Goal: Task Accomplishment & Management: Manage account settings

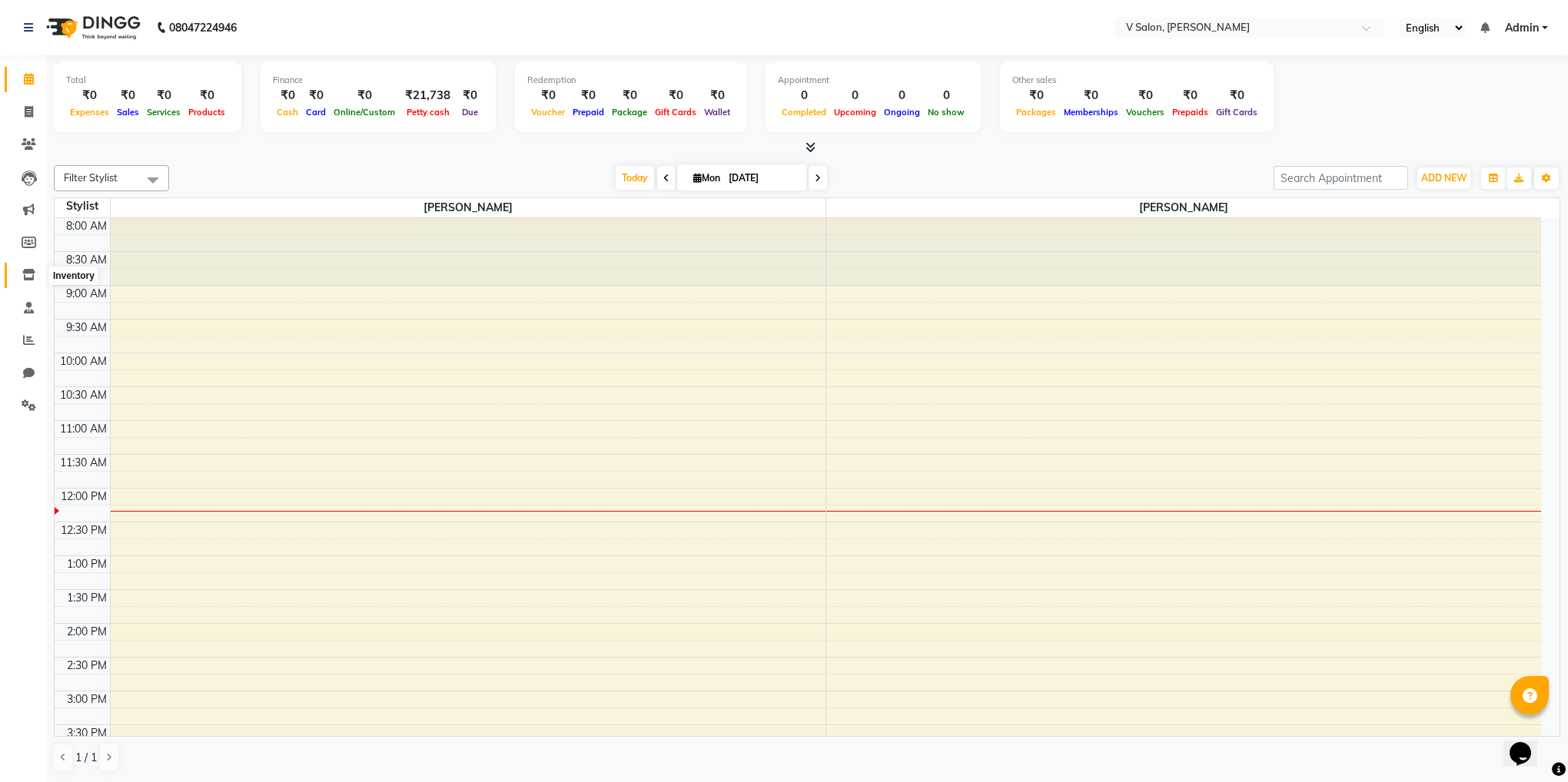
click at [26, 281] on span at bounding box center [28, 276] width 27 height 18
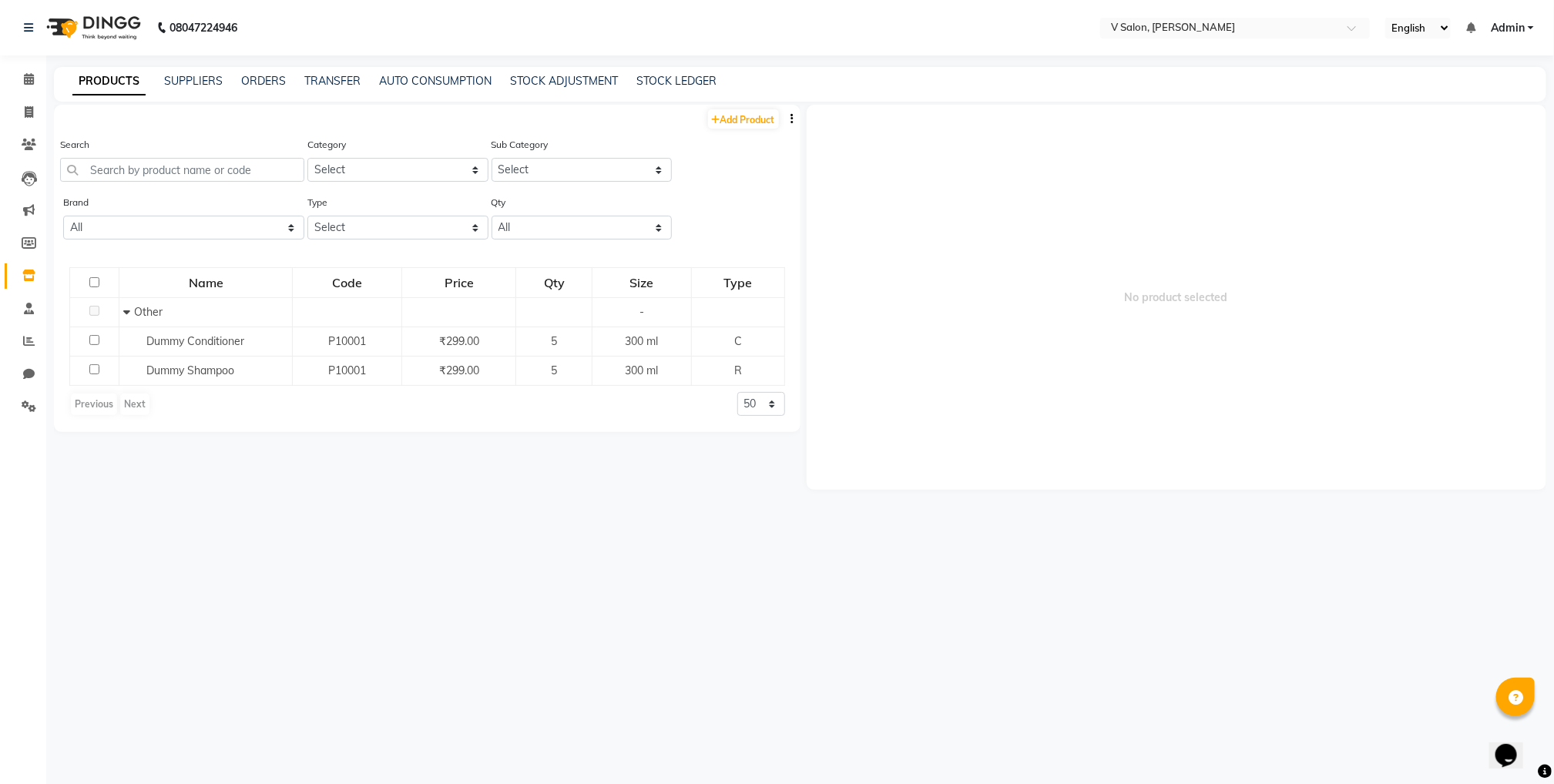
click at [321, 71] on div "PRODUCTS SUPPLIERS ORDERS TRANSFER AUTO CONSUMPTION STOCK ADJUSTMENT STOCK LEDG…" at bounding box center [799, 84] width 1492 height 35
click at [341, 79] on link "TRANSFER" at bounding box center [332, 81] width 56 height 14
select select "sender"
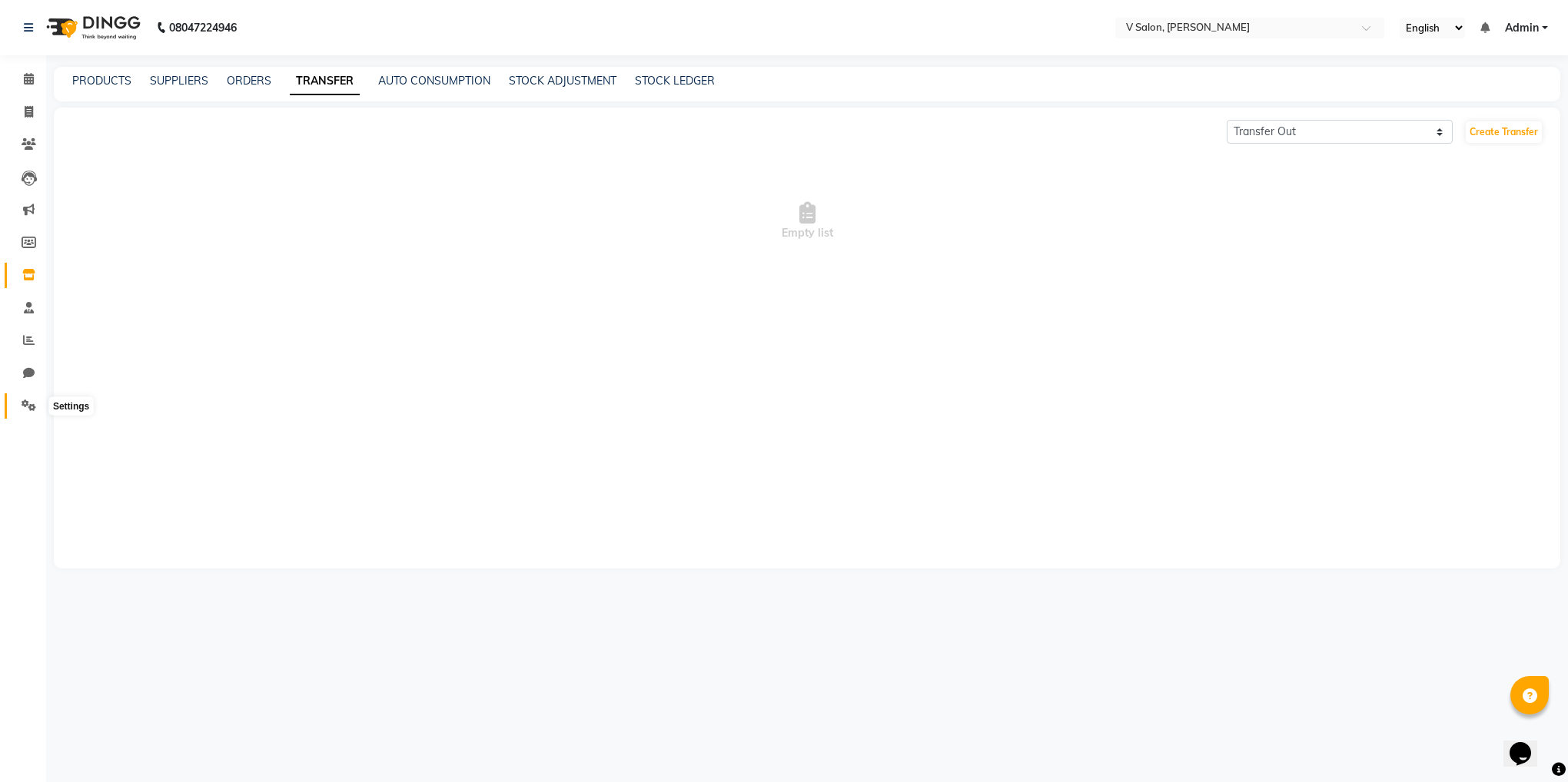
click at [21, 408] on icon at bounding box center [28, 405] width 14 height 12
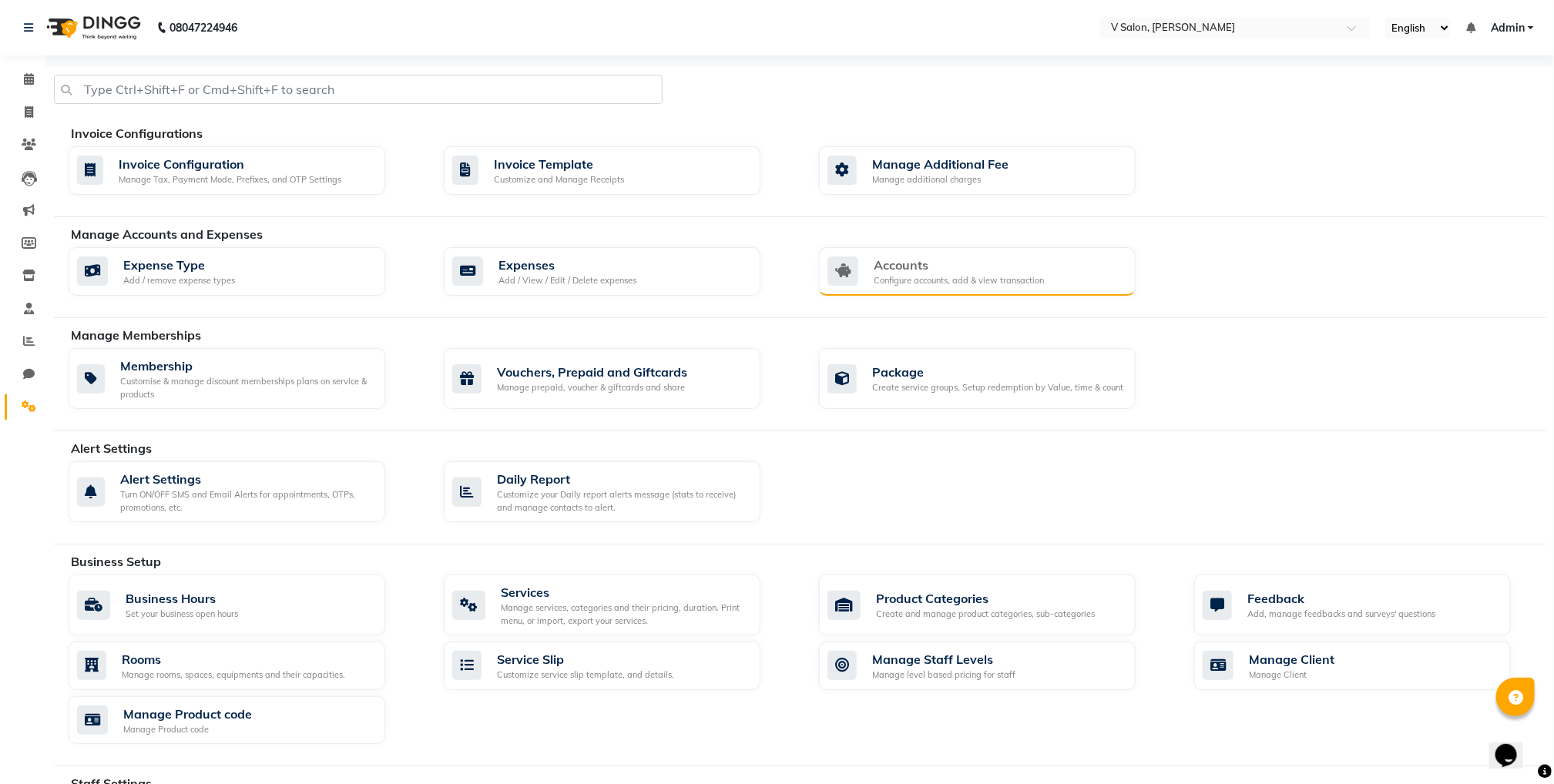
click at [913, 259] on div "Accounts" at bounding box center [958, 265] width 170 height 19
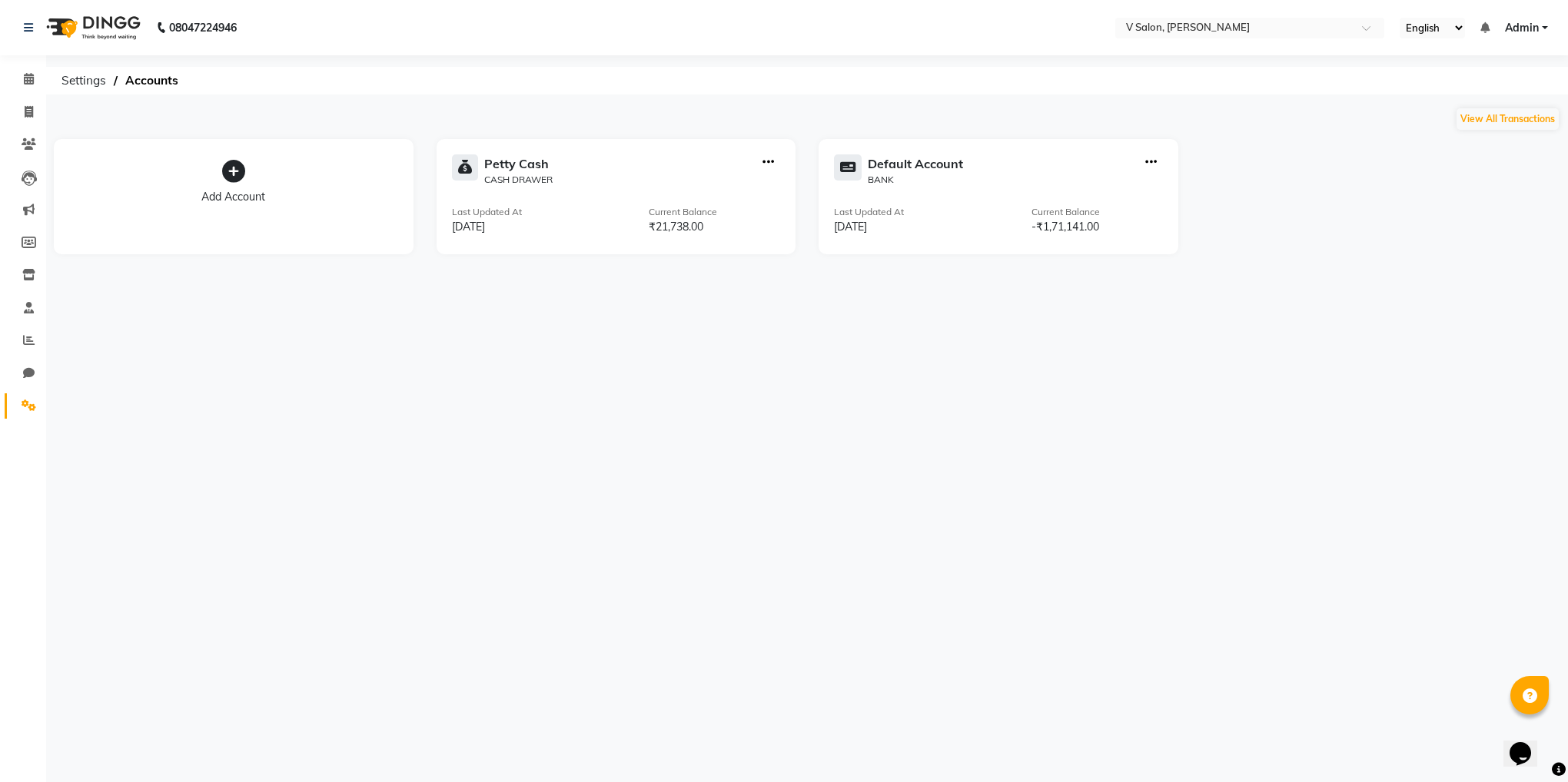
click at [646, 176] on div "[PERSON_NAME] Cash CASH DRAWER" at bounding box center [617, 171] width 329 height 32
click at [770, 162] on icon "button" at bounding box center [768, 162] width 12 height 1
click at [766, 113] on div "Create Transfer" at bounding box center [770, 111] width 82 height 16
select select "internal transfer"
select select "7556"
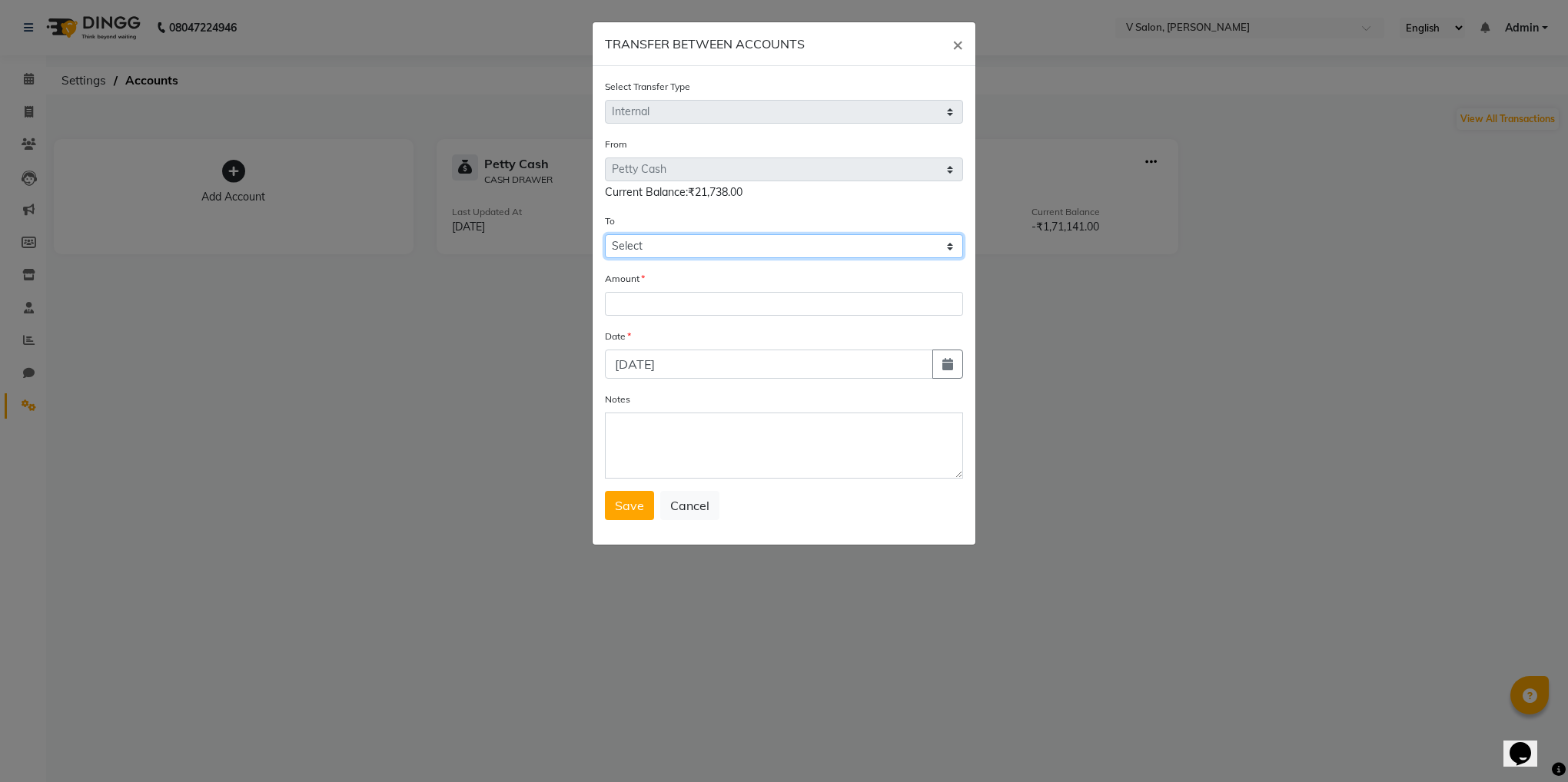
click at [699, 252] on select "Select [PERSON_NAME] Cash Default Account" at bounding box center [784, 246] width 359 height 24
click at [605, 234] on select "Select [PERSON_NAME] Cash Default Account" at bounding box center [784, 246] width 359 height 24
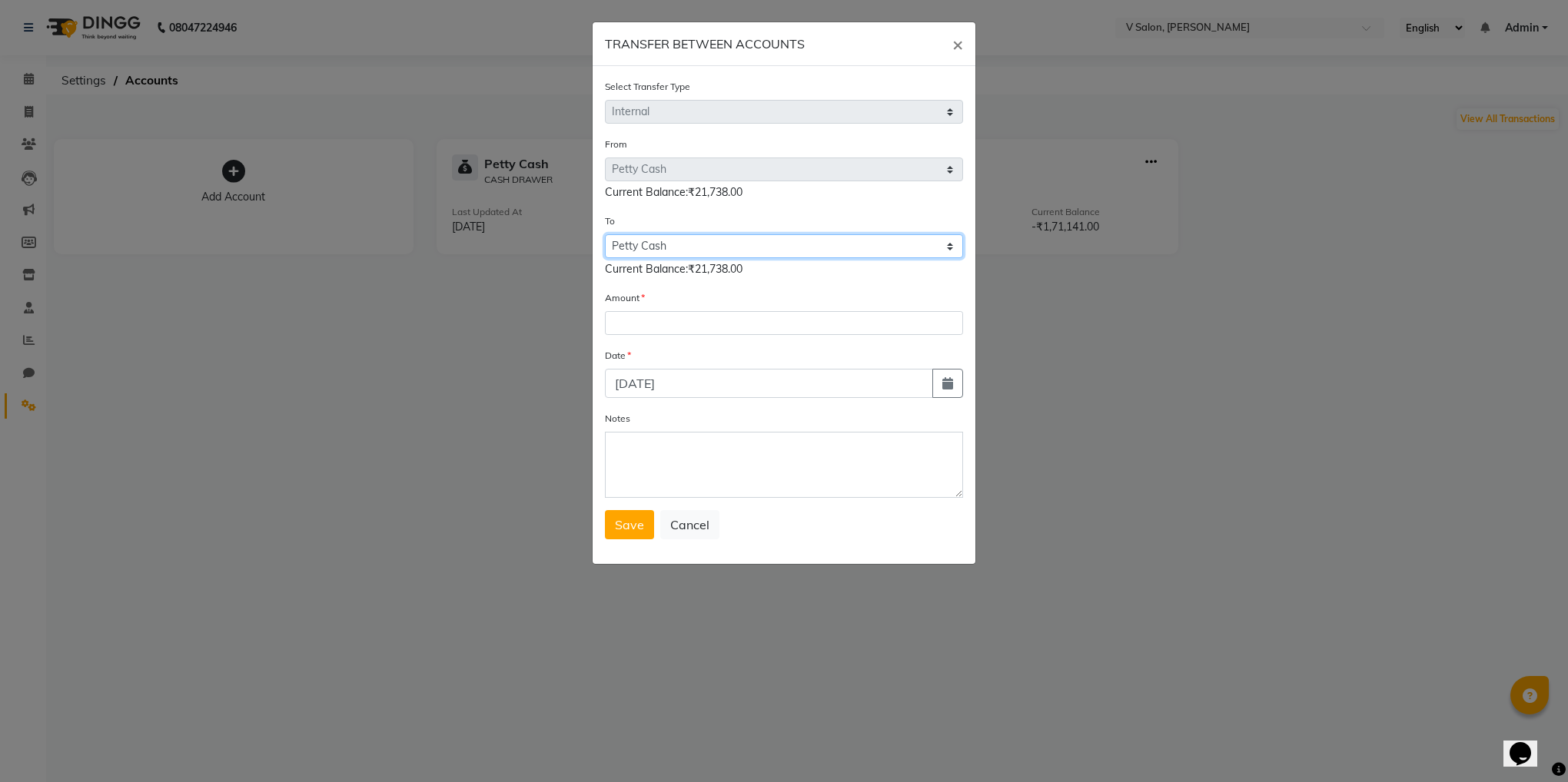
click at [668, 252] on select "Select [PERSON_NAME] Cash Default Account" at bounding box center [784, 246] width 359 height 24
select select "7557"
click at [605, 234] on select "Select [PERSON_NAME] Cash Default Account" at bounding box center [784, 246] width 359 height 24
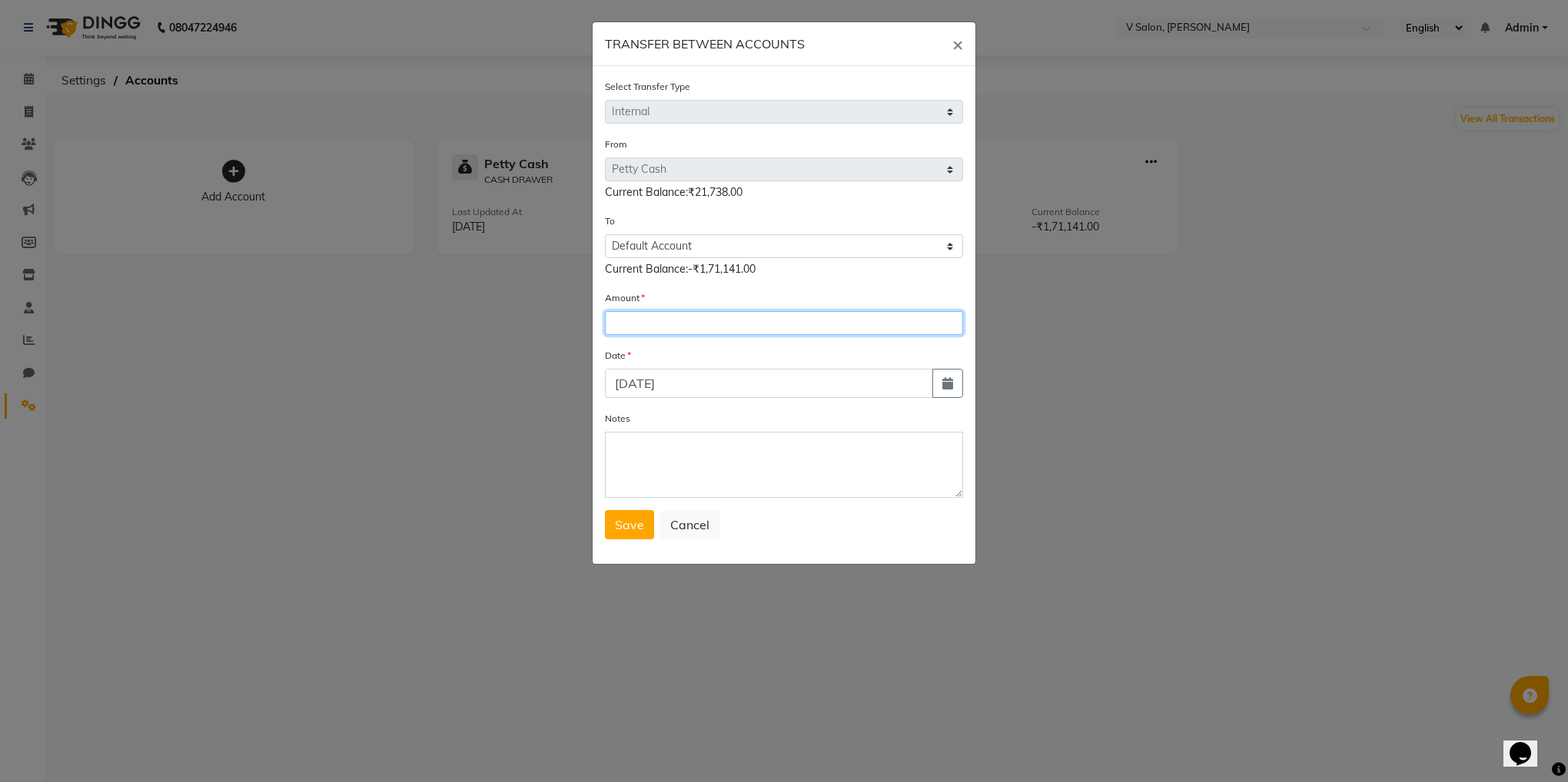
click at [668, 320] on input "number" at bounding box center [784, 323] width 359 height 24
type input "21438"
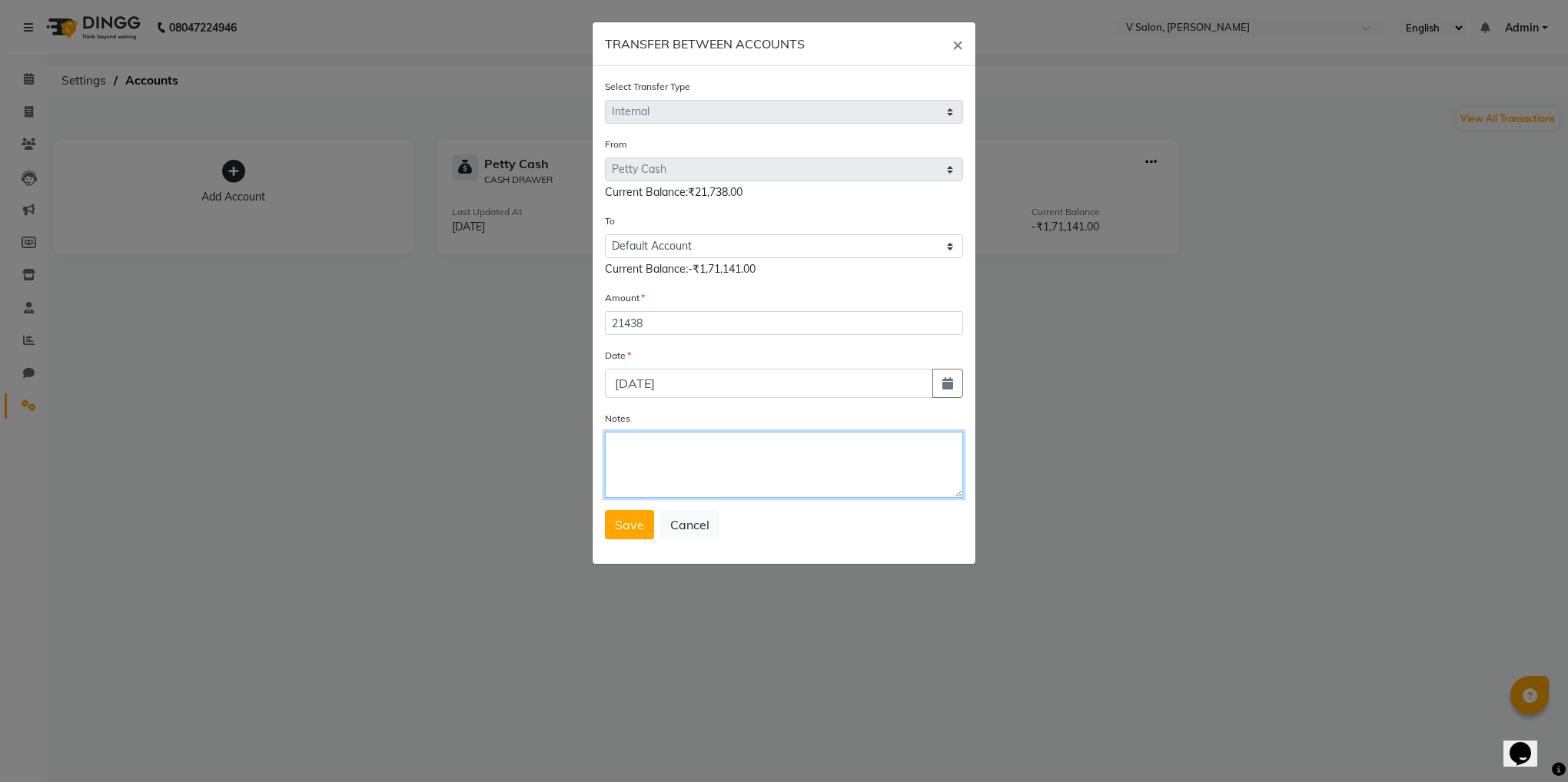
click at [658, 452] on textarea "Notes" at bounding box center [784, 464] width 359 height 66
click at [637, 526] on span "Save" at bounding box center [629, 524] width 29 height 15
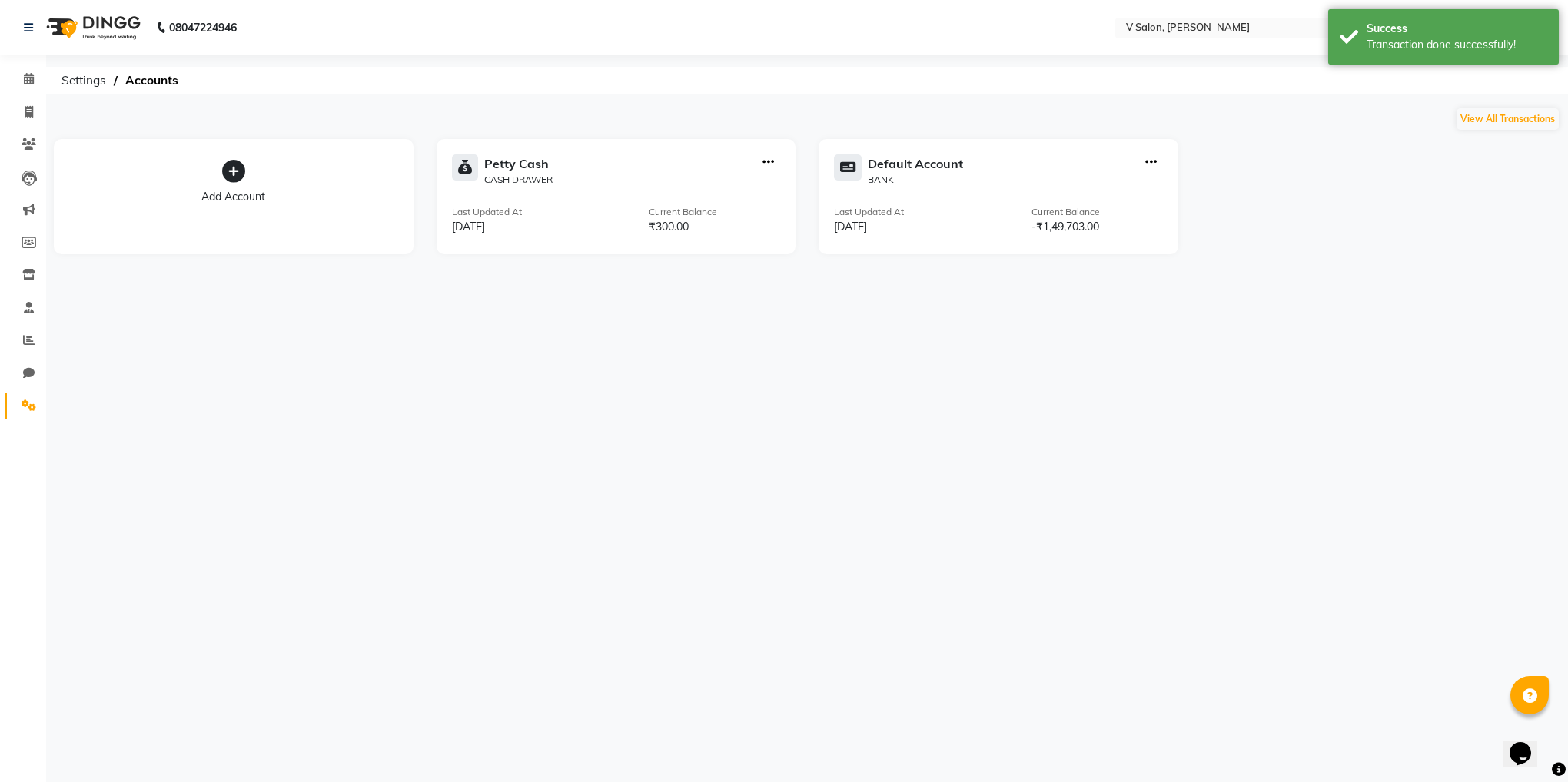
click at [966, 192] on div "Default Account BANK Last Updated At [DATE] Current Balance -₹1,49,703.00" at bounding box center [998, 197] width 360 height 116
click at [1152, 162] on icon "button" at bounding box center [1151, 162] width 12 height 1
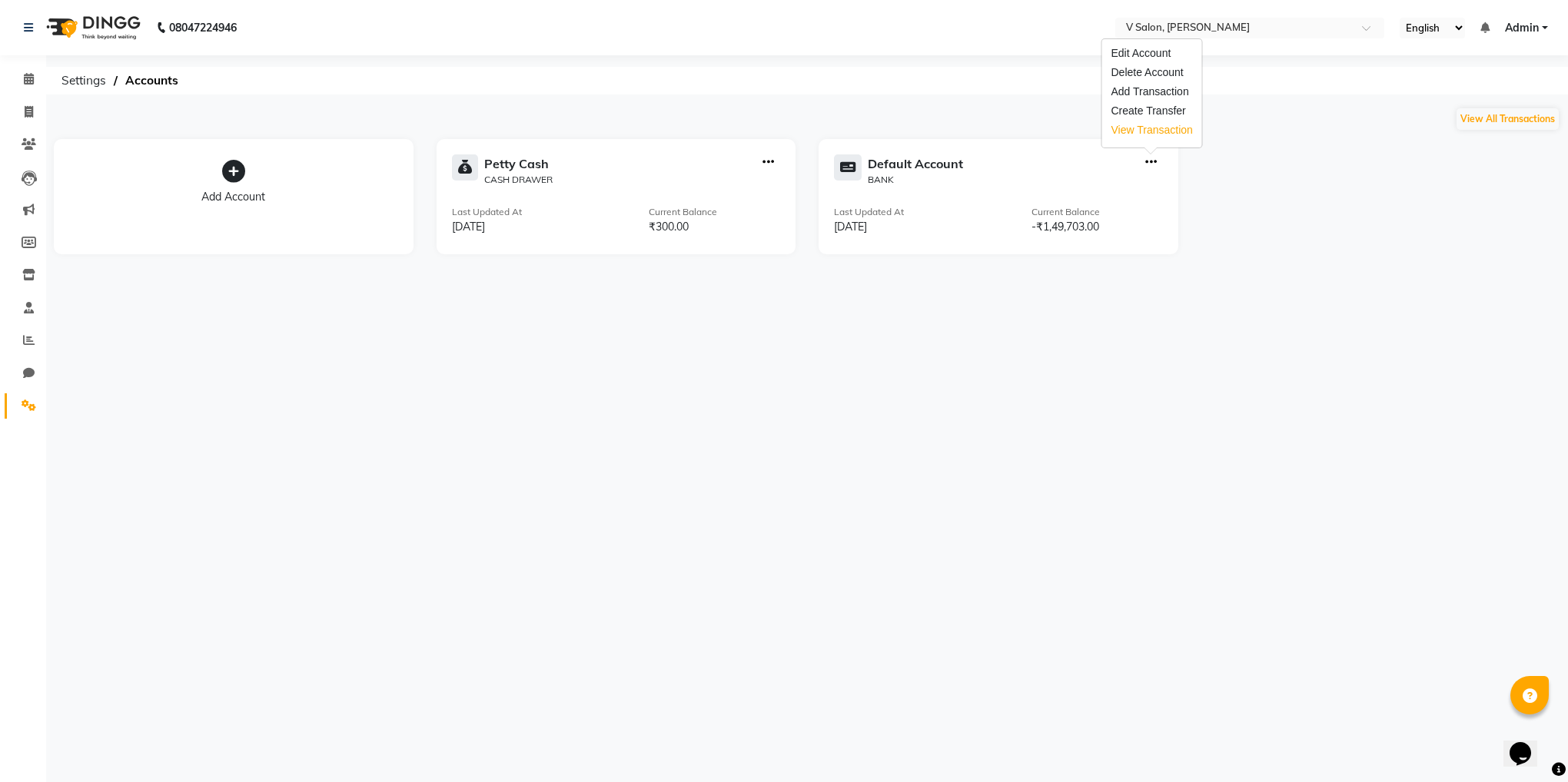
click at [1152, 125] on div "View Transaction" at bounding box center [1152, 130] width 82 height 16
select select "7557"
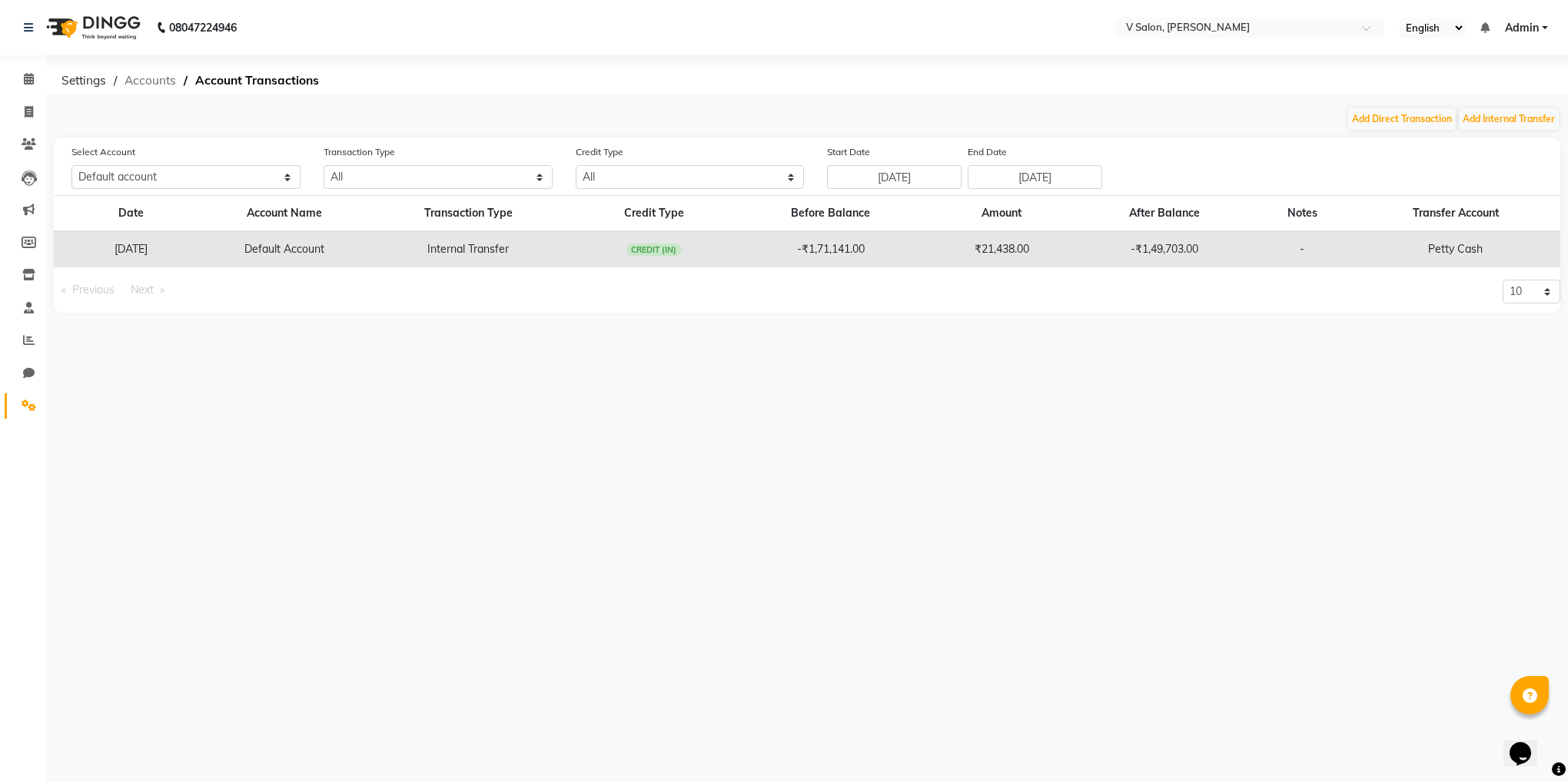
click at [159, 72] on span "Accounts" at bounding box center [150, 80] width 67 height 28
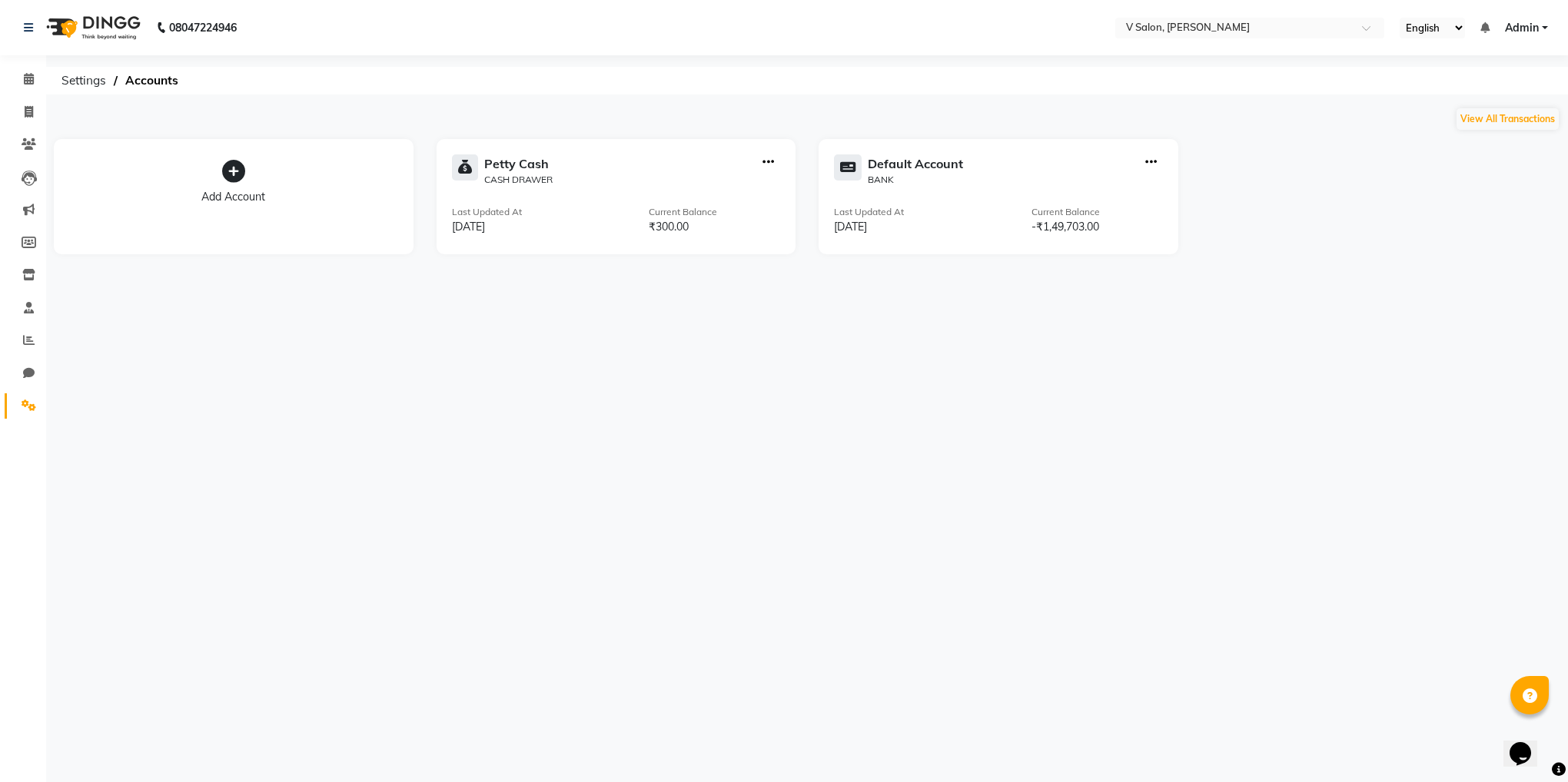
click at [1151, 152] on div "Default Account BANK Last Updated At [DATE] Current Balance -₹1,49,703.00" at bounding box center [998, 197] width 360 height 116
click at [1151, 163] on icon "button" at bounding box center [1151, 162] width 12 height 1
click at [1144, 103] on div "Create Transfer" at bounding box center [1152, 111] width 82 height 16
select select "internal transfer"
select select "7557"
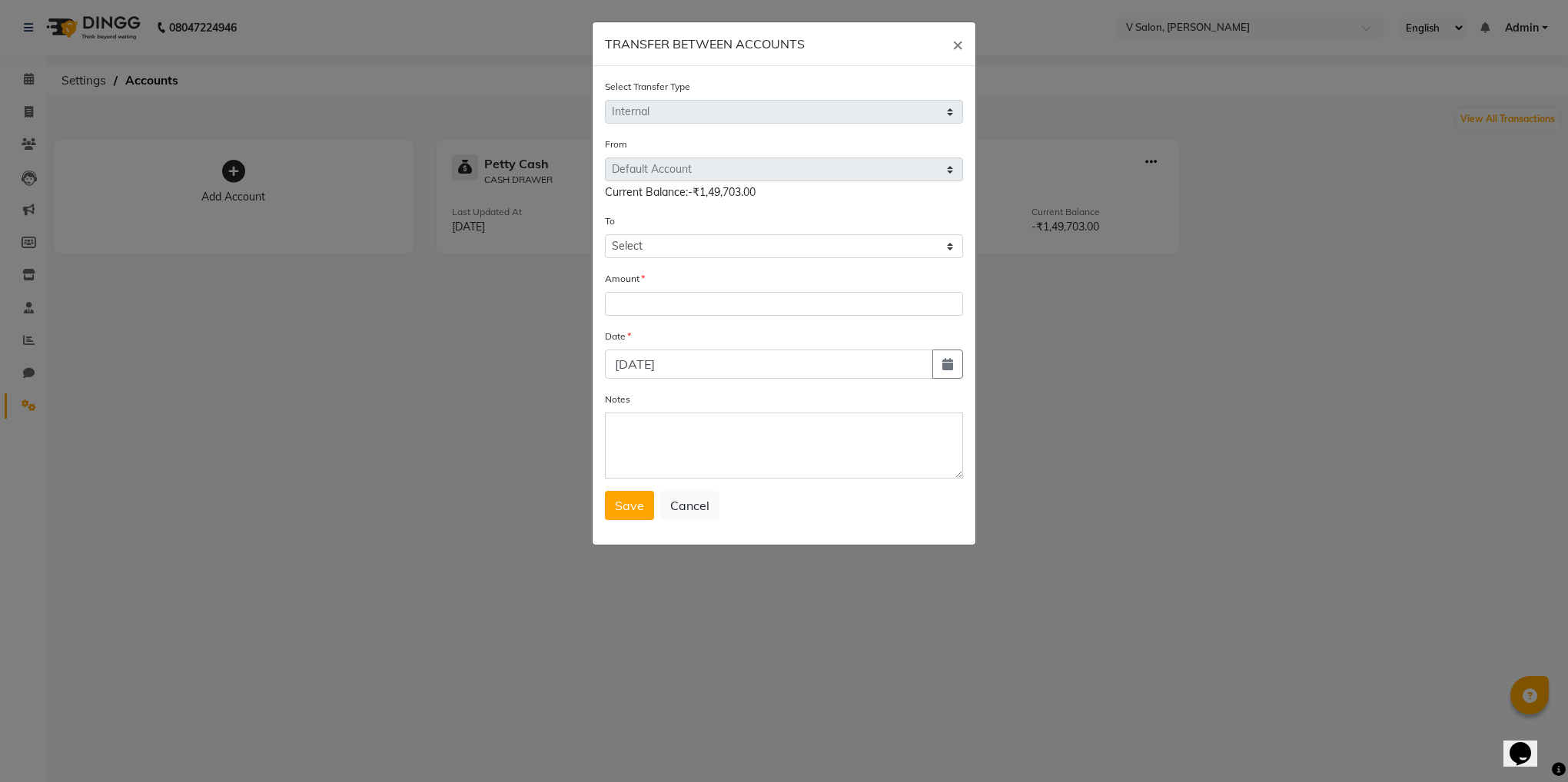
click at [731, 189] on span "Current Balance:-₹1,49,703.00" at bounding box center [680, 192] width 150 height 14
click at [685, 234] on select "Select [PERSON_NAME] Cash Default Account" at bounding box center [784, 246] width 359 height 24
click at [605, 234] on select "Select [PERSON_NAME] Cash Default Account" at bounding box center [784, 246] width 359 height 24
click at [637, 302] on input "number" at bounding box center [784, 303] width 359 height 24
type input "149703"
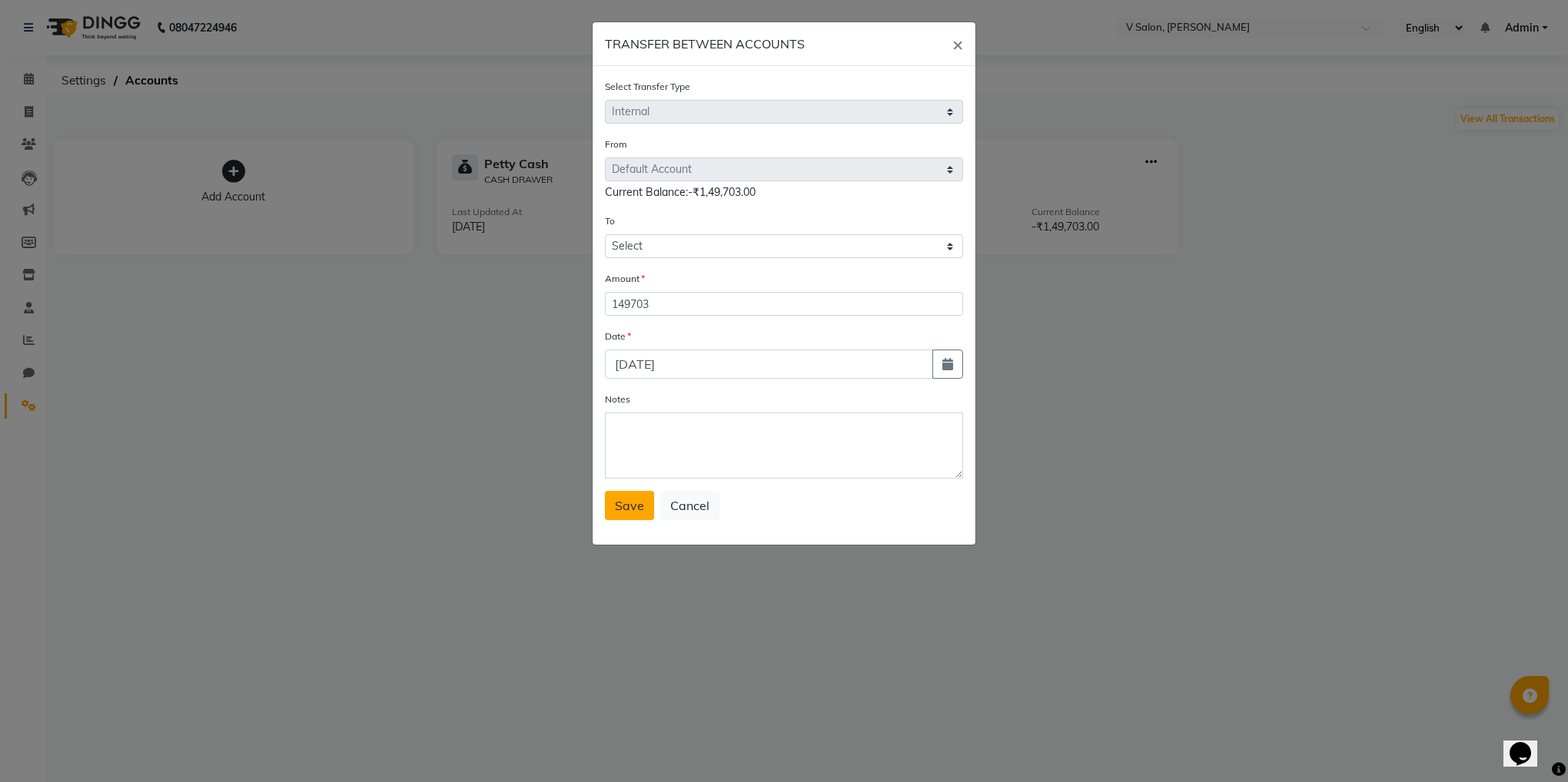
click at [625, 504] on span "Save" at bounding box center [629, 505] width 29 height 15
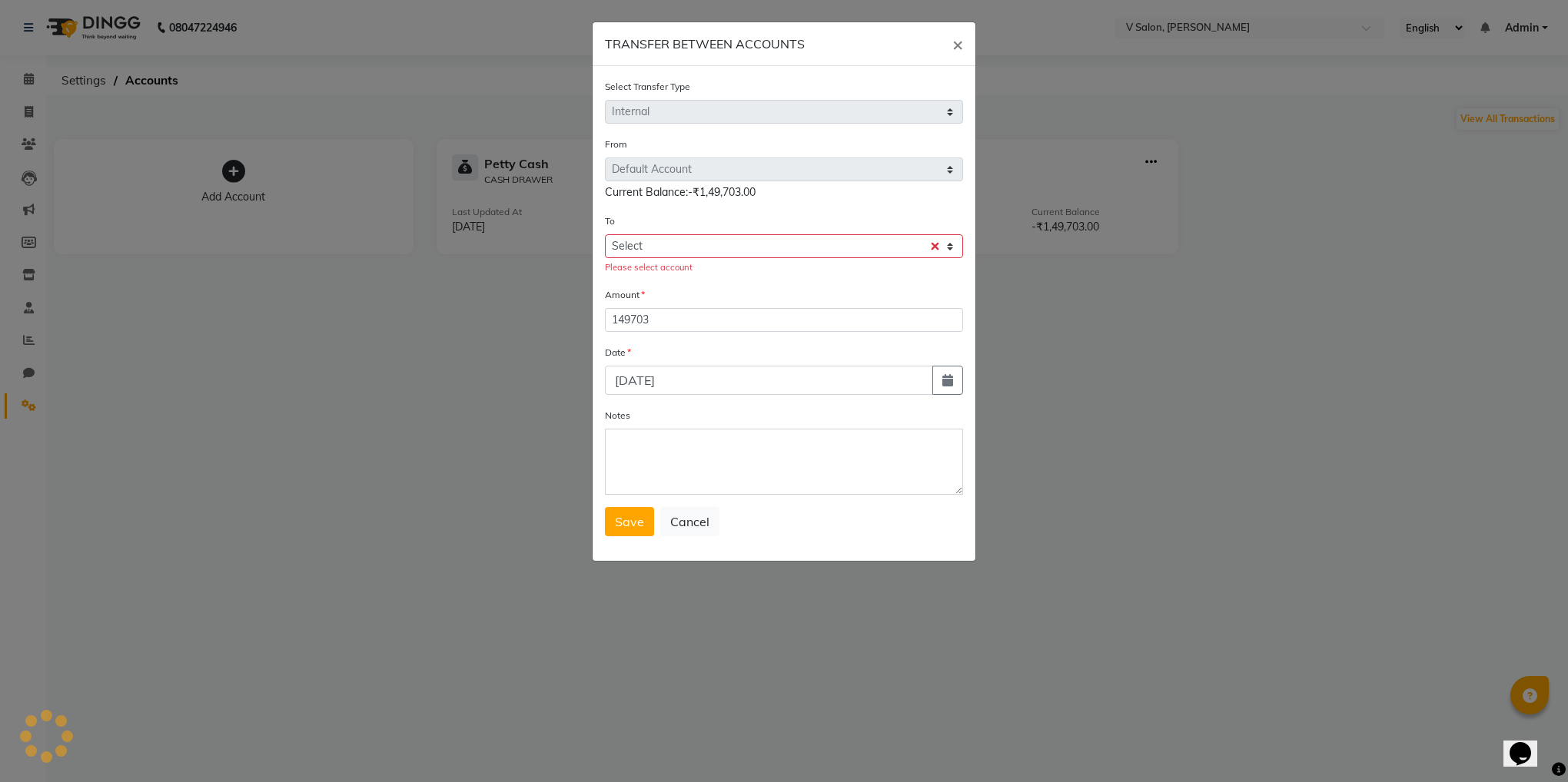
click at [1244, 512] on ngb-modal-window "TRANSFER BETWEEN ACCOUNTS × Select Transfer Type Select Direct Internal From Se…" at bounding box center [784, 391] width 1568 height 782
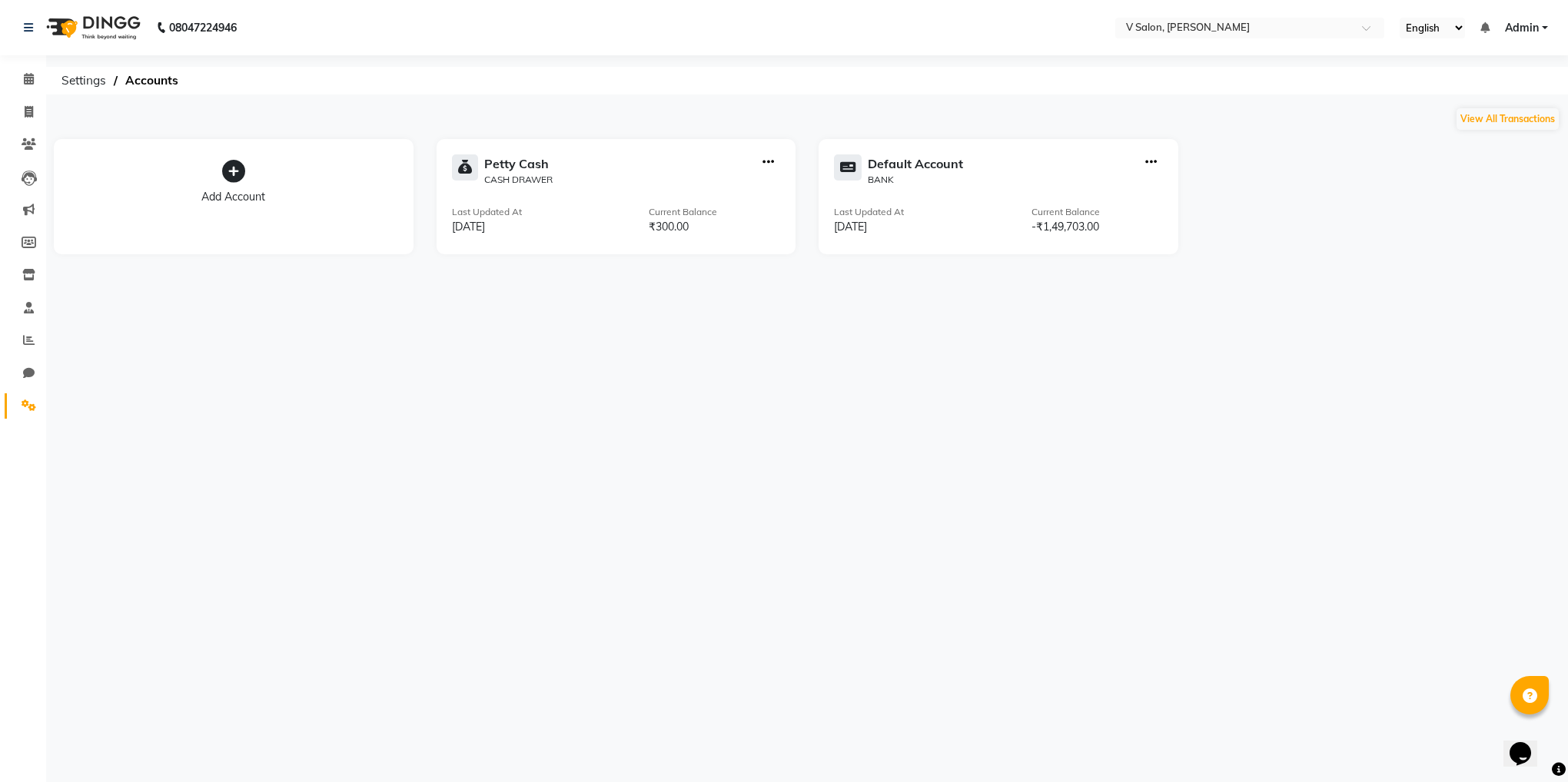
select select "7557"
click at [252, 192] on div "Add Account" at bounding box center [234, 197] width 329 height 16
click at [32, 349] on link "Reports" at bounding box center [22, 341] width 36 height 26
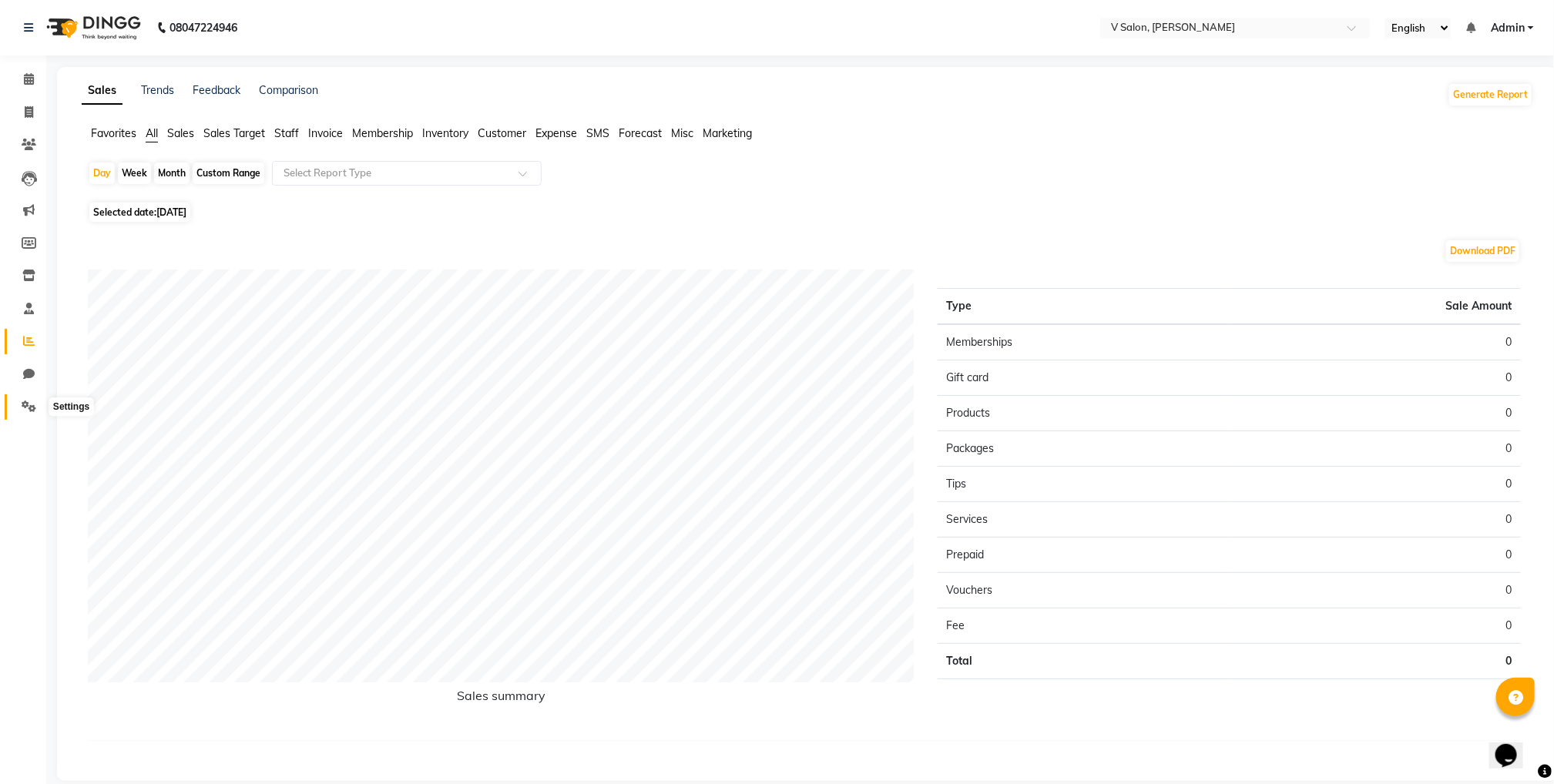
click at [30, 412] on span at bounding box center [29, 408] width 27 height 18
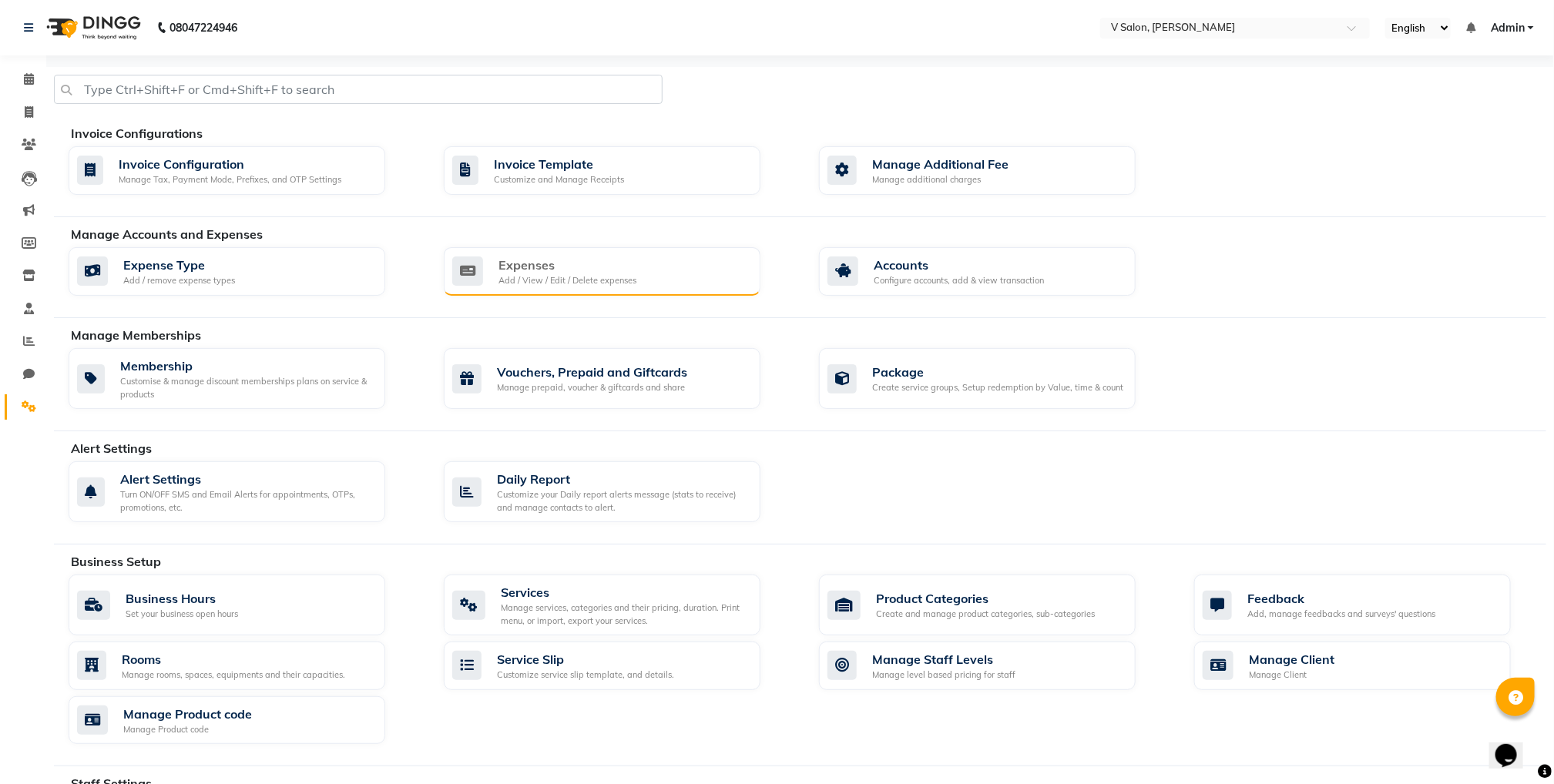
click at [528, 267] on div "Expenses" at bounding box center [567, 265] width 138 height 19
click at [296, 275] on div "Expense Type Add / remove expense types" at bounding box center [225, 271] width 296 height 31
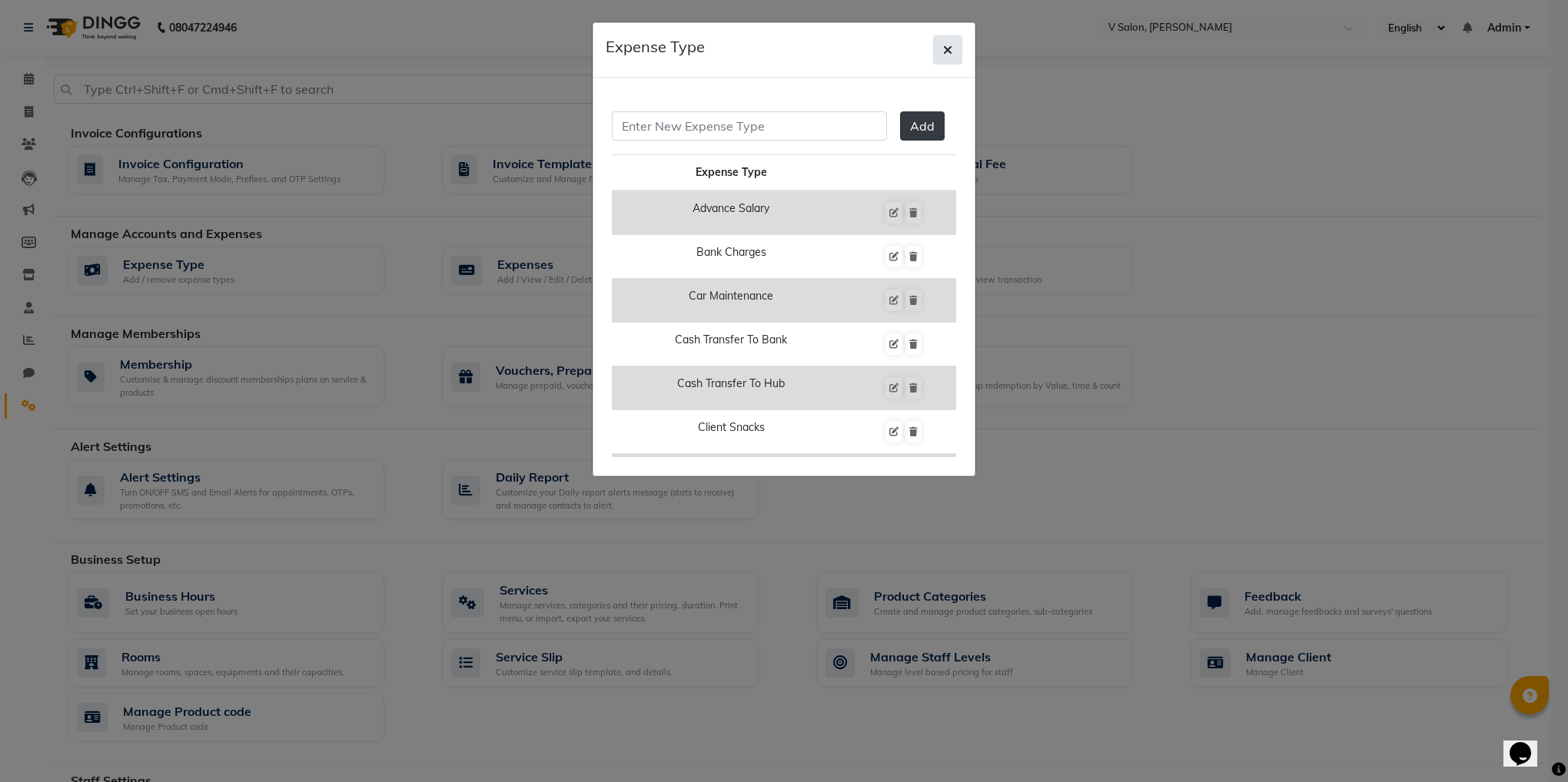
click at [958, 51] on button "button" at bounding box center [948, 50] width 29 height 29
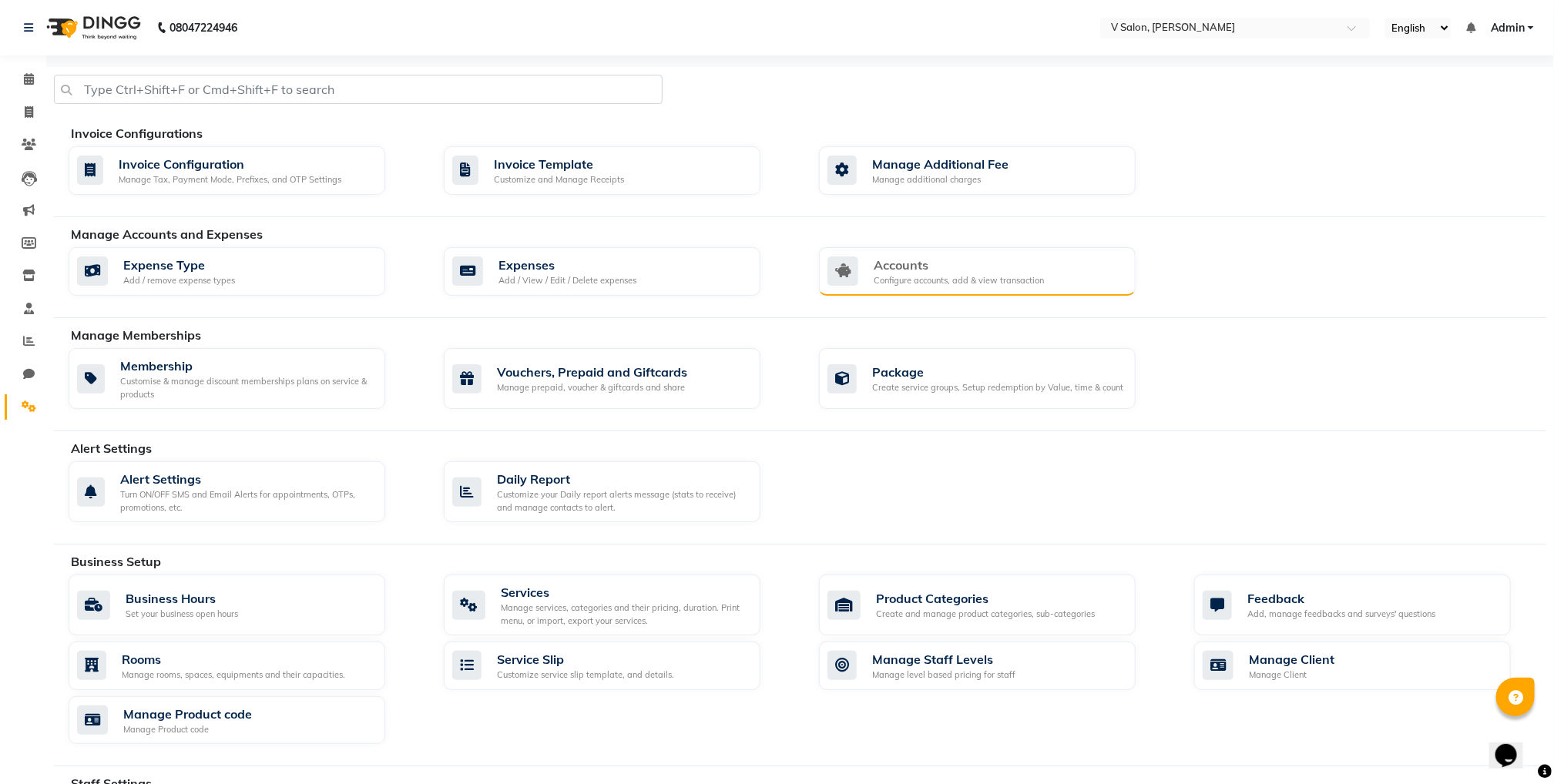
click at [913, 273] on div "Accounts" at bounding box center [958, 265] width 170 height 19
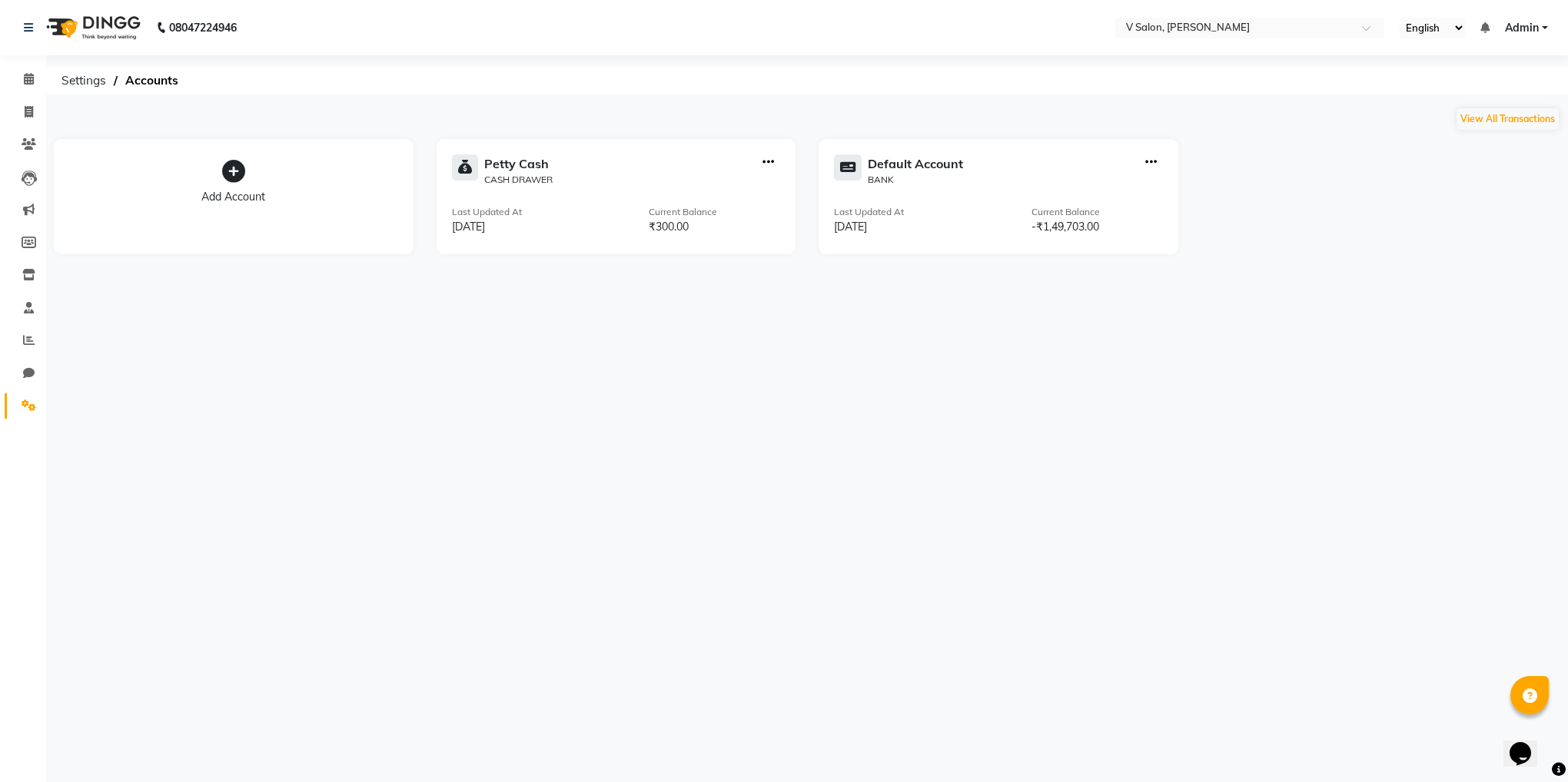
click at [230, 166] on icon at bounding box center [234, 172] width 23 height 23
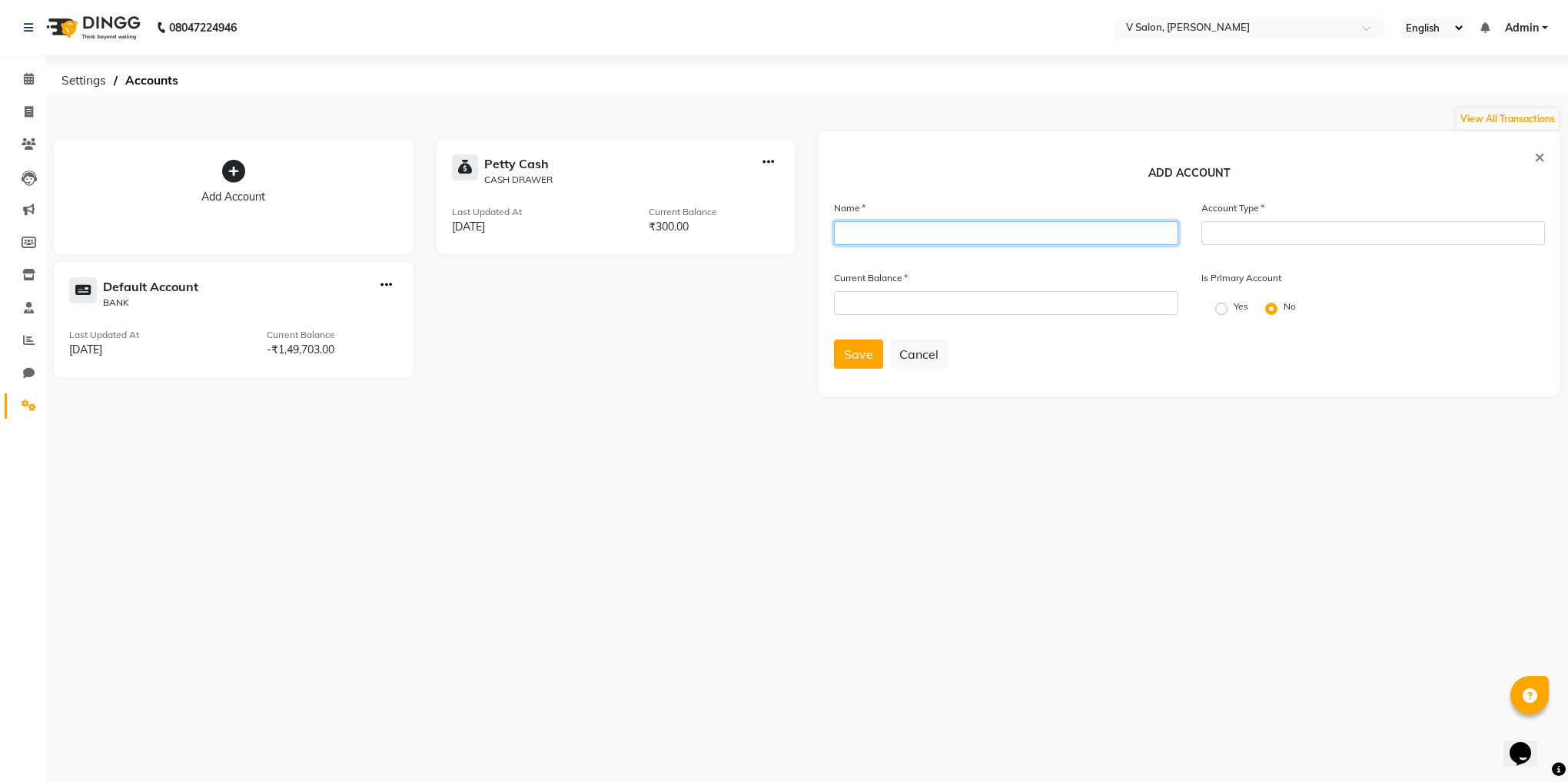
click at [1043, 231] on input "text" at bounding box center [1006, 233] width 344 height 24
type input "PERSONAL"
click at [1537, 152] on span "×" at bounding box center [1540, 156] width 11 height 23
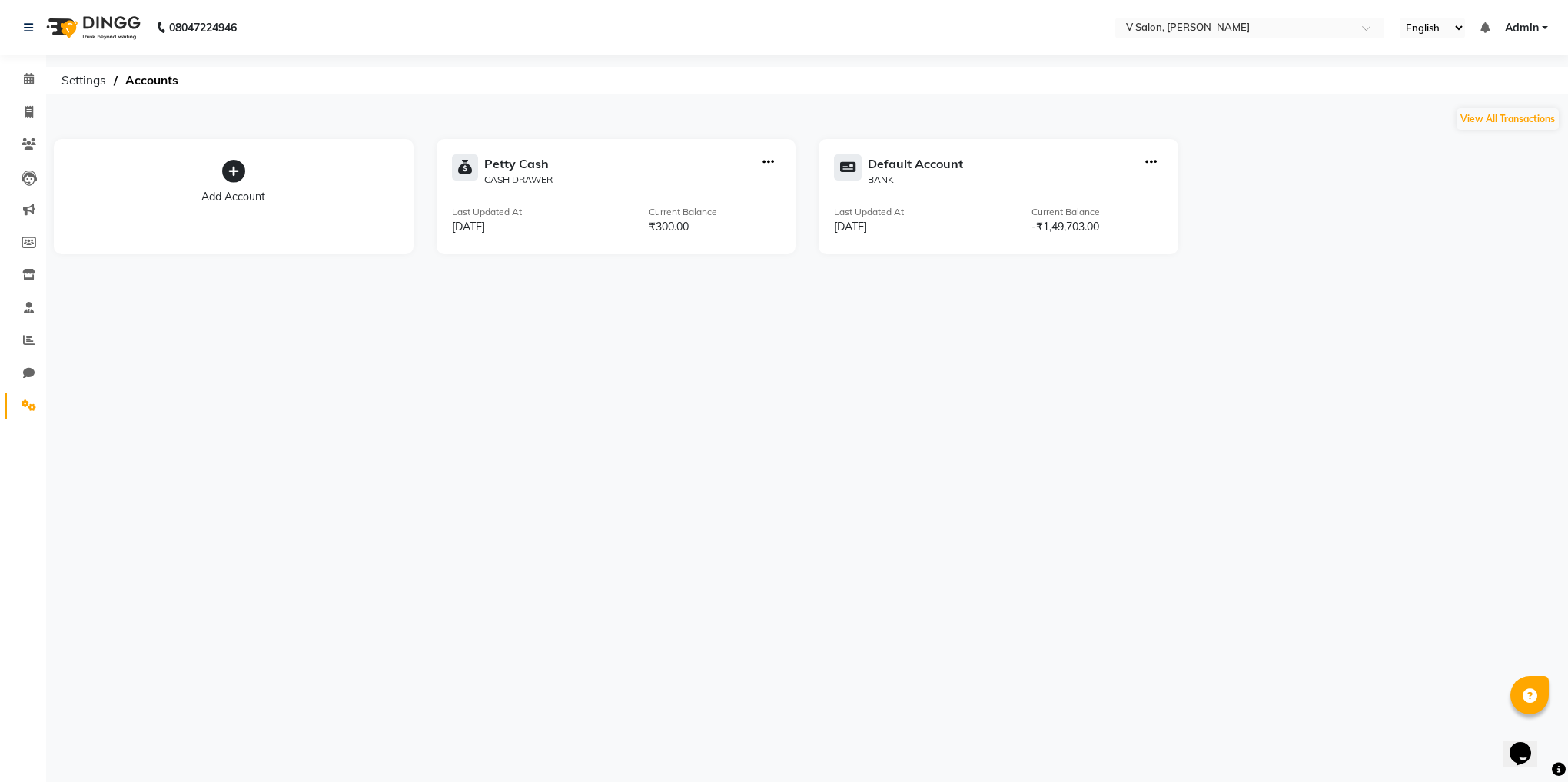
click at [1155, 162] on icon "button" at bounding box center [1151, 162] width 12 height 1
click at [950, 372] on div "08047224946 Select Location × V Salon, [PERSON_NAME] Sarva English ENGLISH Espa…" at bounding box center [784, 391] width 1568 height 782
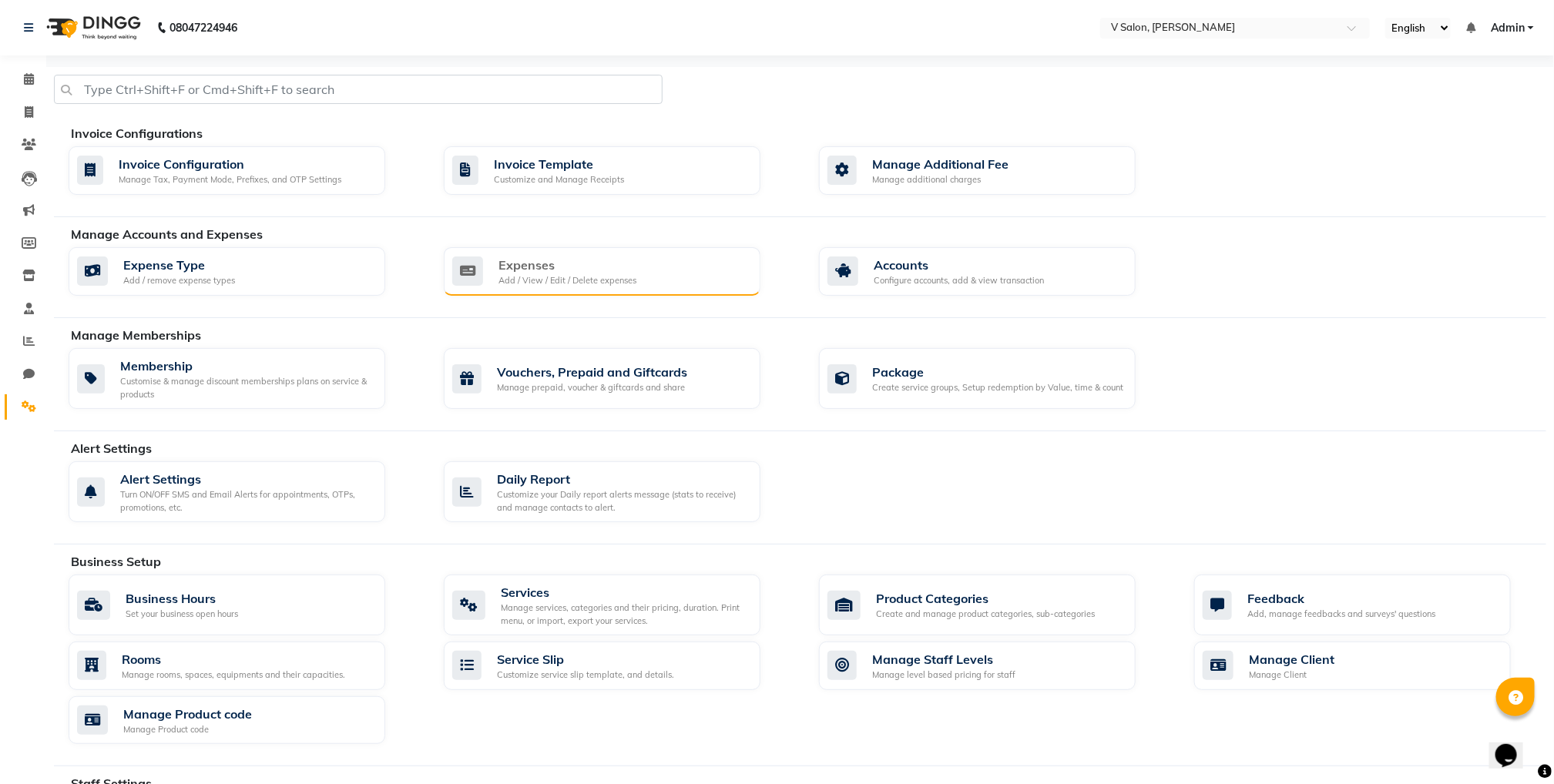
click at [546, 275] on div "Add / View / Edit / Delete expenses" at bounding box center [567, 280] width 138 height 13
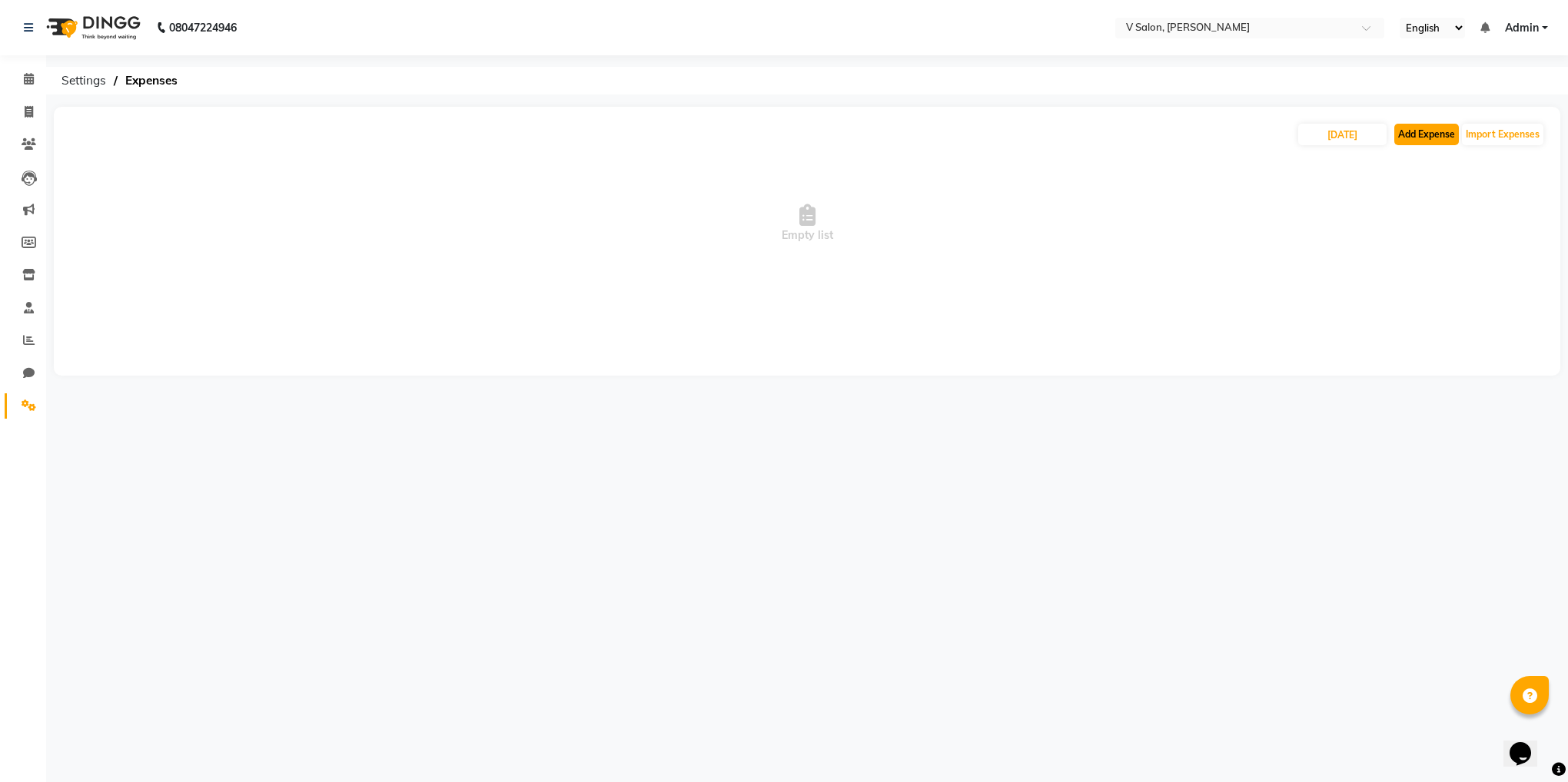
click at [1430, 134] on button "Add Expense" at bounding box center [1427, 134] width 65 height 21
select select "1"
select select "7556"
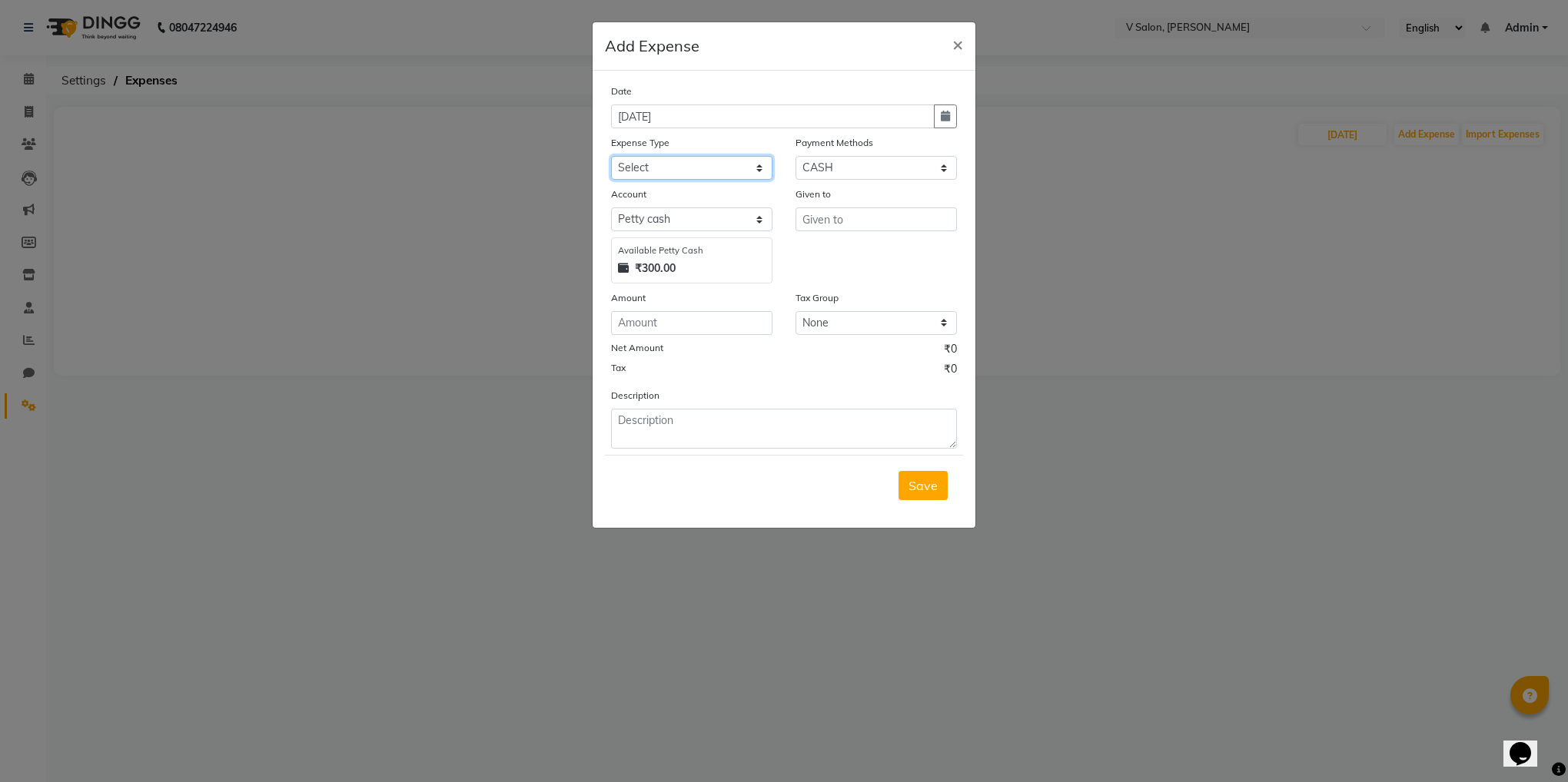
click at [733, 175] on select "Select Advance Salary Bank charges Car maintenance Cash transfer to bank Cash t…" at bounding box center [691, 167] width 161 height 24
select select "23205"
click at [611, 156] on select "Select Advance Salary Bank charges Car maintenance Cash transfer to bank Cash t…" at bounding box center [691, 167] width 161 height 24
click at [726, 215] on select "Select [PERSON_NAME] cash Default account" at bounding box center [691, 219] width 161 height 24
select select "7557"
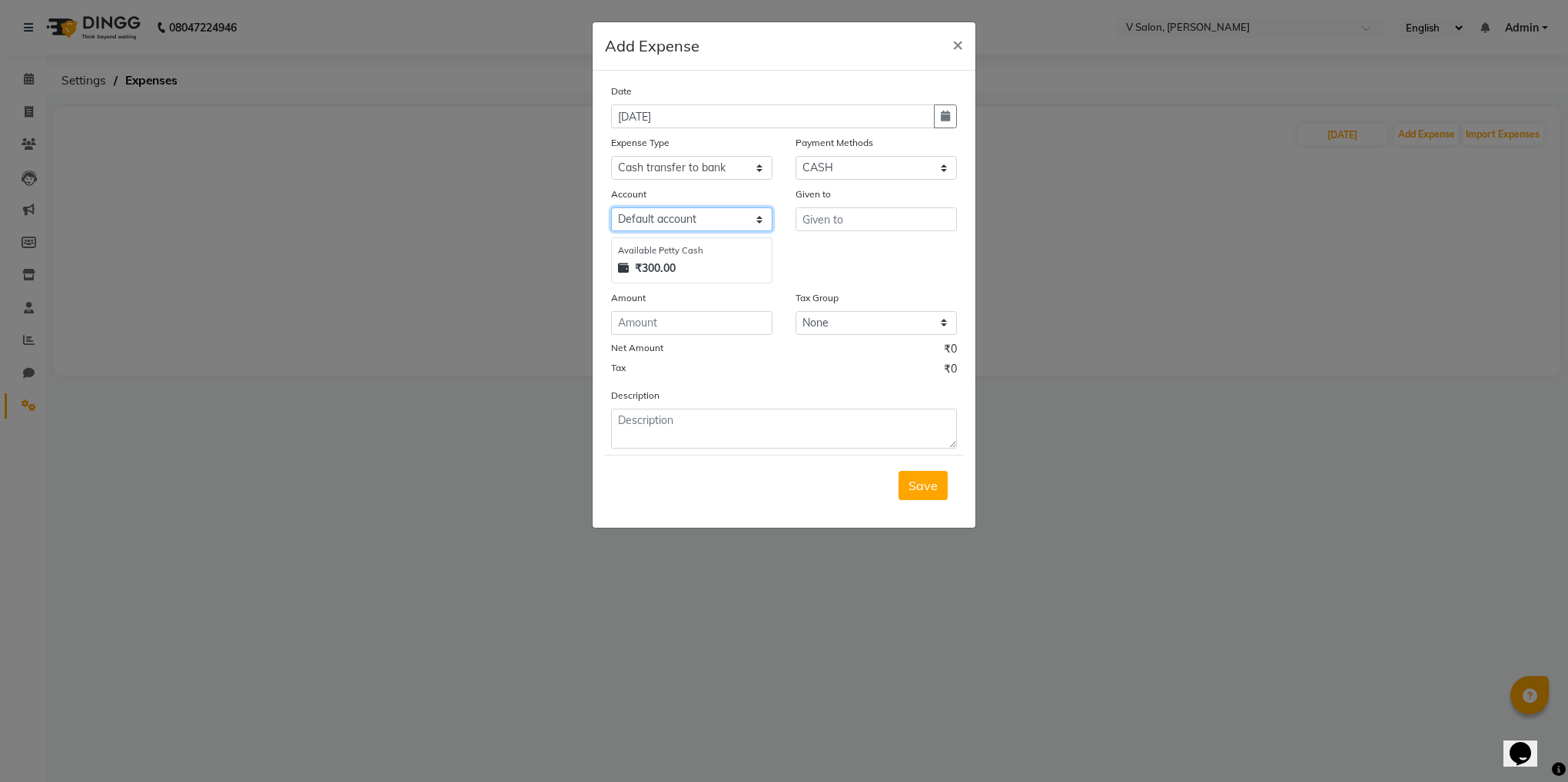
click at [611, 207] on select "Select [PERSON_NAME] cash Default account" at bounding box center [691, 219] width 161 height 24
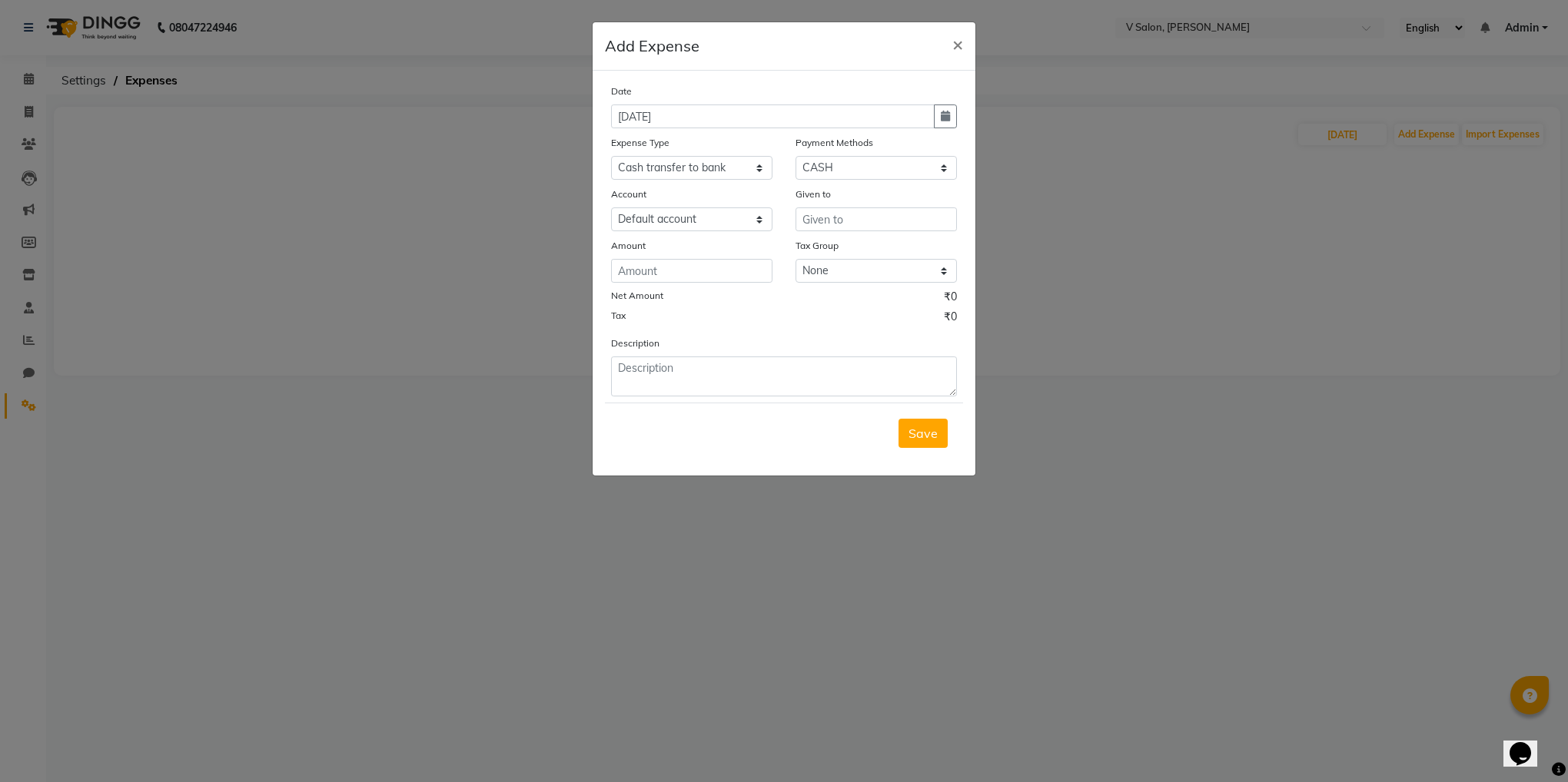
click at [694, 285] on div "Date [DATE] Expense Type Select Advance Salary Bank charges Car maintenance Cas…" at bounding box center [784, 239] width 346 height 313
drag, startPoint x: 510, startPoint y: 224, endPoint x: 950, endPoint y: 43, distance: 475.8
click at [950, 43] on ngb-modal-window "Add Expense × Date [DATE] Expense Type Select Advance Salary Bank charges Car m…" at bounding box center [784, 391] width 1568 height 782
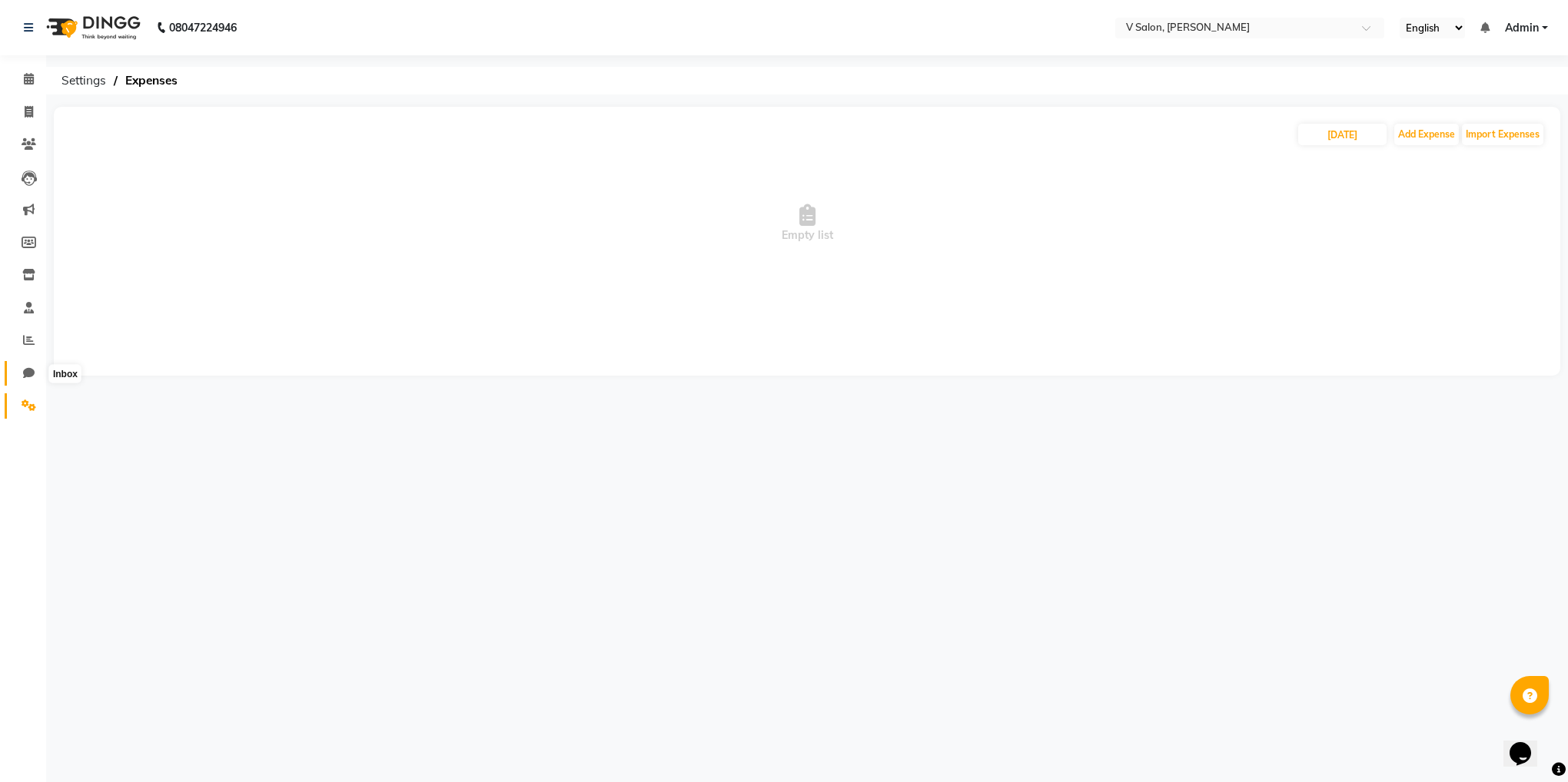
click at [32, 375] on icon at bounding box center [28, 373] width 12 height 12
select select "100"
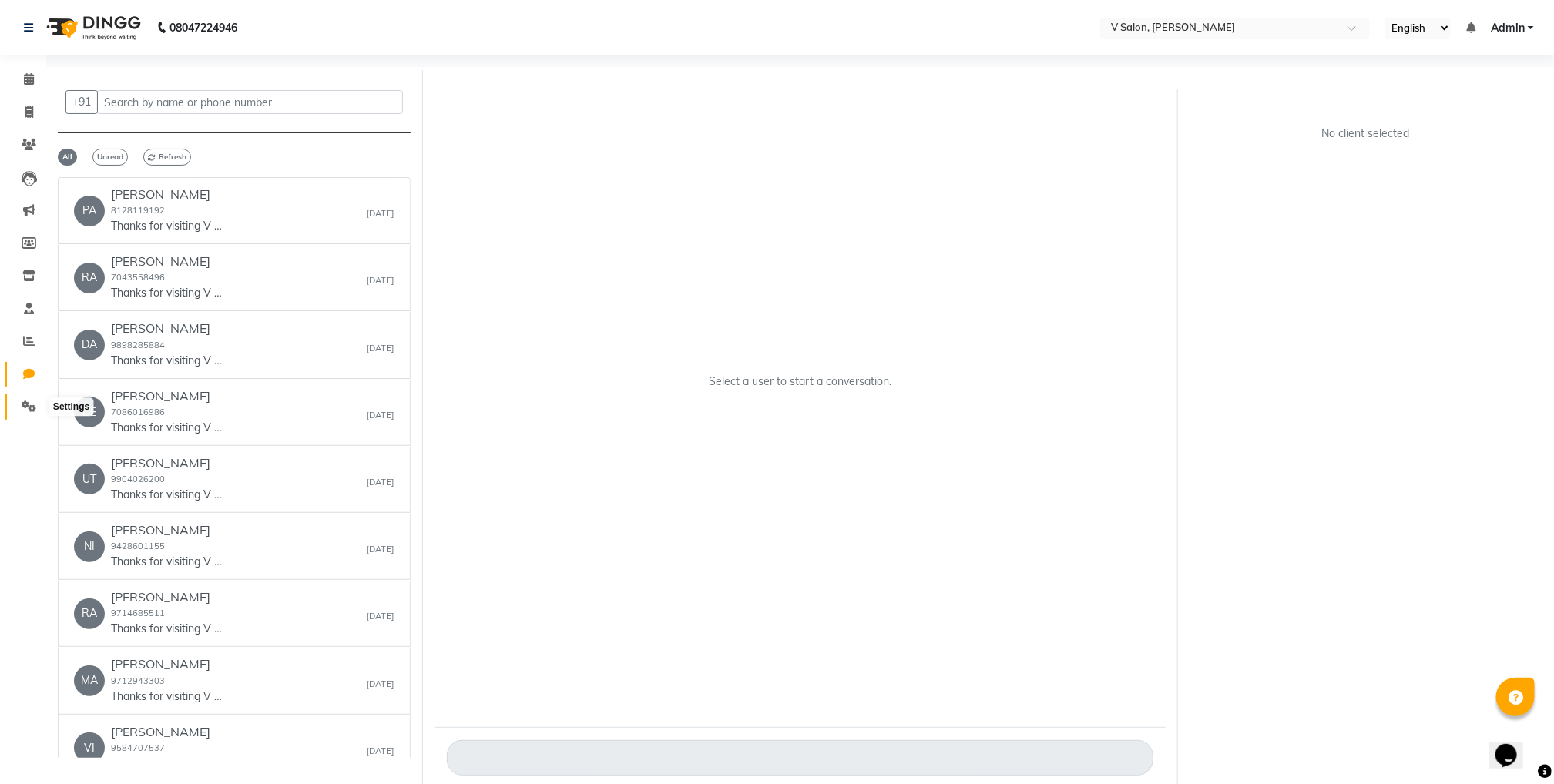
click at [21, 408] on icon at bounding box center [29, 406] width 14 height 12
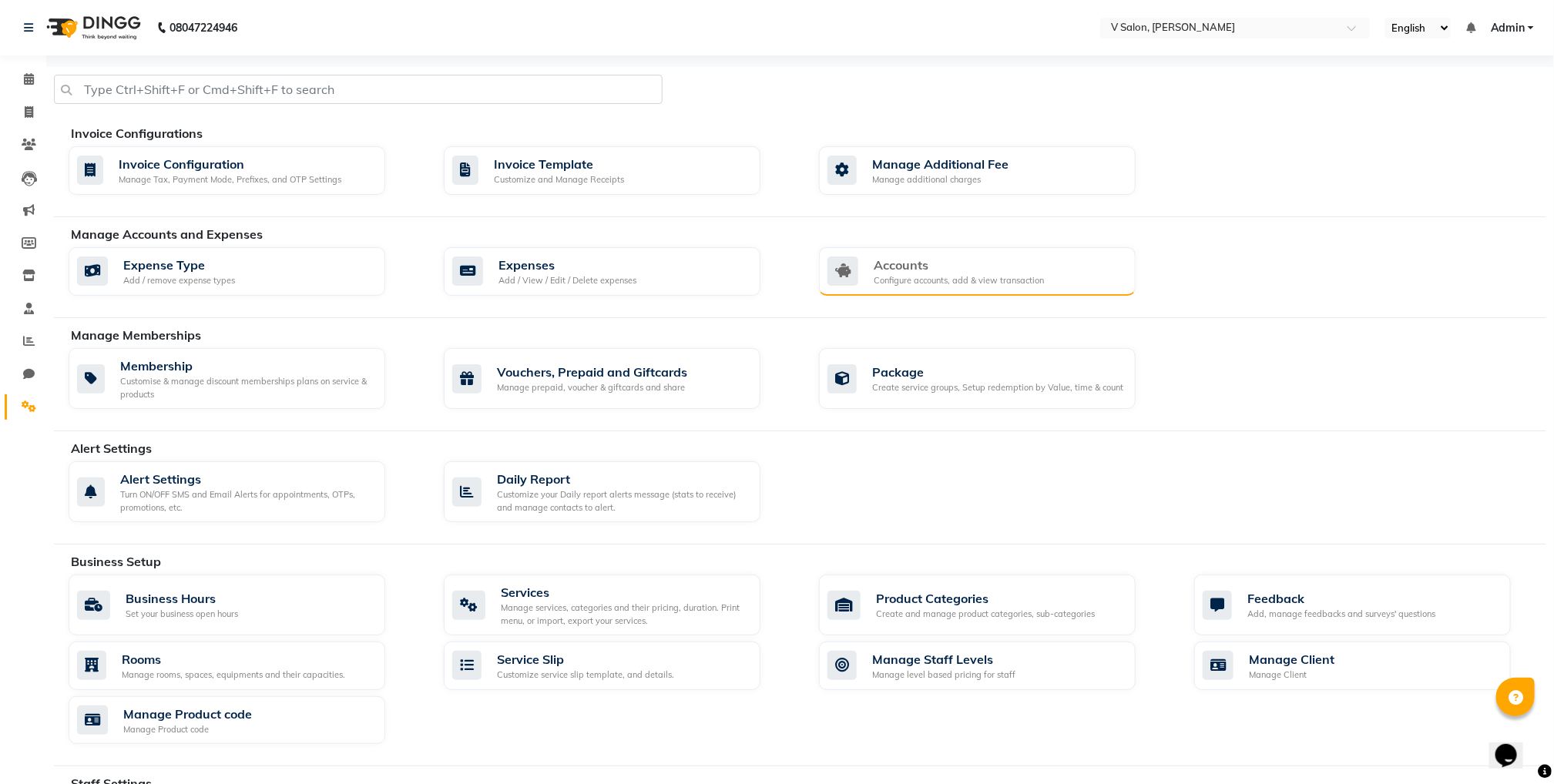
click at [922, 274] on div "Accounts" at bounding box center [958, 265] width 170 height 19
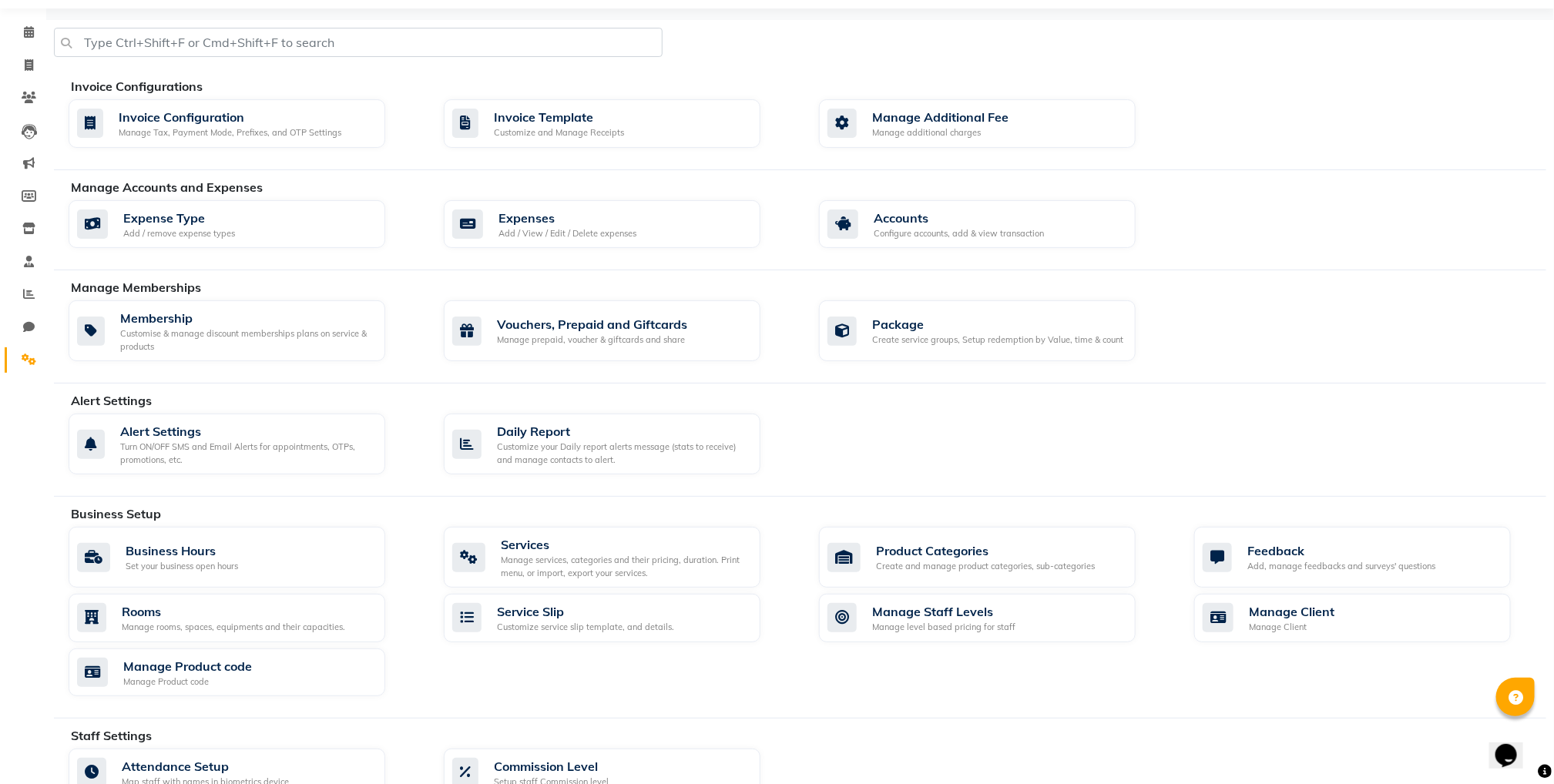
scroll to position [48, 0]
click at [539, 219] on div "Expenses" at bounding box center [567, 216] width 138 height 19
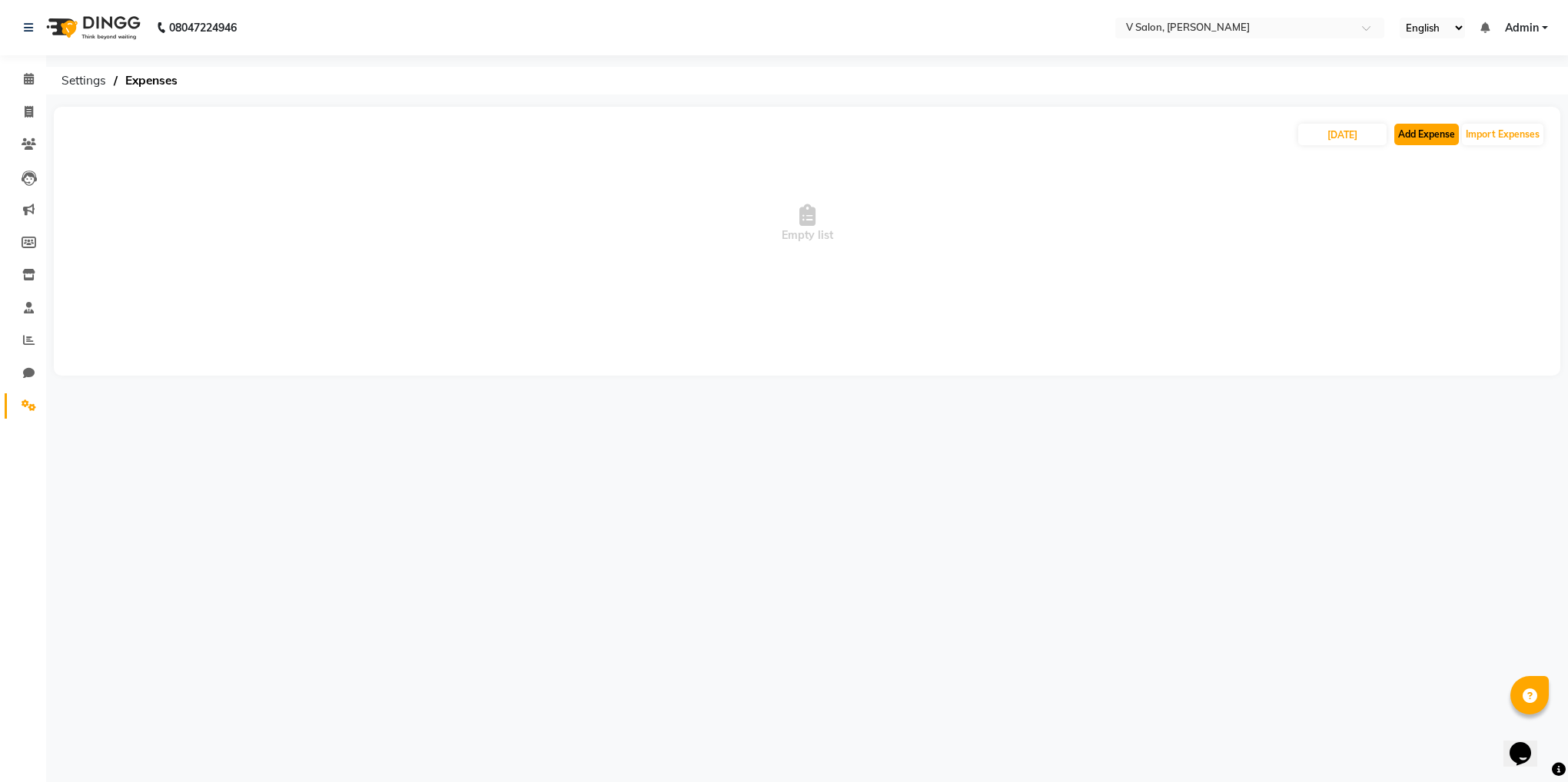
click at [1440, 130] on button "Add Expense" at bounding box center [1427, 134] width 65 height 21
select select "1"
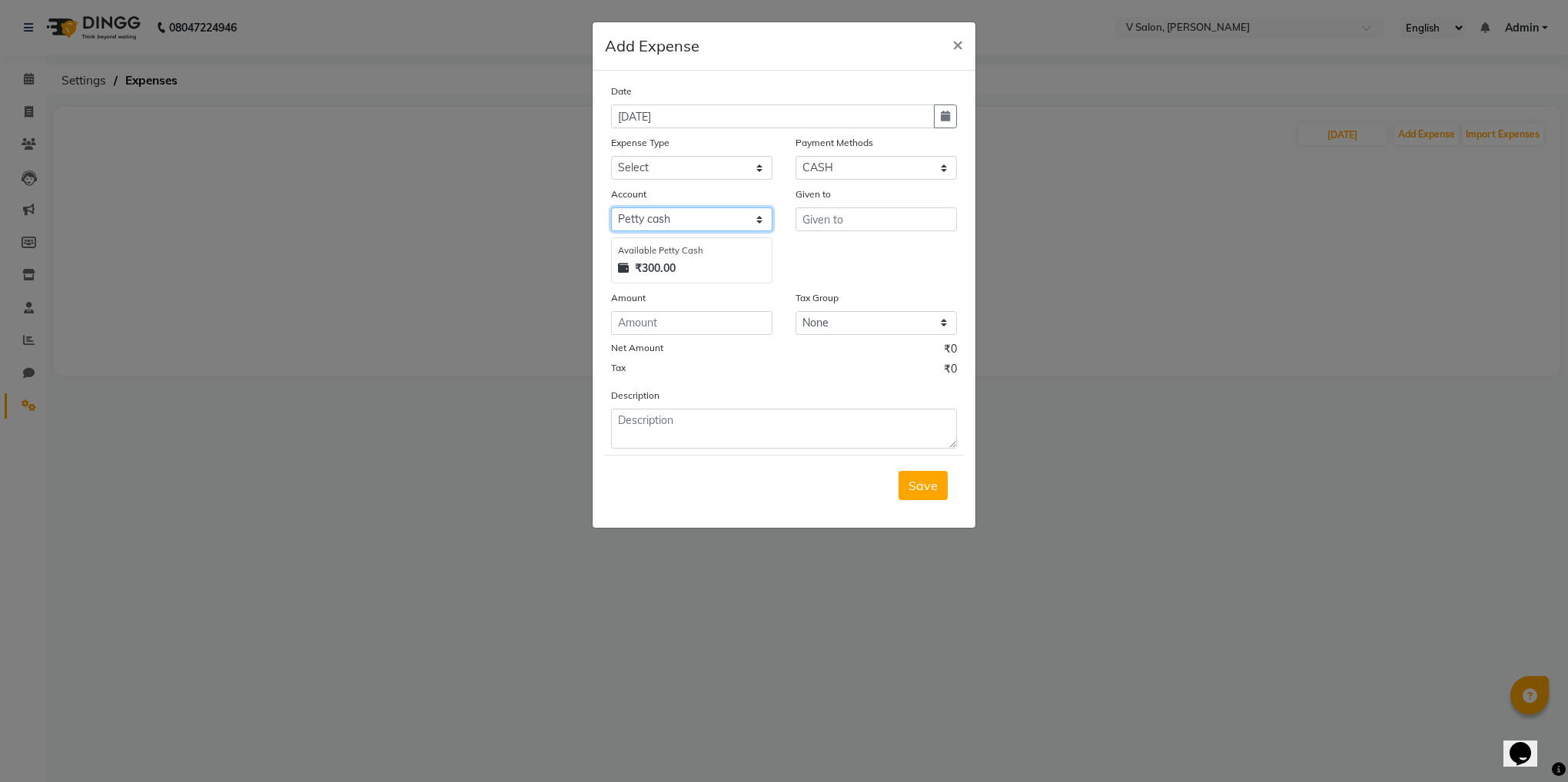
click at [679, 208] on select "Select [PERSON_NAME] cash Default account" at bounding box center [691, 219] width 161 height 24
select select "7557"
click at [611, 207] on select "Select [PERSON_NAME] cash Default account" at bounding box center [691, 219] width 161 height 24
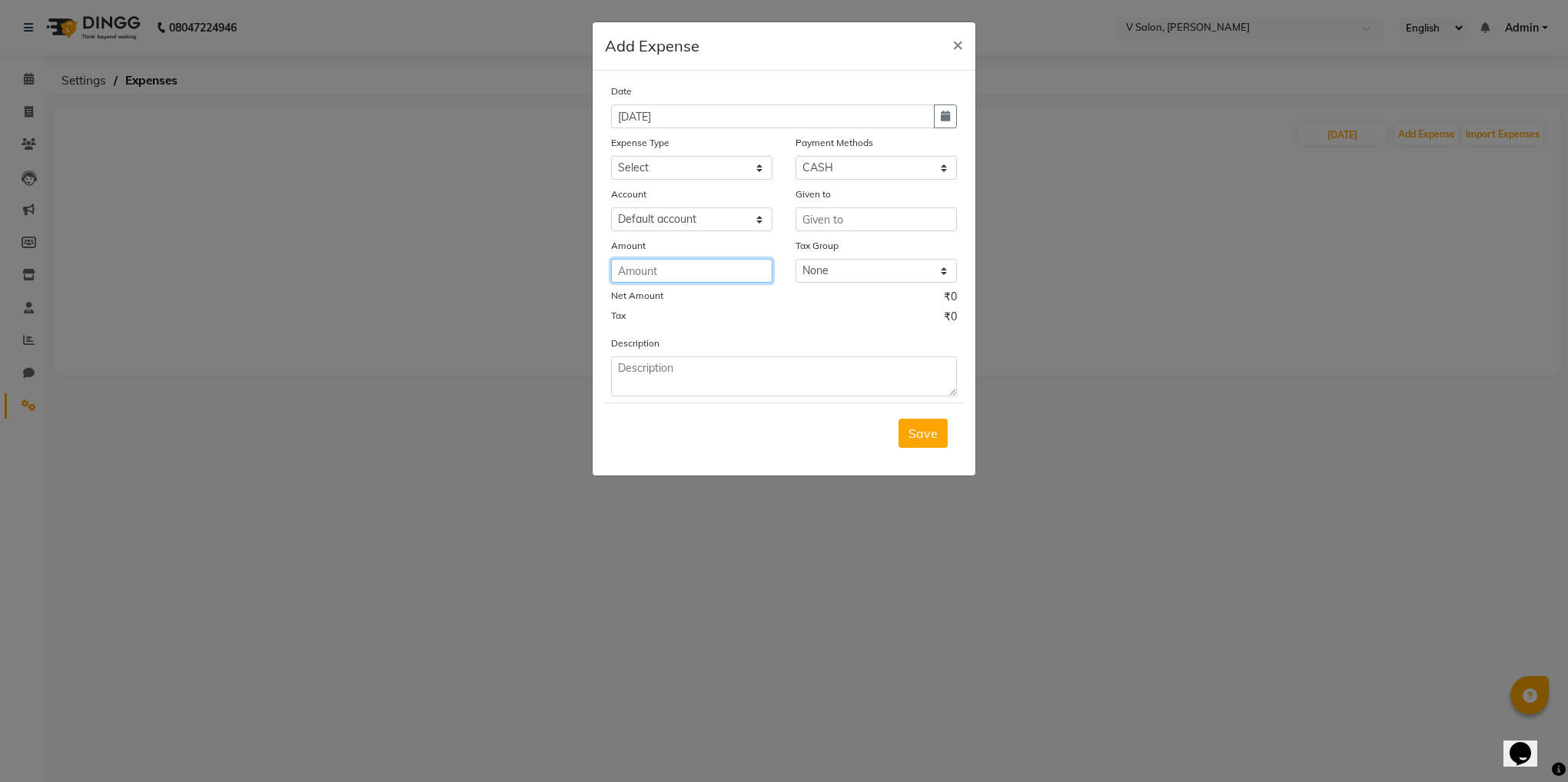
click at [672, 279] on input "number" at bounding box center [691, 270] width 161 height 24
type input "149703"
click at [828, 217] on input "text" at bounding box center [876, 219] width 161 height 24
click at [831, 251] on span "dars" at bounding box center [828, 251] width 26 height 15
type input "[PERSON_NAME]"
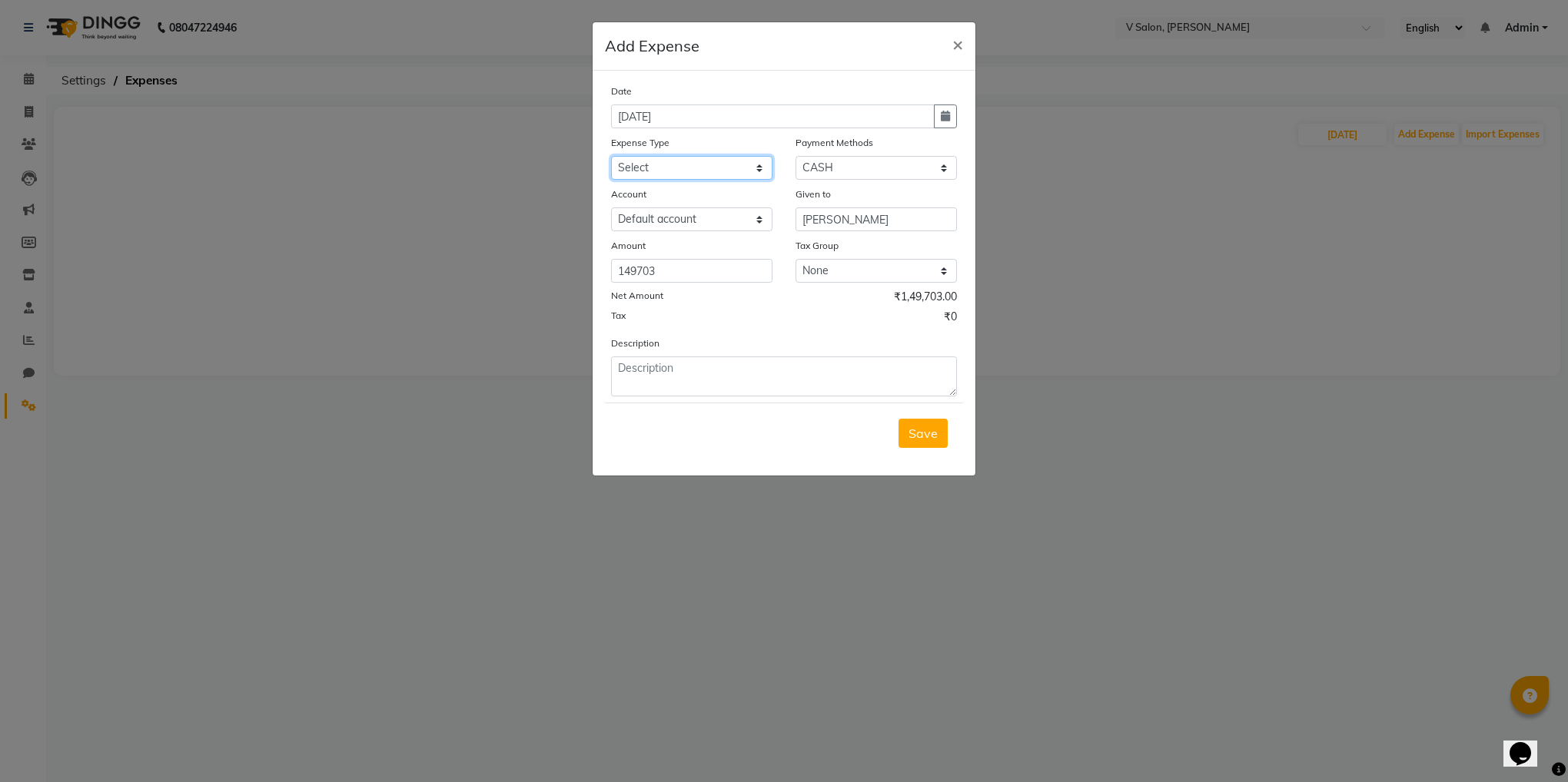
click at [752, 160] on select "Select Advance Salary Bank charges Car maintenance Cash transfer to bank Cash t…" at bounding box center [691, 167] width 161 height 24
select select "23204"
click at [611, 156] on select "Select Advance Salary Bank charges Car maintenance Cash transfer to bank Cash t…" at bounding box center [691, 167] width 161 height 24
click at [755, 374] on textarea at bounding box center [784, 376] width 346 height 40
type textarea "F"
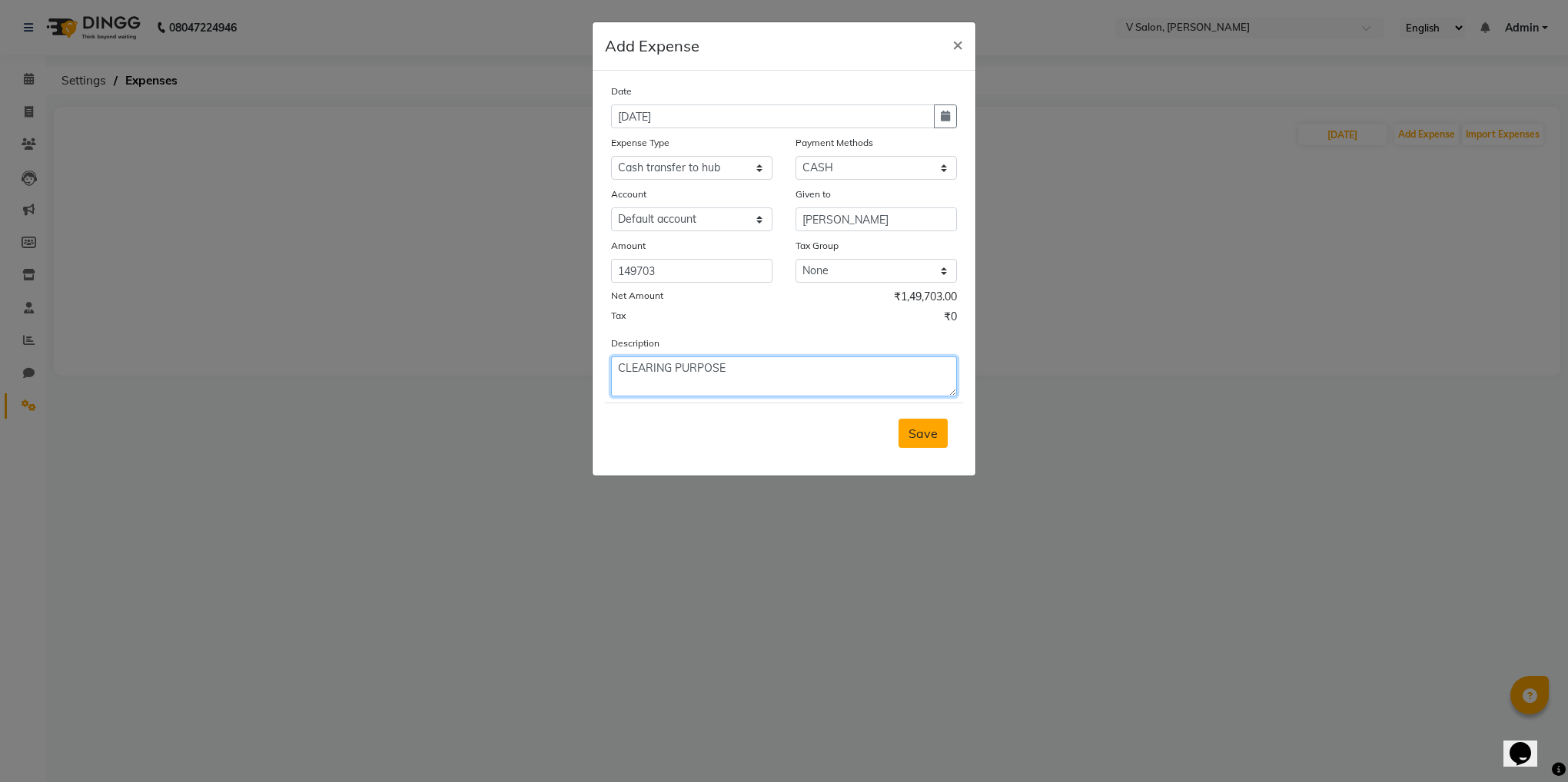
type textarea "CLEARING PURPOSE"
click at [932, 441] on span "Save" at bounding box center [923, 433] width 29 height 15
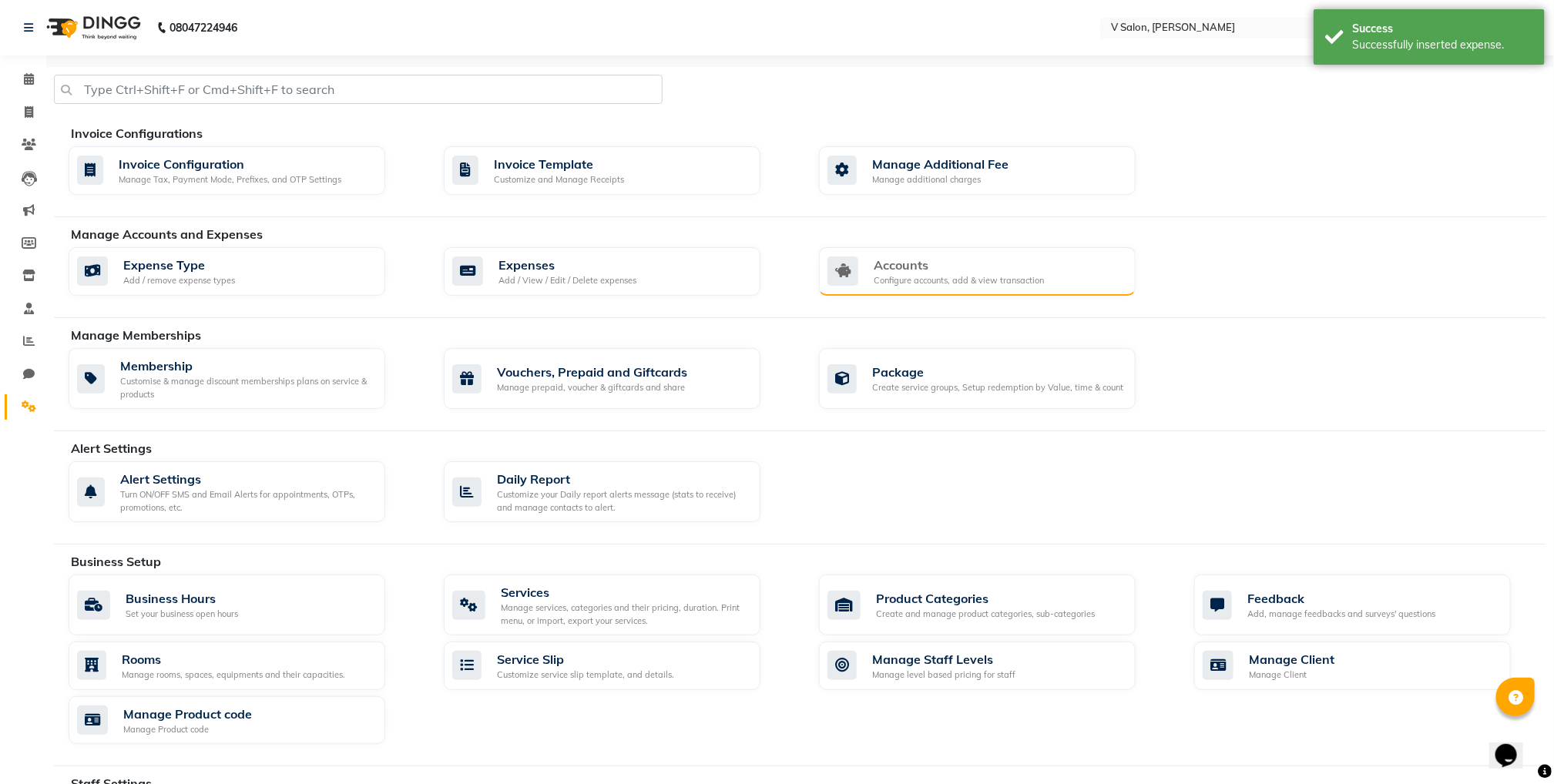
click at [856, 251] on div "Accounts Configure accounts, add & view transaction" at bounding box center [977, 271] width 317 height 49
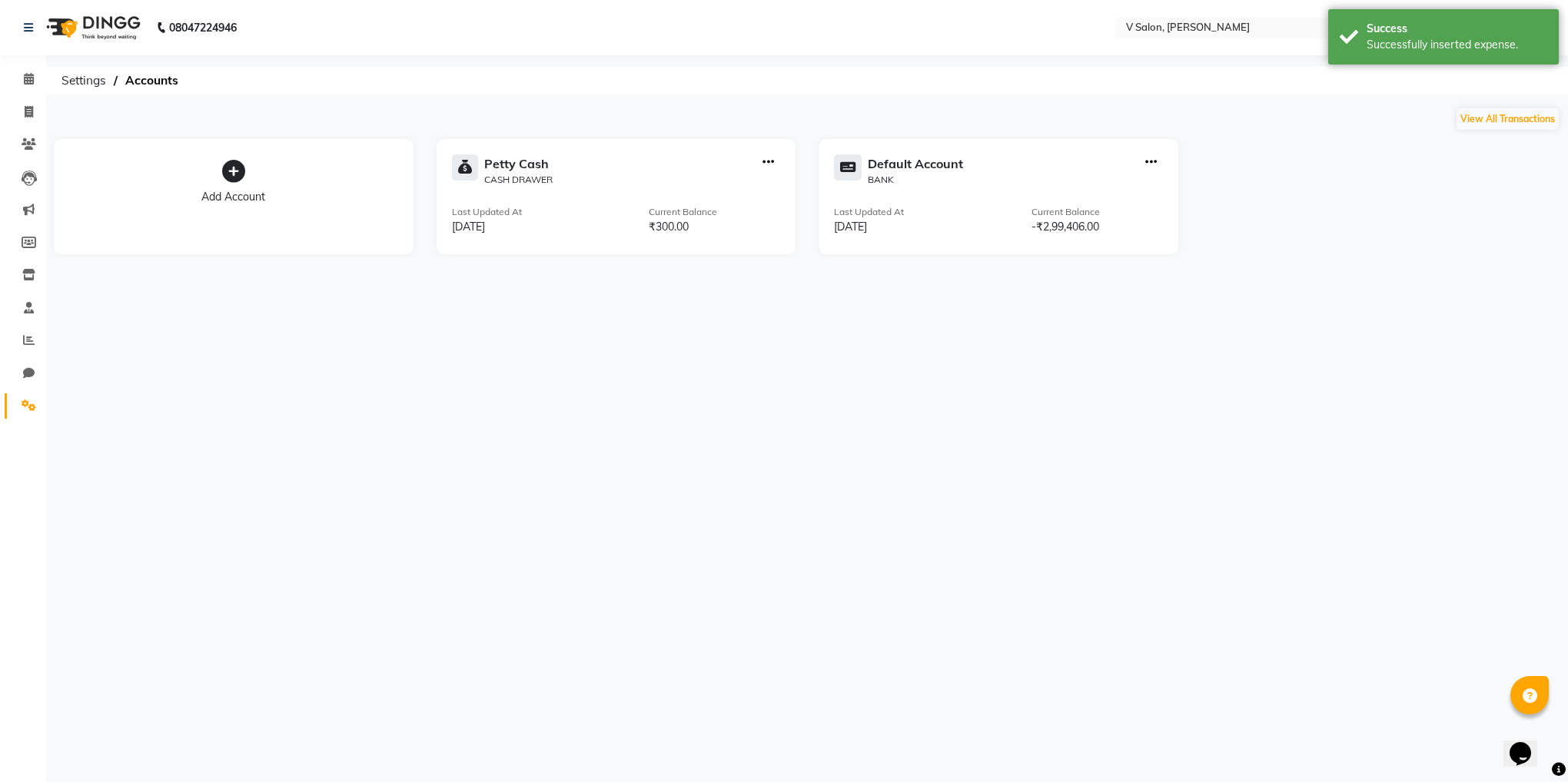
click at [1146, 162] on icon "button" at bounding box center [1151, 162] width 12 height 1
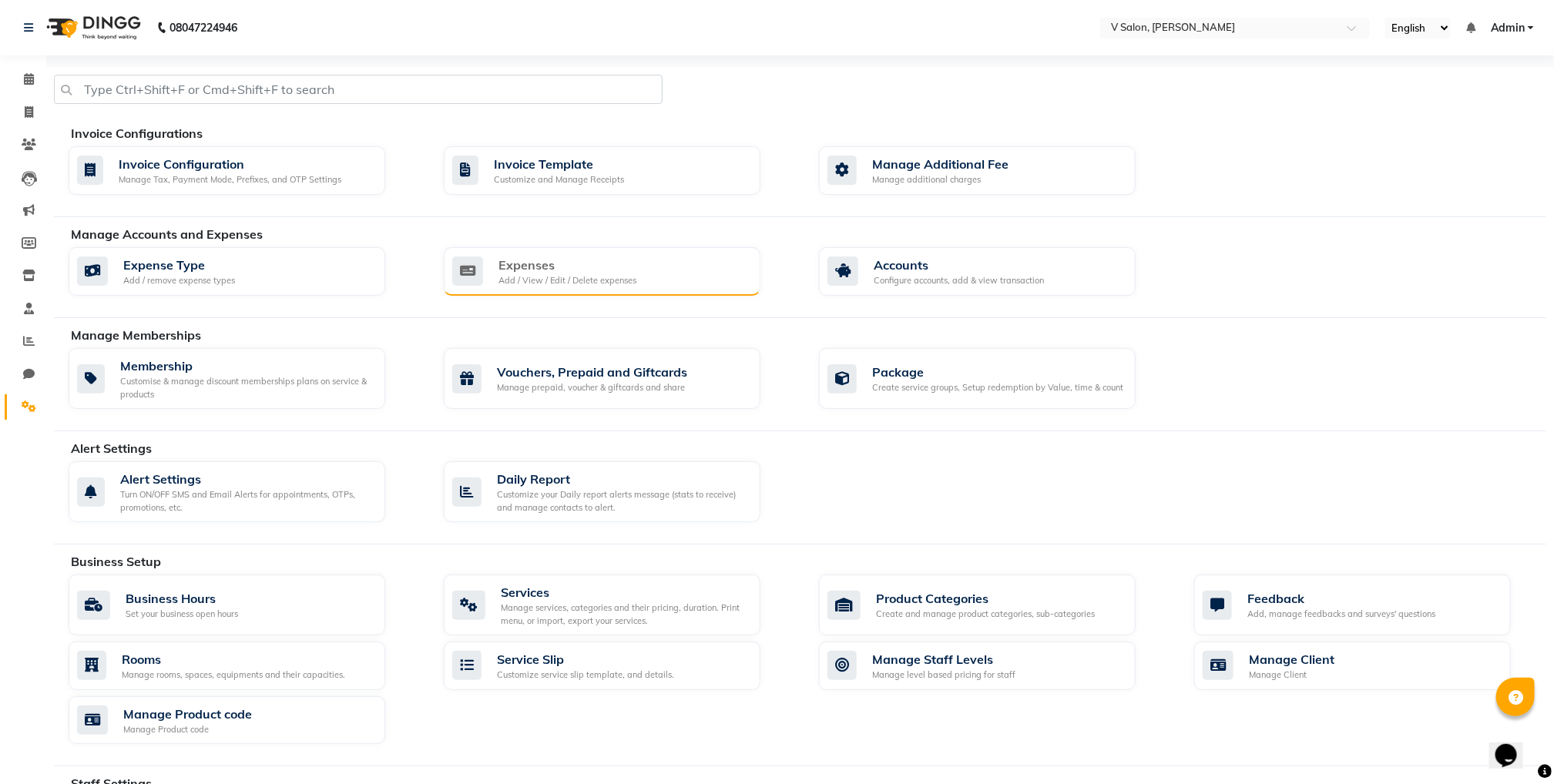
click at [588, 268] on div "Expenses" at bounding box center [567, 265] width 138 height 19
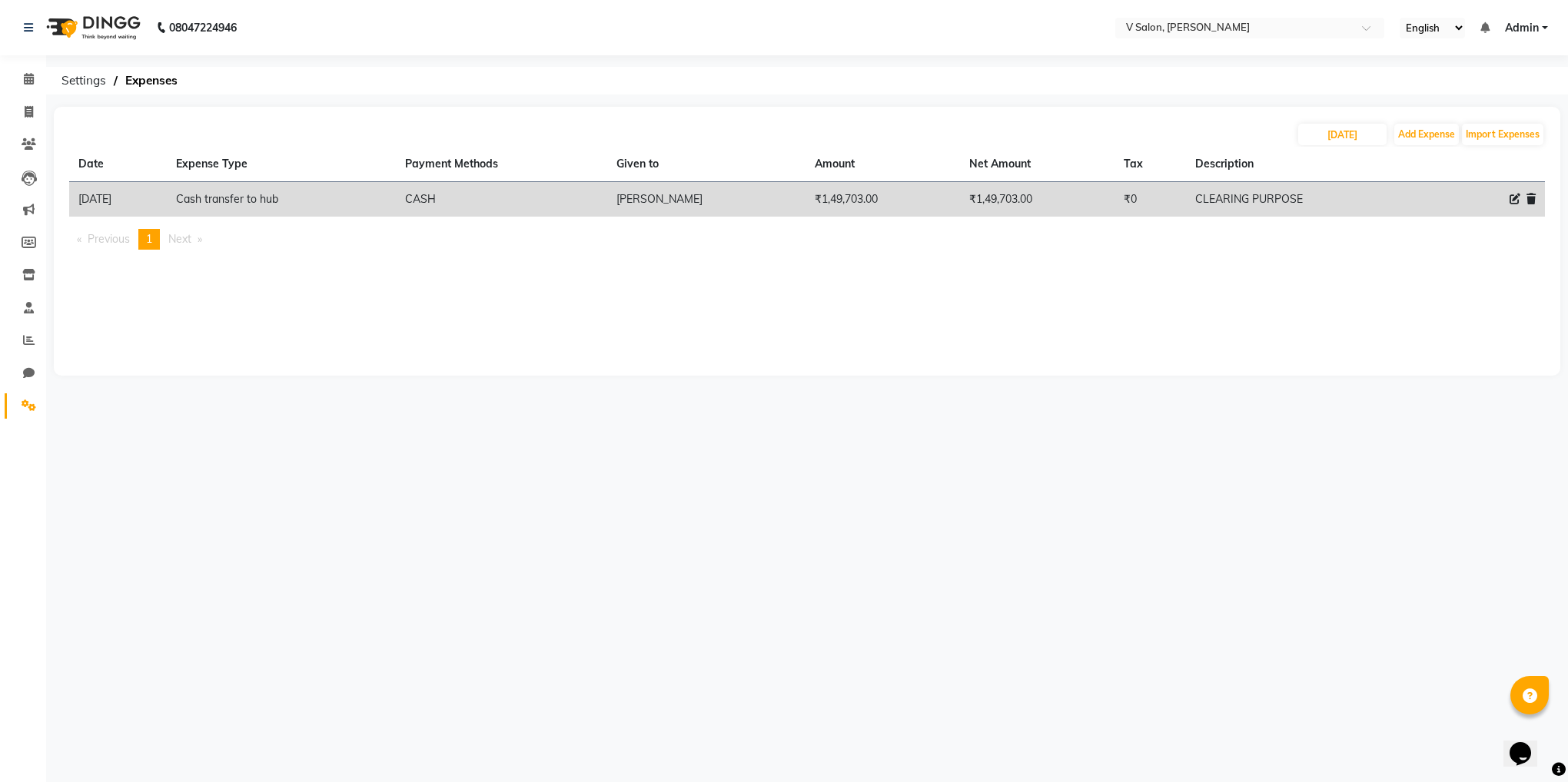
click at [1529, 203] on icon at bounding box center [1531, 199] width 9 height 11
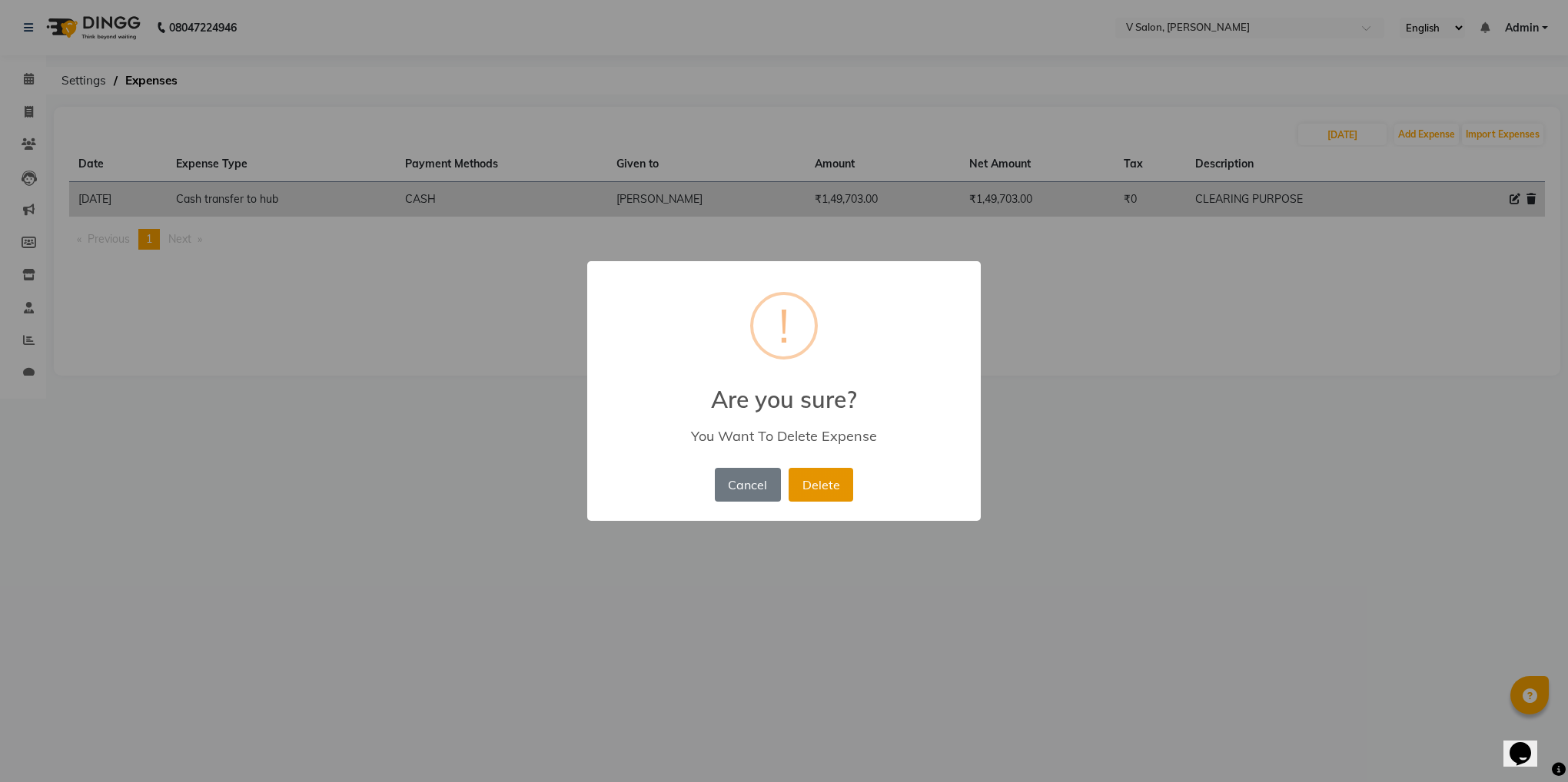
click at [835, 480] on button "Delete" at bounding box center [820, 485] width 65 height 34
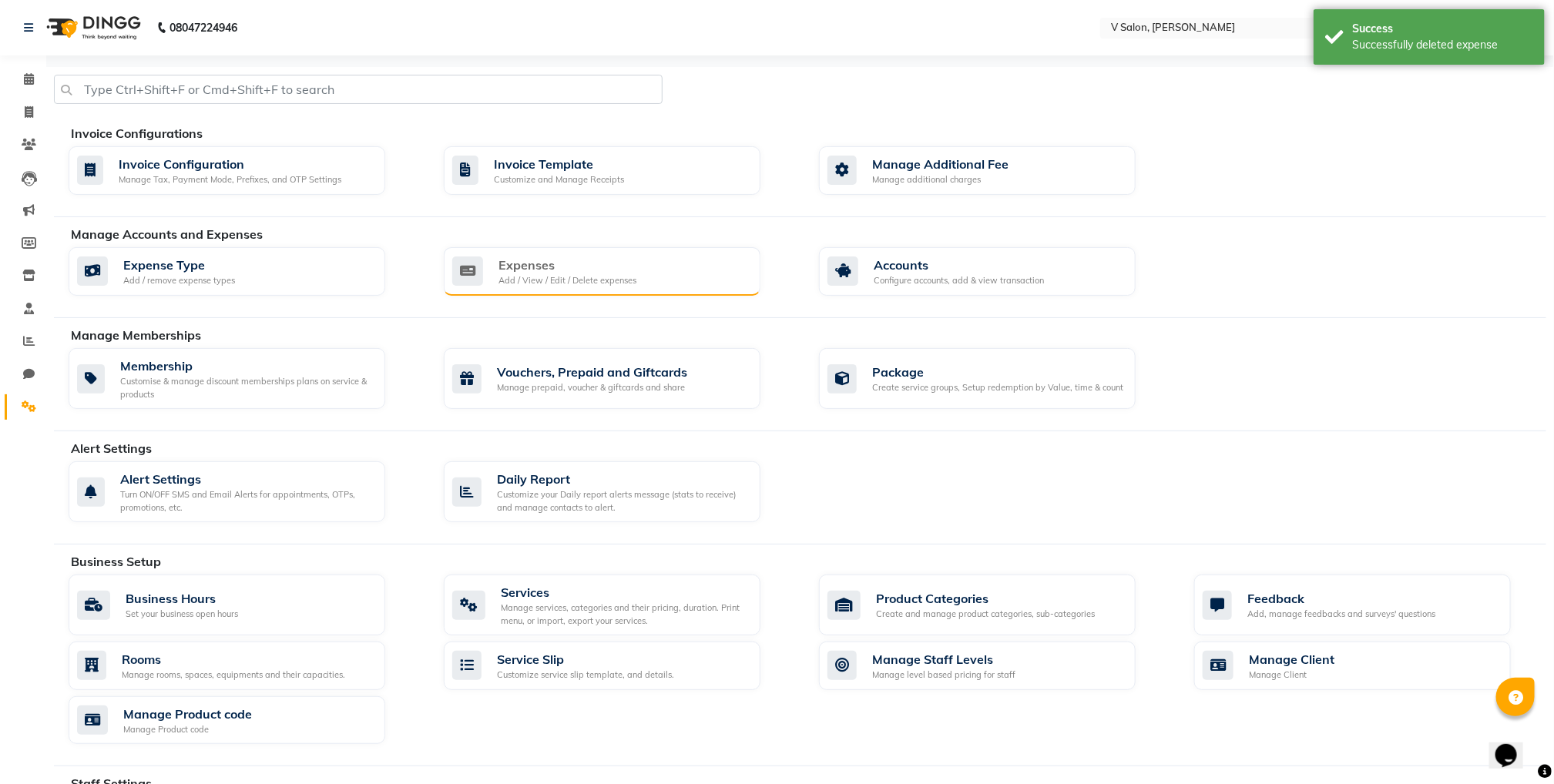
click at [687, 287] on div "Expenses Add / View / Edit / Delete expenses" at bounding box center [600, 271] width 296 height 31
click at [886, 280] on div "Configure accounts, add & view transaction" at bounding box center [958, 280] width 170 height 13
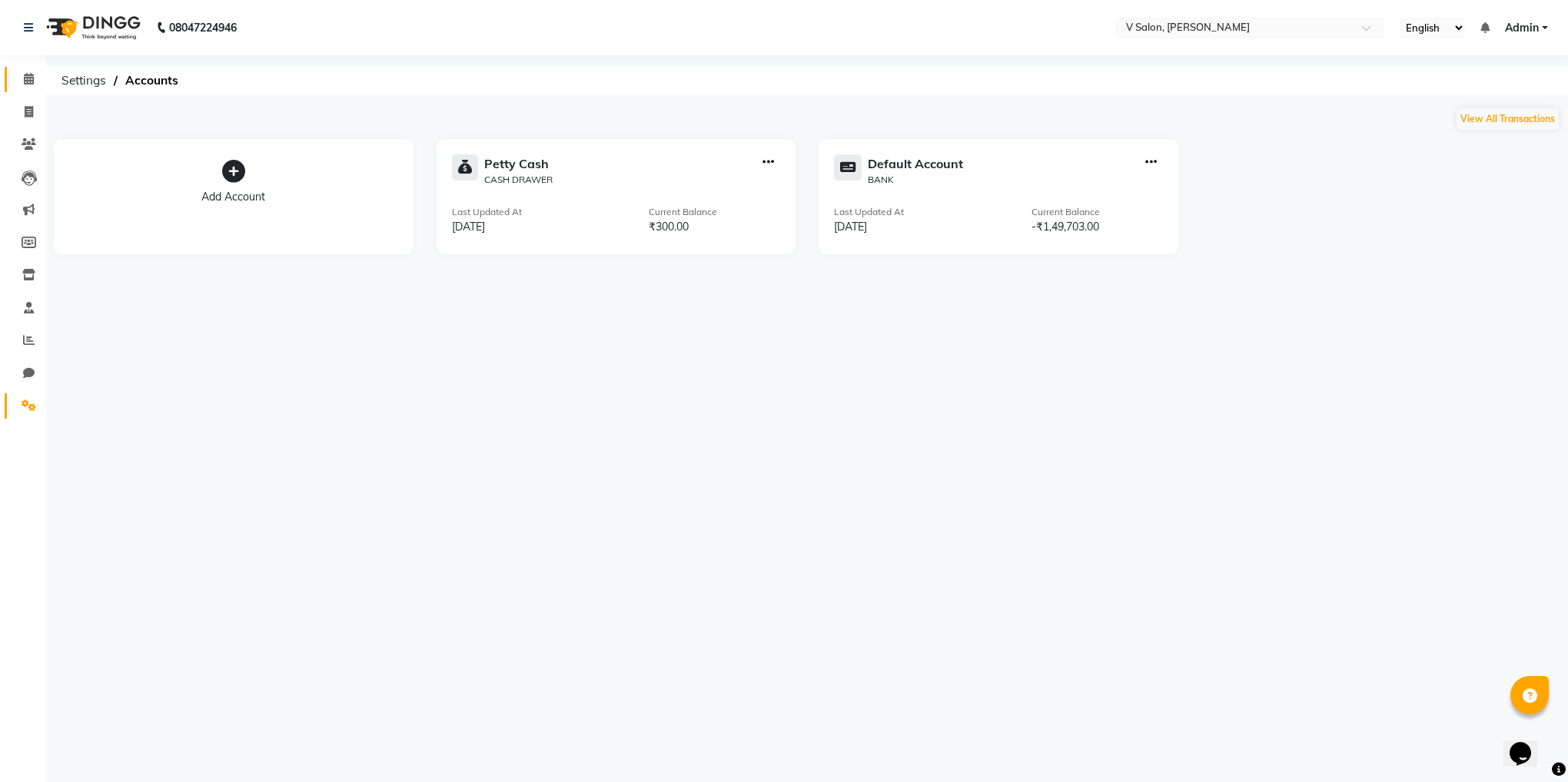
click at [36, 88] on link "Calendar" at bounding box center [22, 79] width 36 height 26
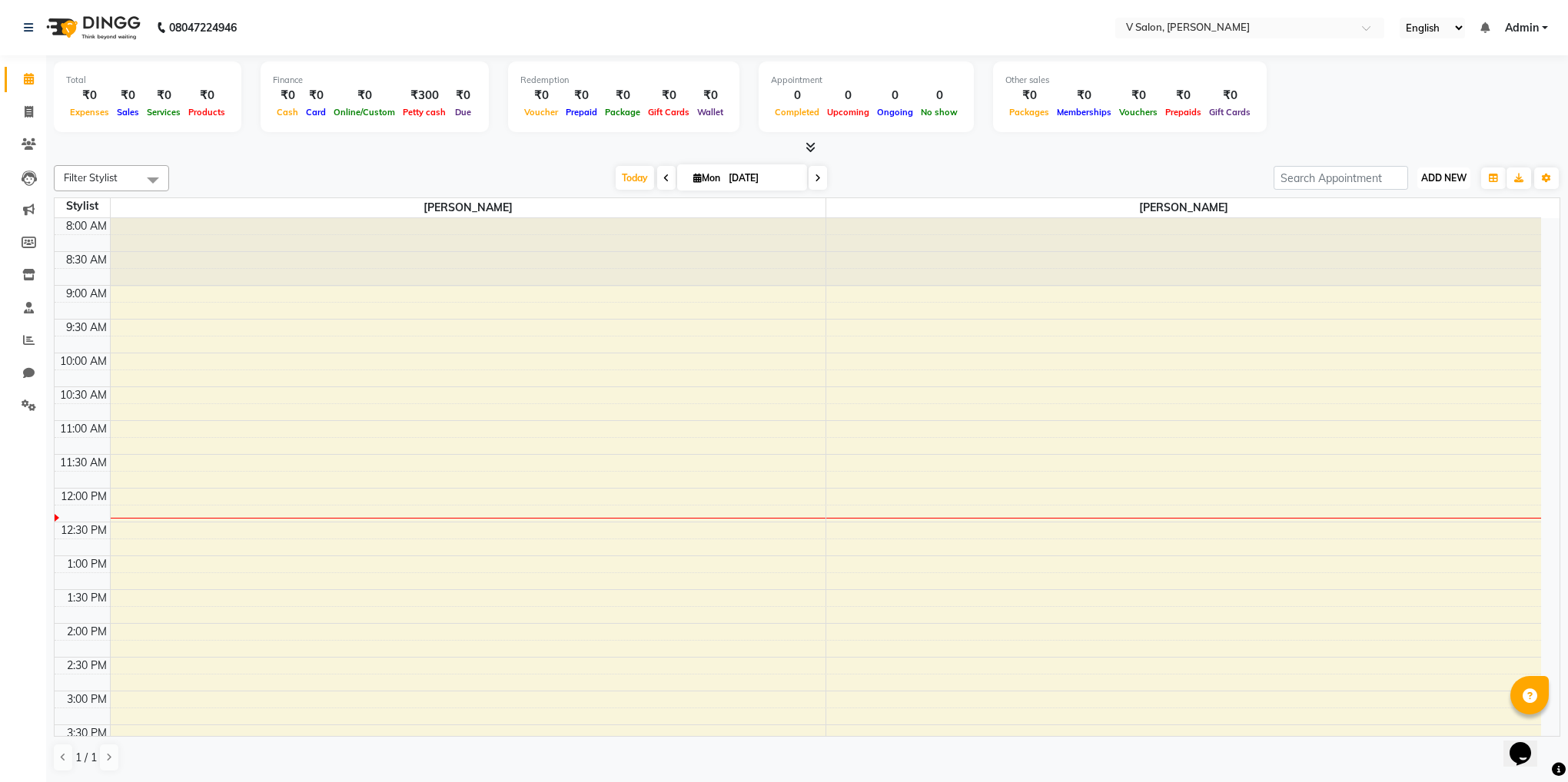
click at [1440, 184] on button "ADD NEW Toggle Dropdown" at bounding box center [1444, 178] width 53 height 21
click at [1405, 249] on link "Add Expense" at bounding box center [1409, 247] width 121 height 20
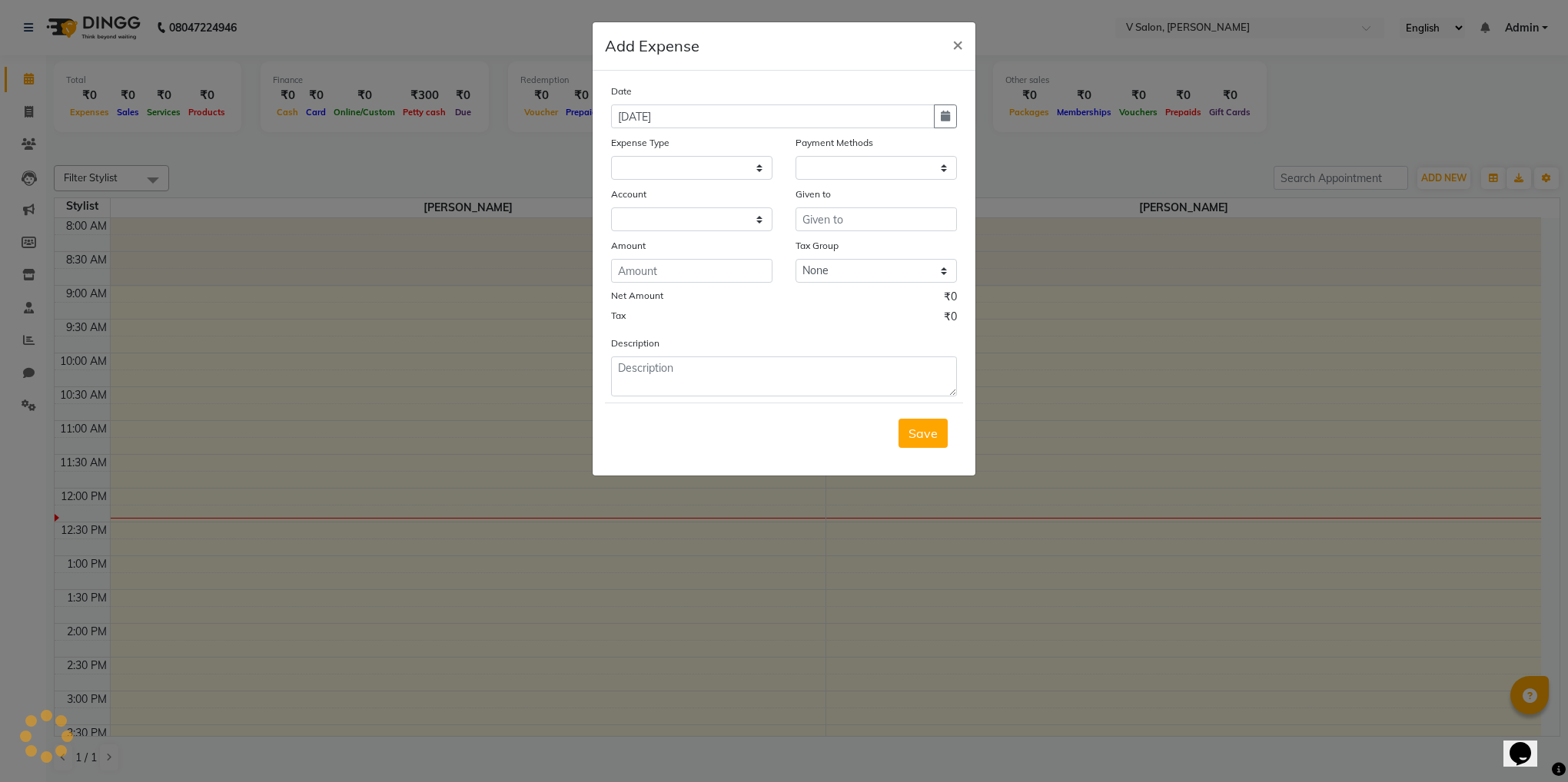
select select
select select "1"
select select "7556"
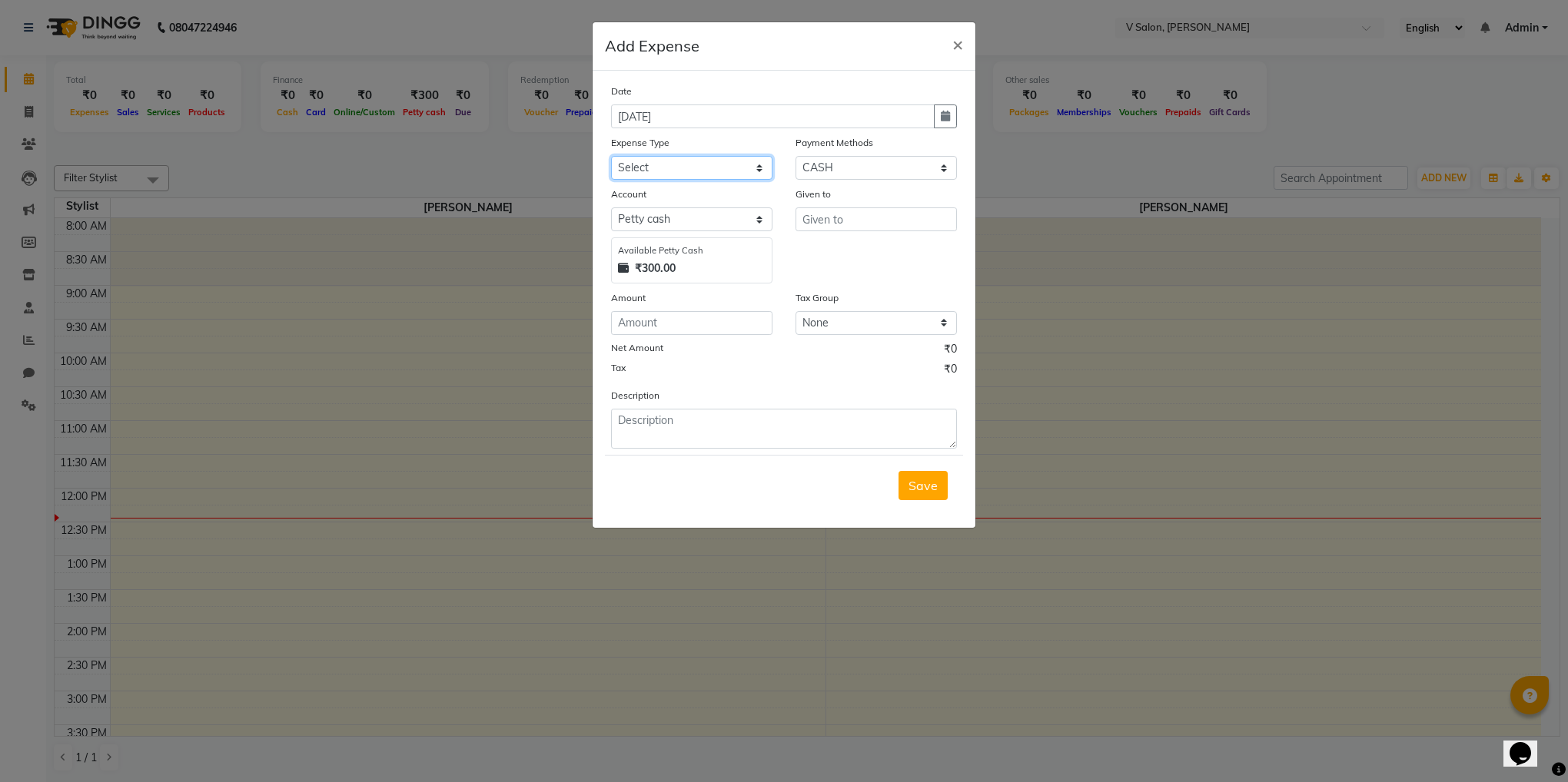
click at [701, 166] on select "Select Advance Salary Bank charges Car maintenance Cash transfer to bank Cash t…" at bounding box center [691, 167] width 161 height 24
select select "23219"
click at [611, 156] on select "Select Advance Salary Bank charges Car maintenance Cash transfer to bank Cash t…" at bounding box center [691, 167] width 161 height 24
click at [694, 330] on input "number" at bounding box center [691, 323] width 161 height 24
type input "10"
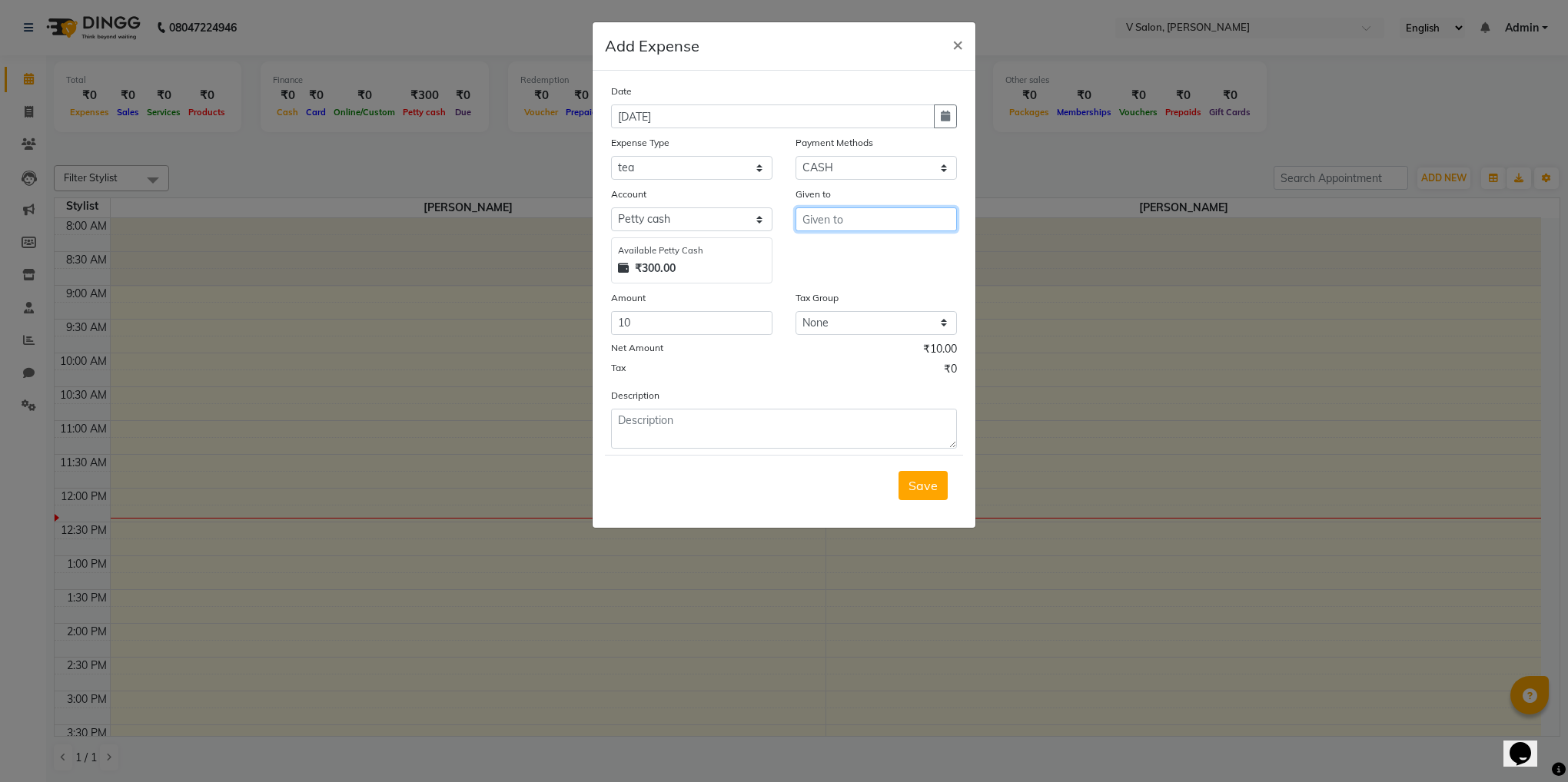
click at [898, 217] on input "text" at bounding box center [876, 219] width 161 height 24
click at [847, 254] on ngb-highlight "dars hil parekh" at bounding box center [856, 251] width 82 height 15
type input "[PERSON_NAME]"
click at [916, 492] on span "Save" at bounding box center [923, 485] width 29 height 15
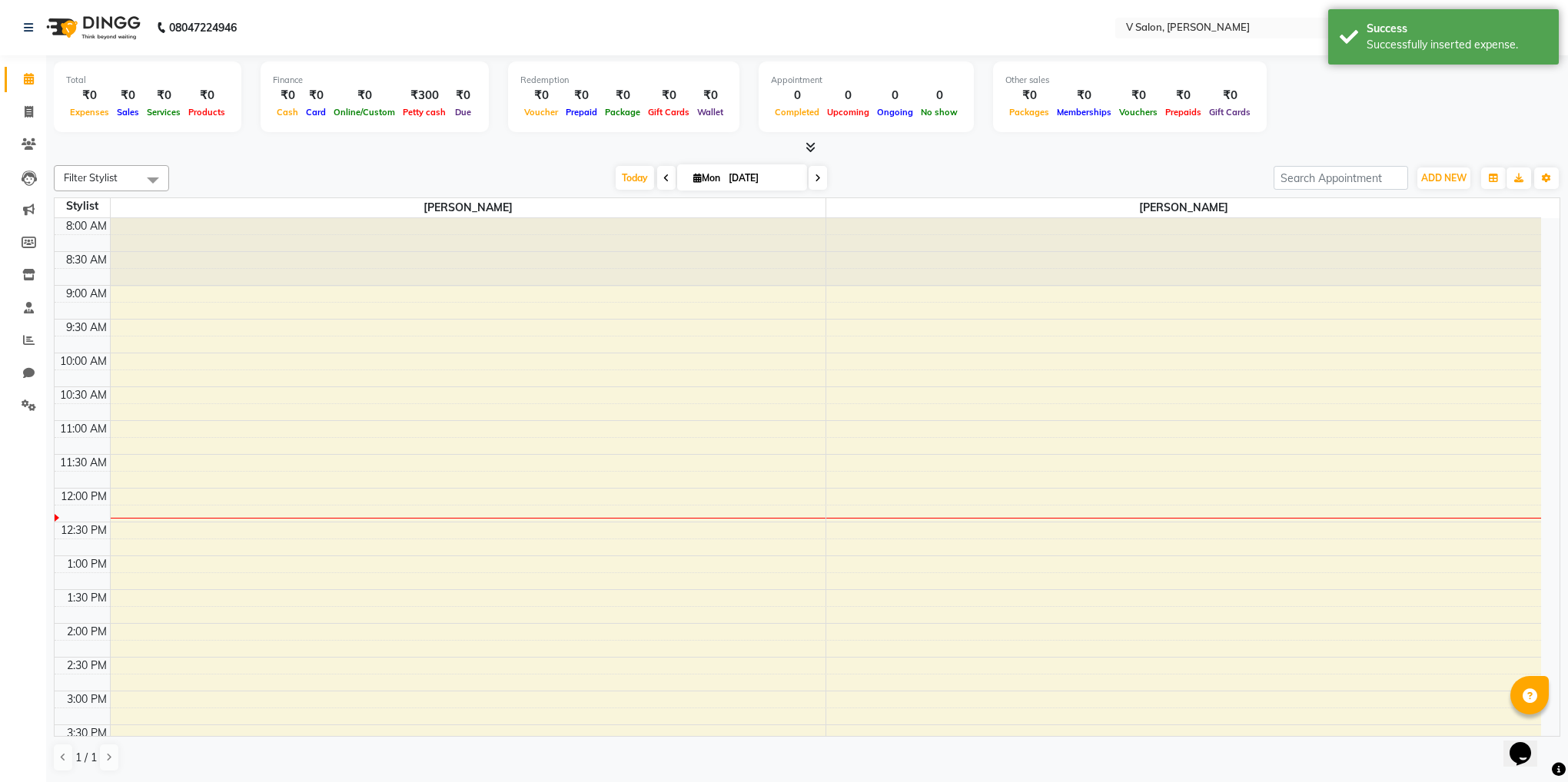
click at [410, 145] on div at bounding box center [806, 148] width 1507 height 16
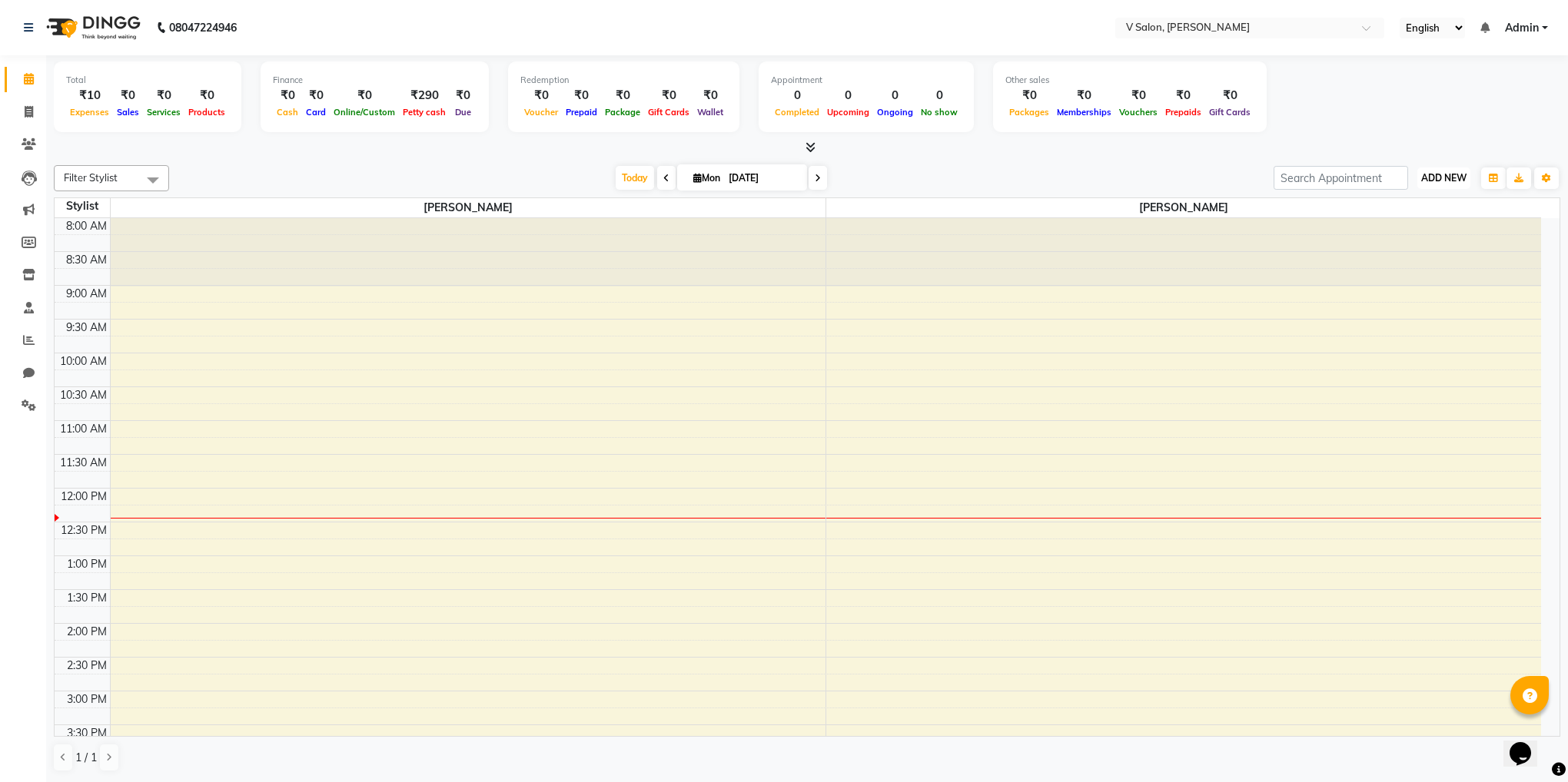
click at [1440, 185] on button "ADD NEW Toggle Dropdown" at bounding box center [1444, 178] width 53 height 21
click at [1409, 224] on link "Add Invoice" at bounding box center [1409, 227] width 121 height 20
select select "service"
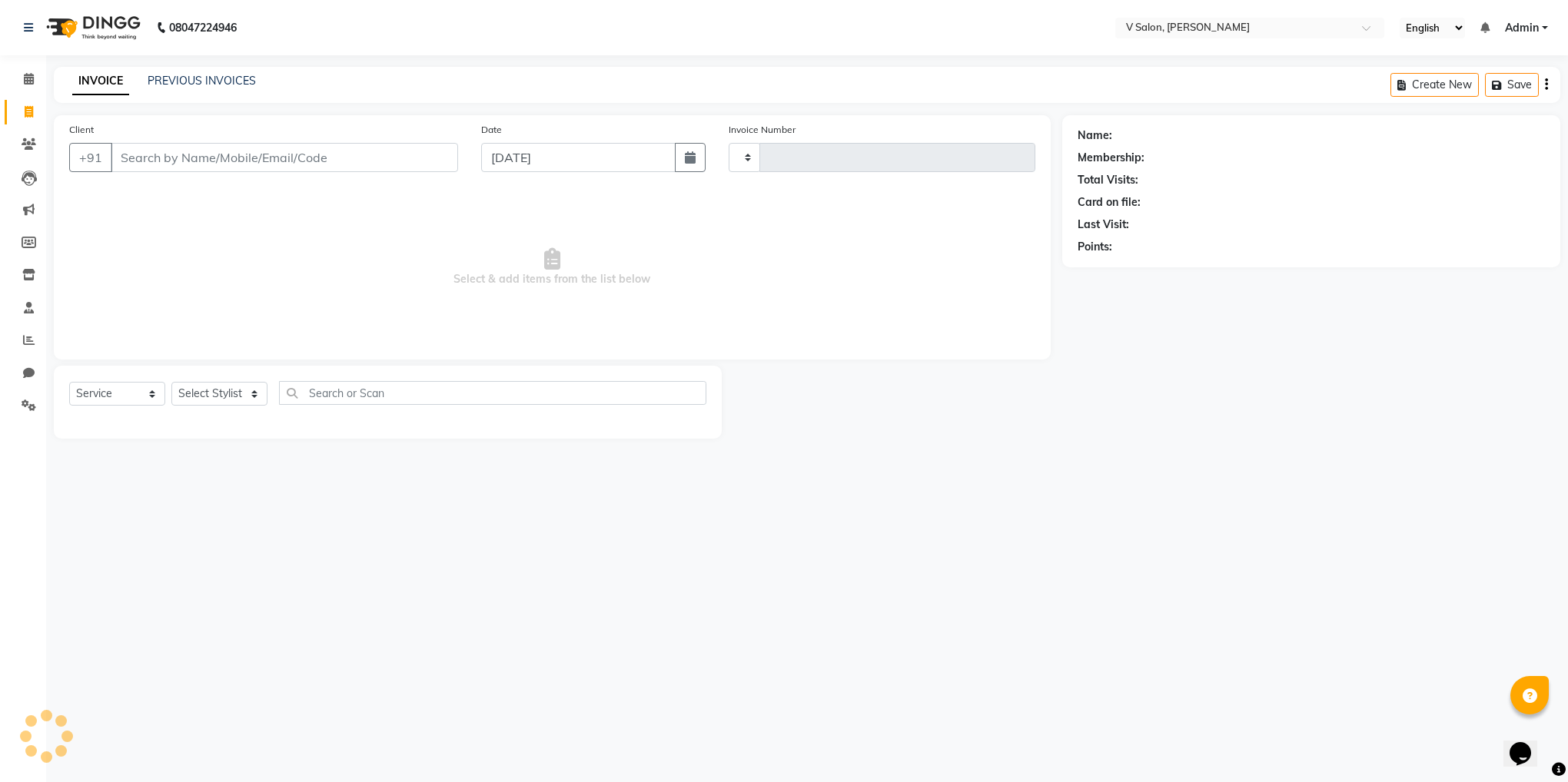
type input "1026"
select select "8434"
click at [308, 165] on input "Client" at bounding box center [284, 157] width 347 height 29
type input "8849146916"
click at [416, 164] on span "Add Client" at bounding box center [418, 157] width 61 height 15
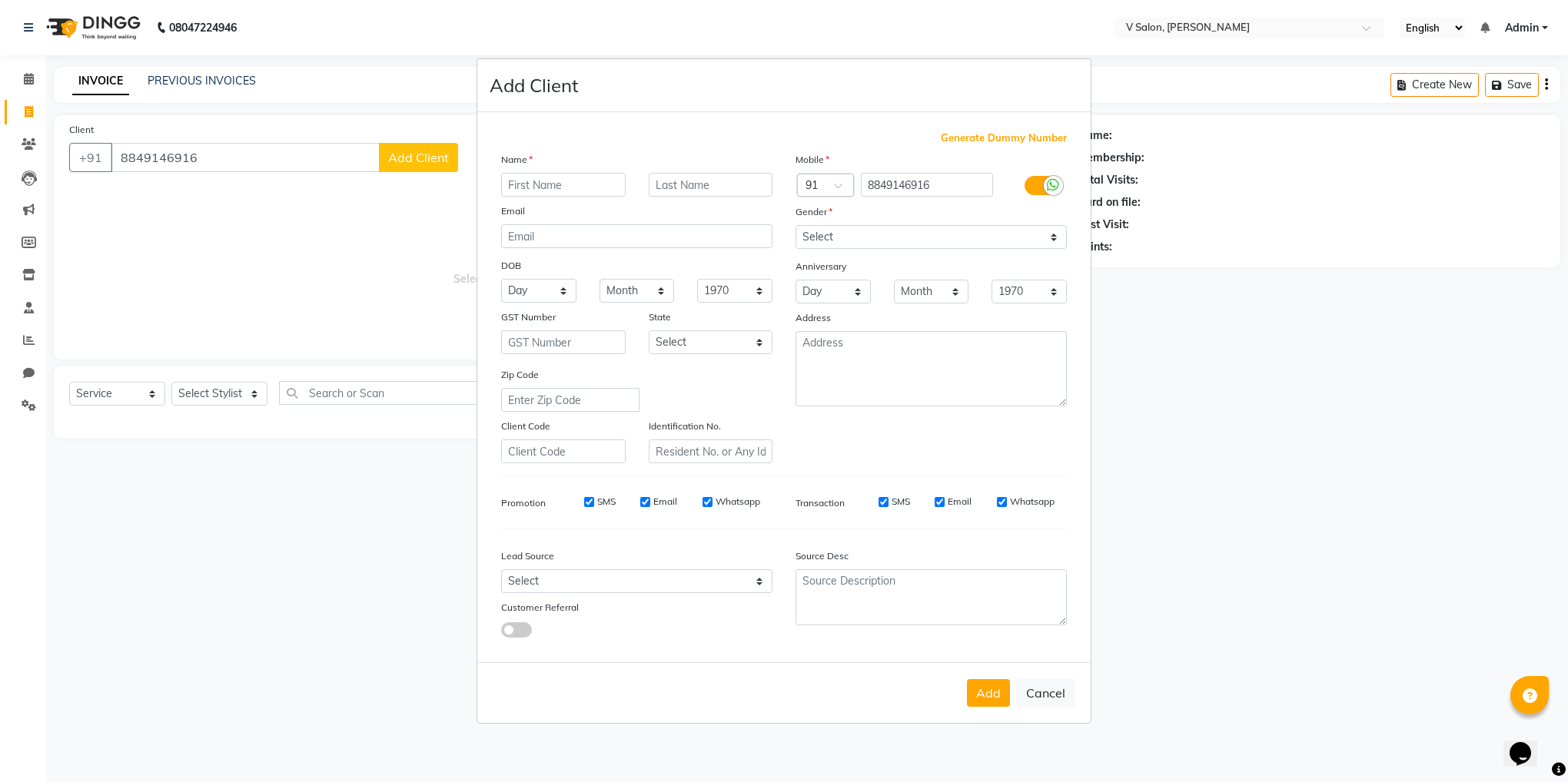
click at [552, 178] on input "text" at bounding box center [563, 184] width 125 height 24
type input "ISHANI"
click at [701, 185] on input "text" at bounding box center [711, 184] width 125 height 24
type input "KHORASIYA"
click at [804, 234] on select "Select Male Female Other Prefer Not To Say" at bounding box center [931, 237] width 271 height 24
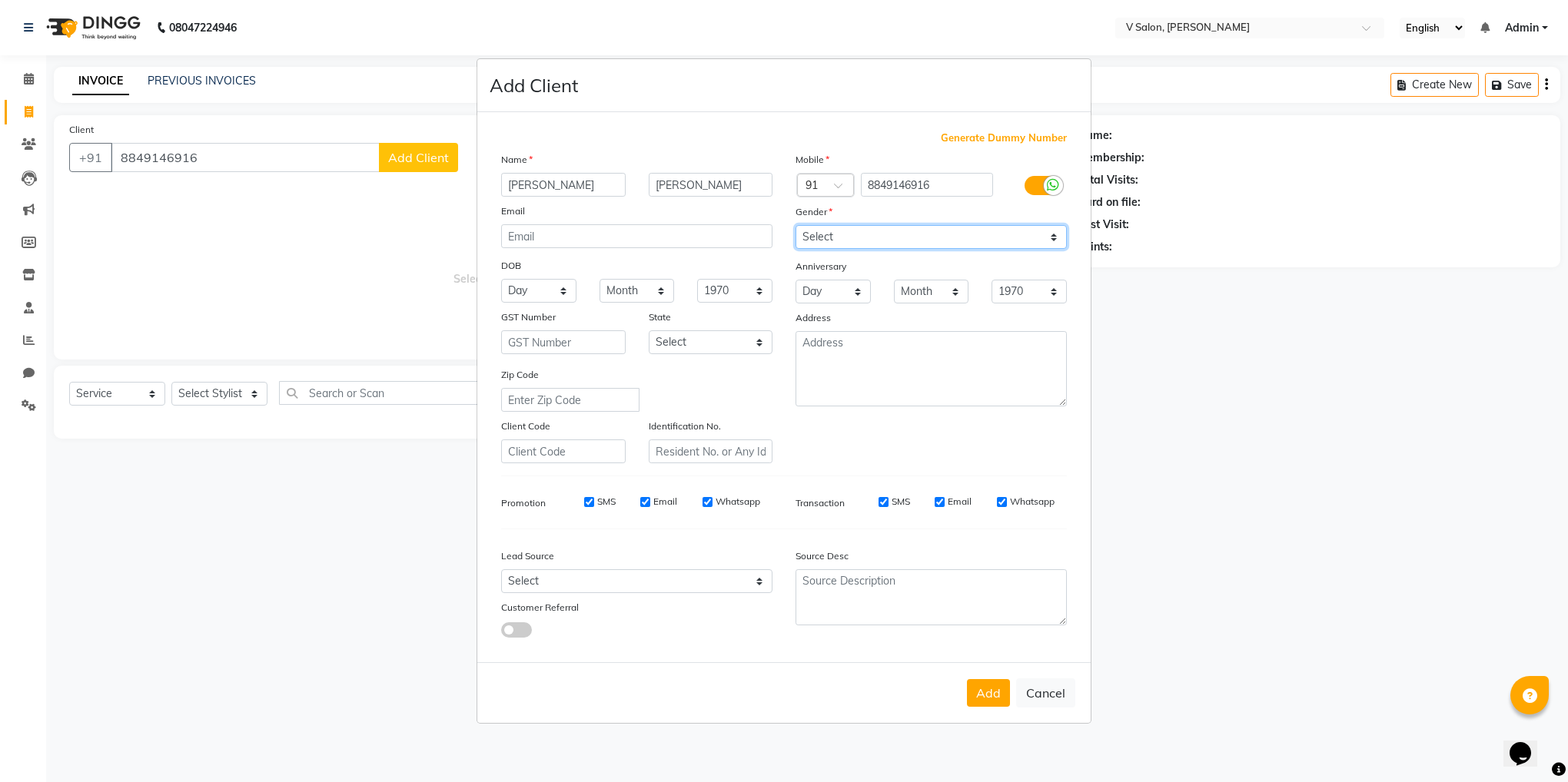
click at [796, 227] on select "Select Male Female Other Prefer Not To Say" at bounding box center [931, 237] width 271 height 24
click at [837, 239] on select "Select Male Female Other Prefer Not To Say" at bounding box center [931, 237] width 271 height 24
select select "female"
click at [796, 227] on select "Select Male Female Other Prefer Not To Say" at bounding box center [931, 237] width 271 height 24
click at [999, 690] on button "Add" at bounding box center [989, 693] width 43 height 28
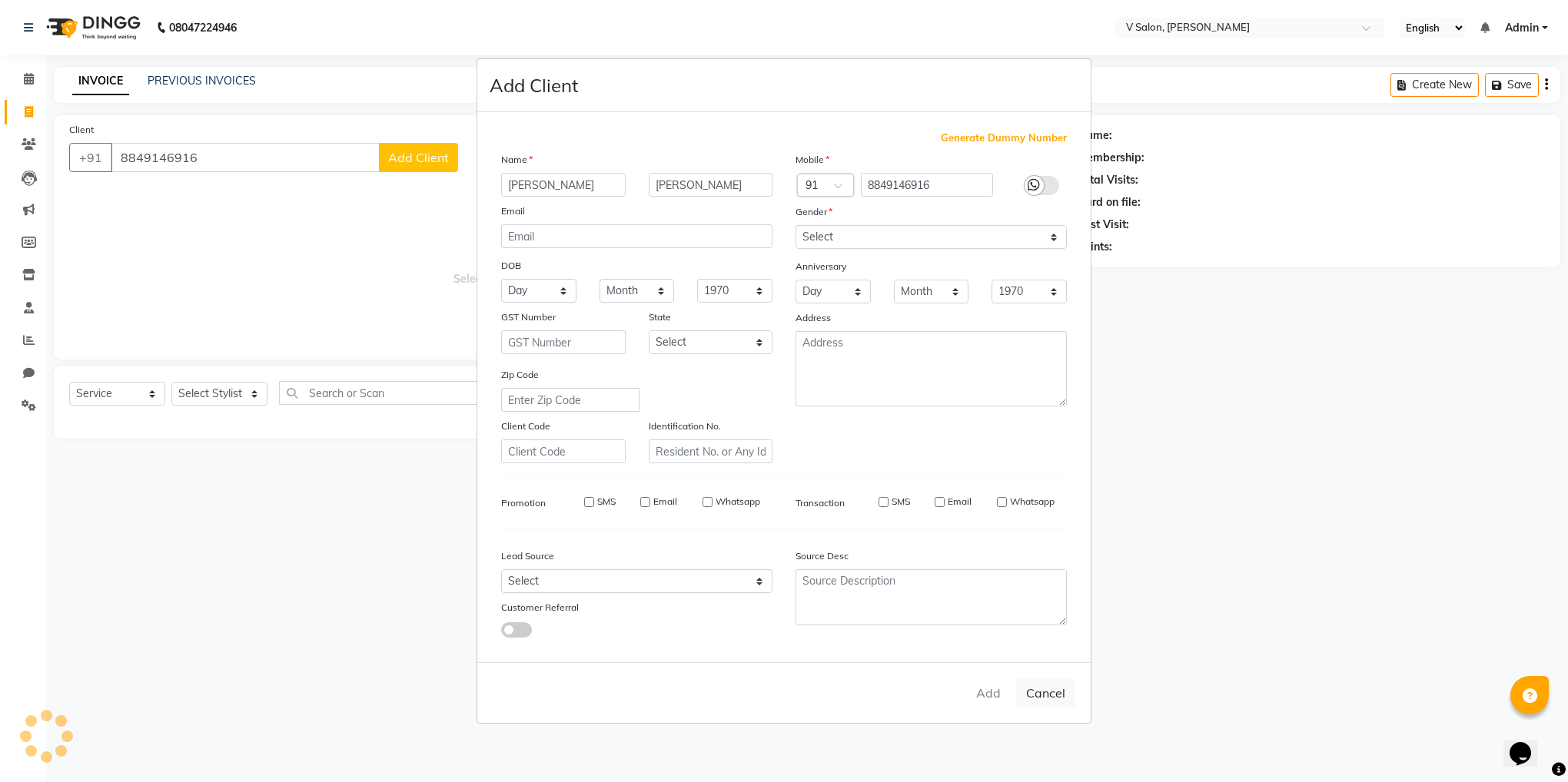
select select
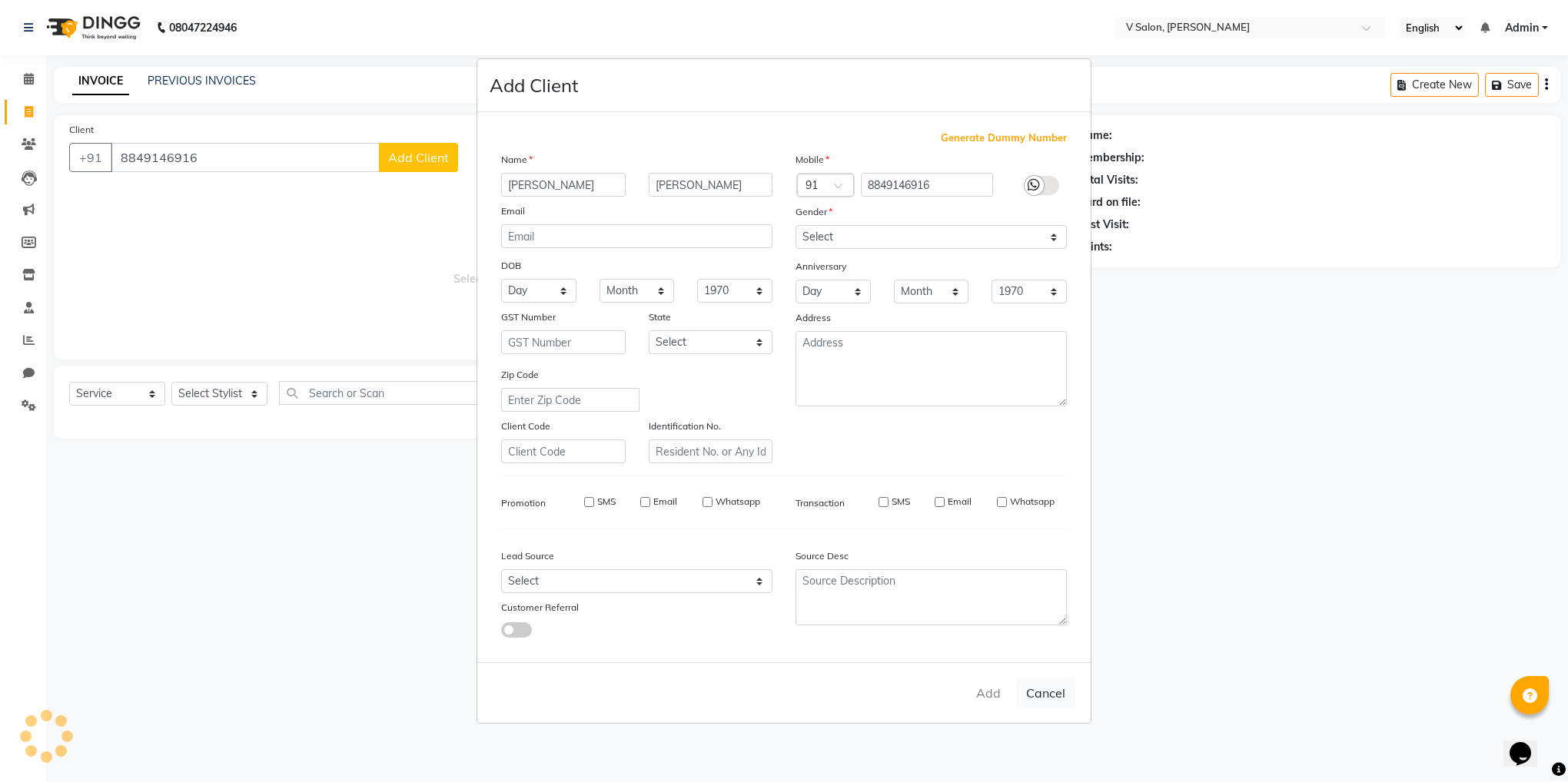
select select
checkbox input "false"
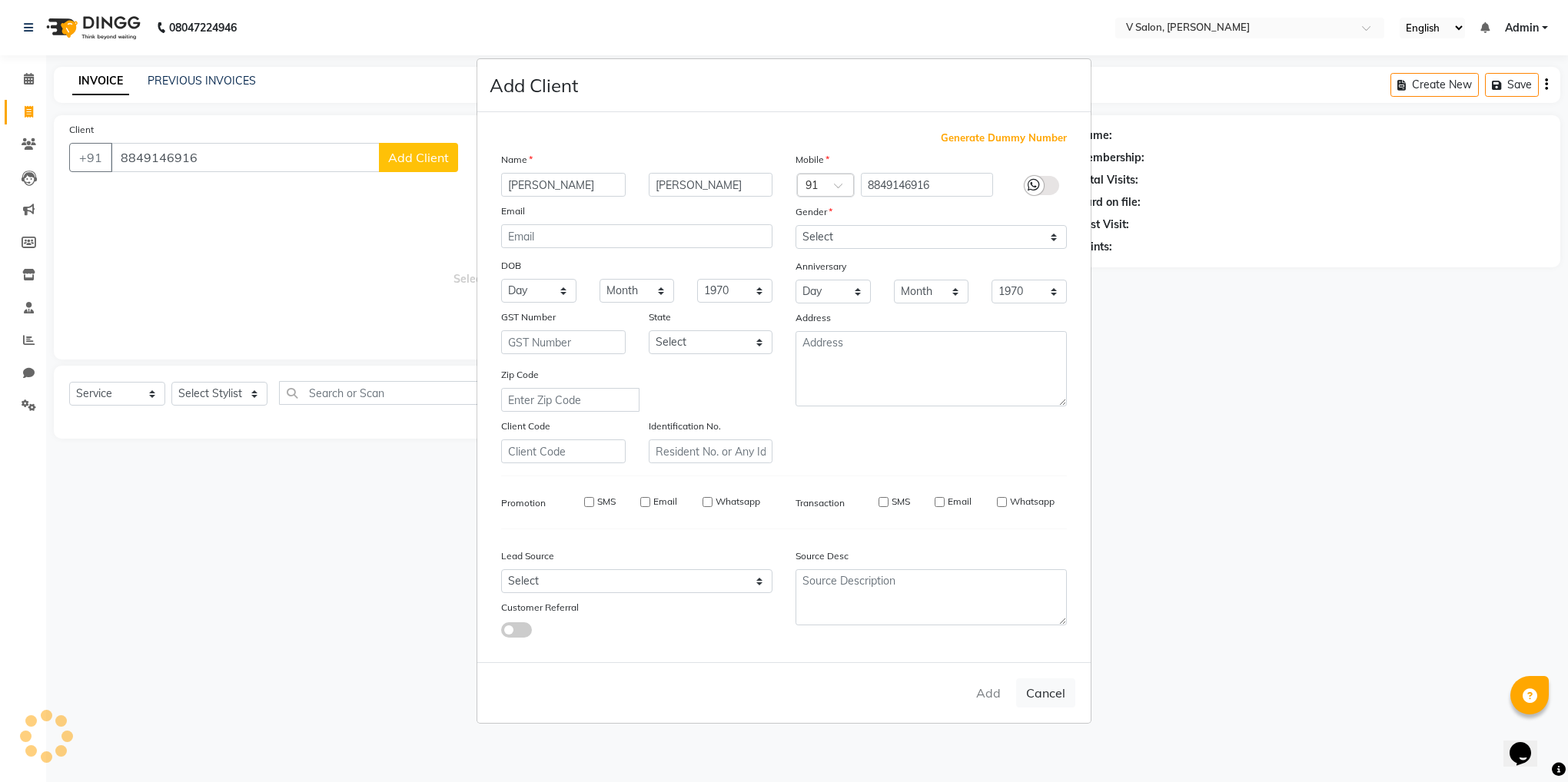
checkbox input "false"
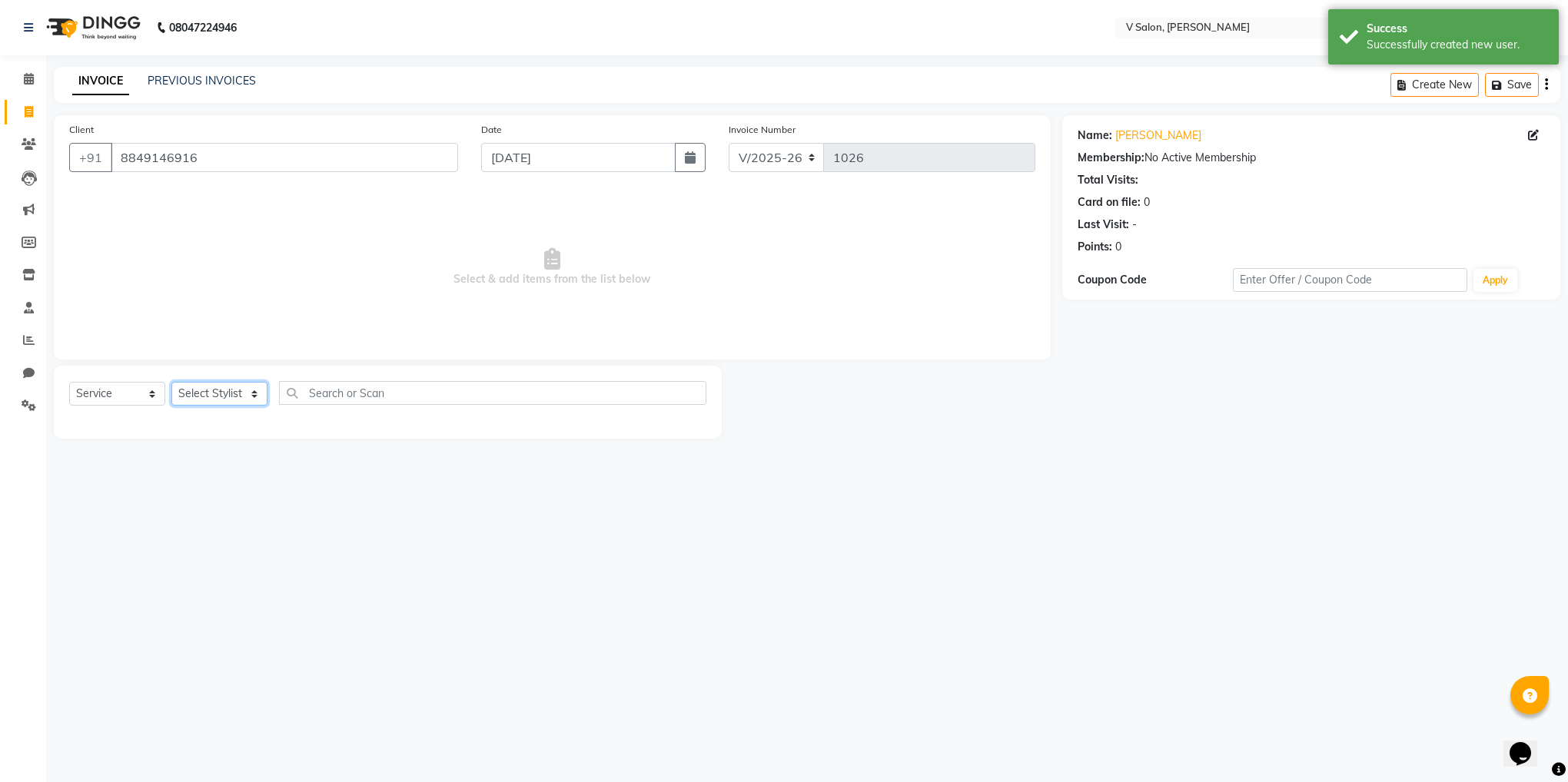
click at [240, 397] on select "Select Stylist darshil parekh vishal nai" at bounding box center [220, 393] width 96 height 24
select select "81550"
click at [172, 383] on select "Select Stylist darshil parekh vishal nai" at bounding box center [220, 393] width 96 height 24
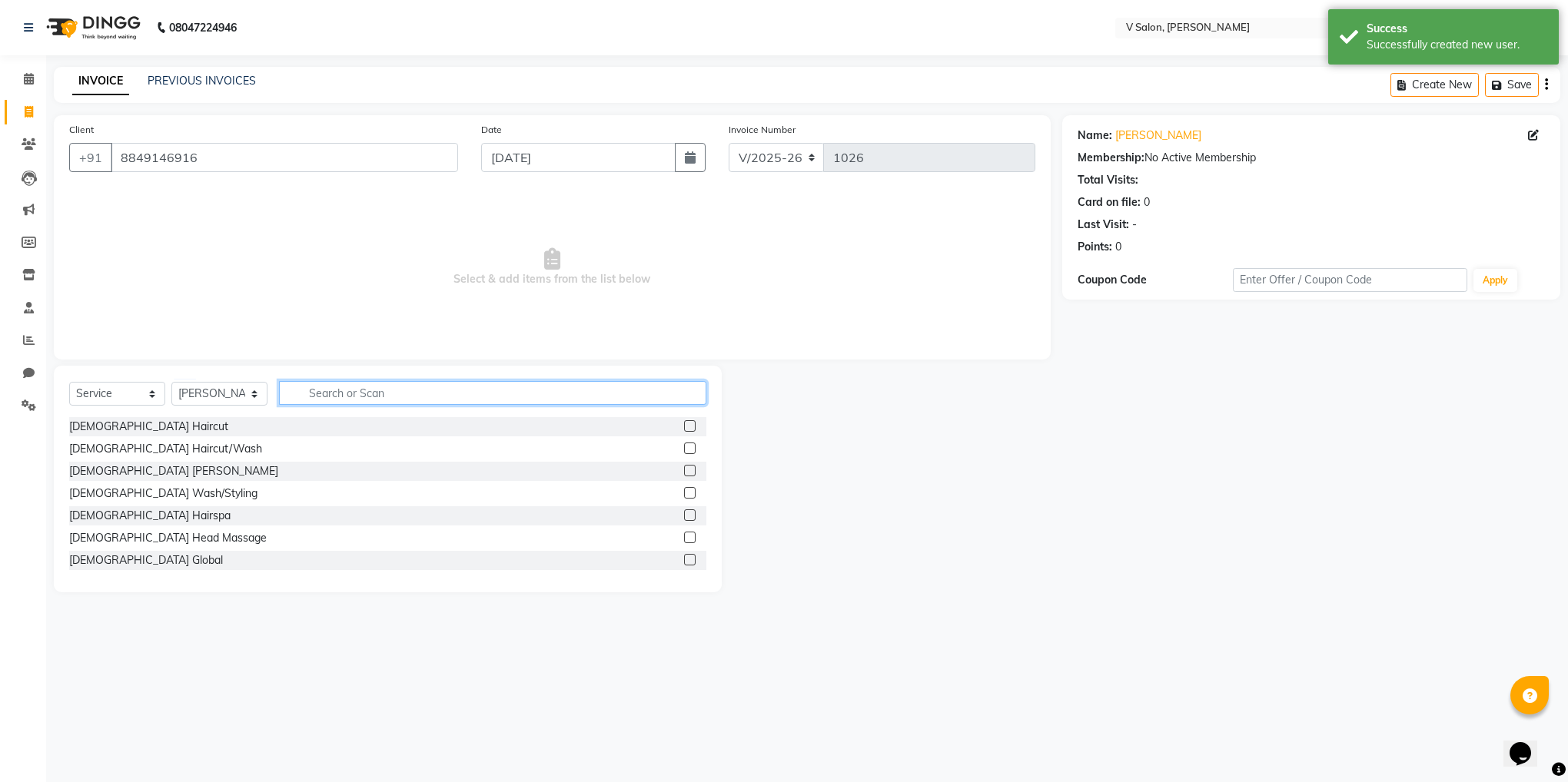
click at [356, 399] on input "text" at bounding box center [493, 392] width 427 height 24
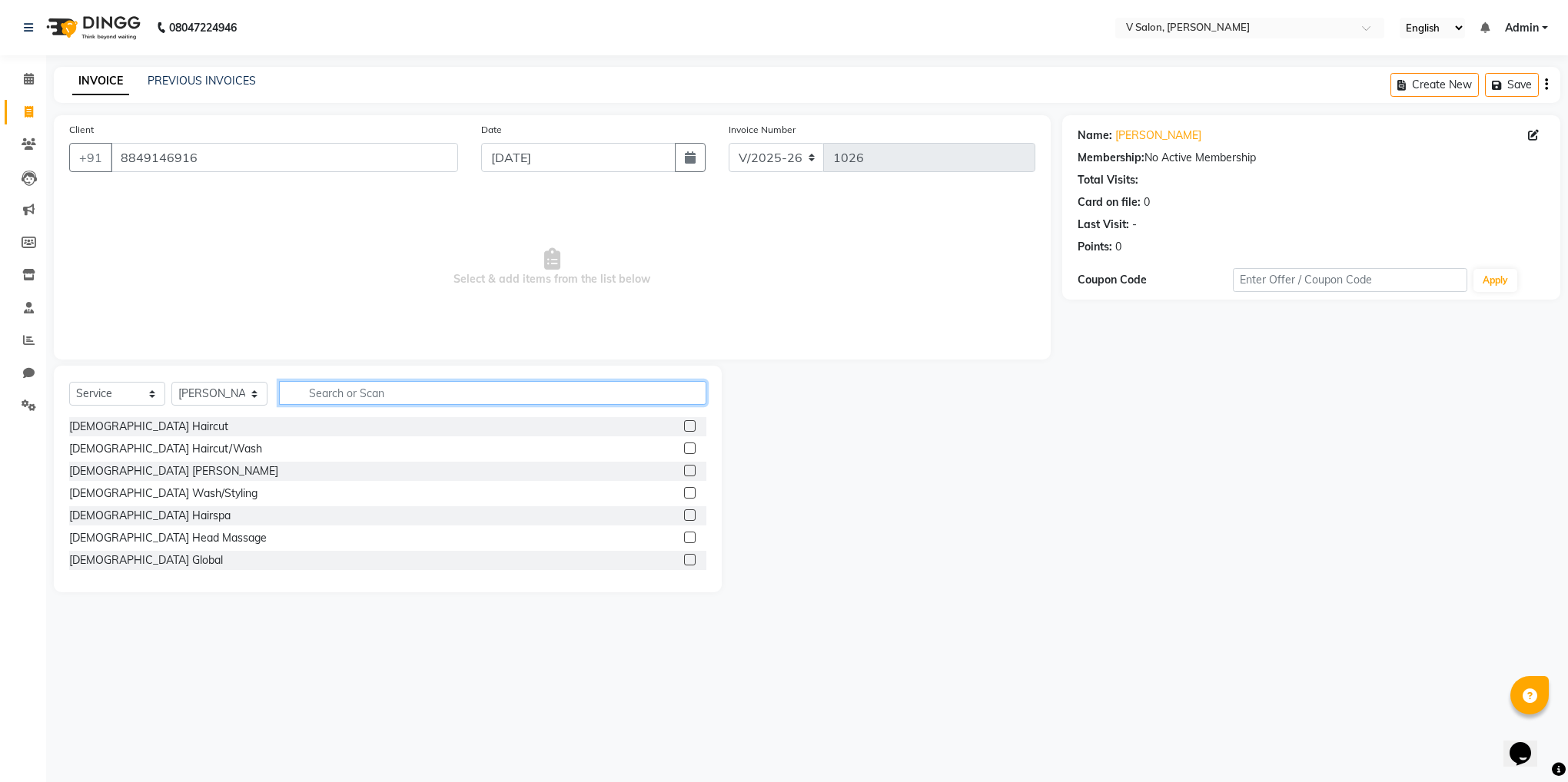
click at [533, 385] on input "text" at bounding box center [493, 392] width 427 height 24
type input "FEMAL"
click at [684, 469] on label at bounding box center [690, 471] width 12 height 12
click at [684, 469] on input "checkbox" at bounding box center [689, 471] width 10 height 10
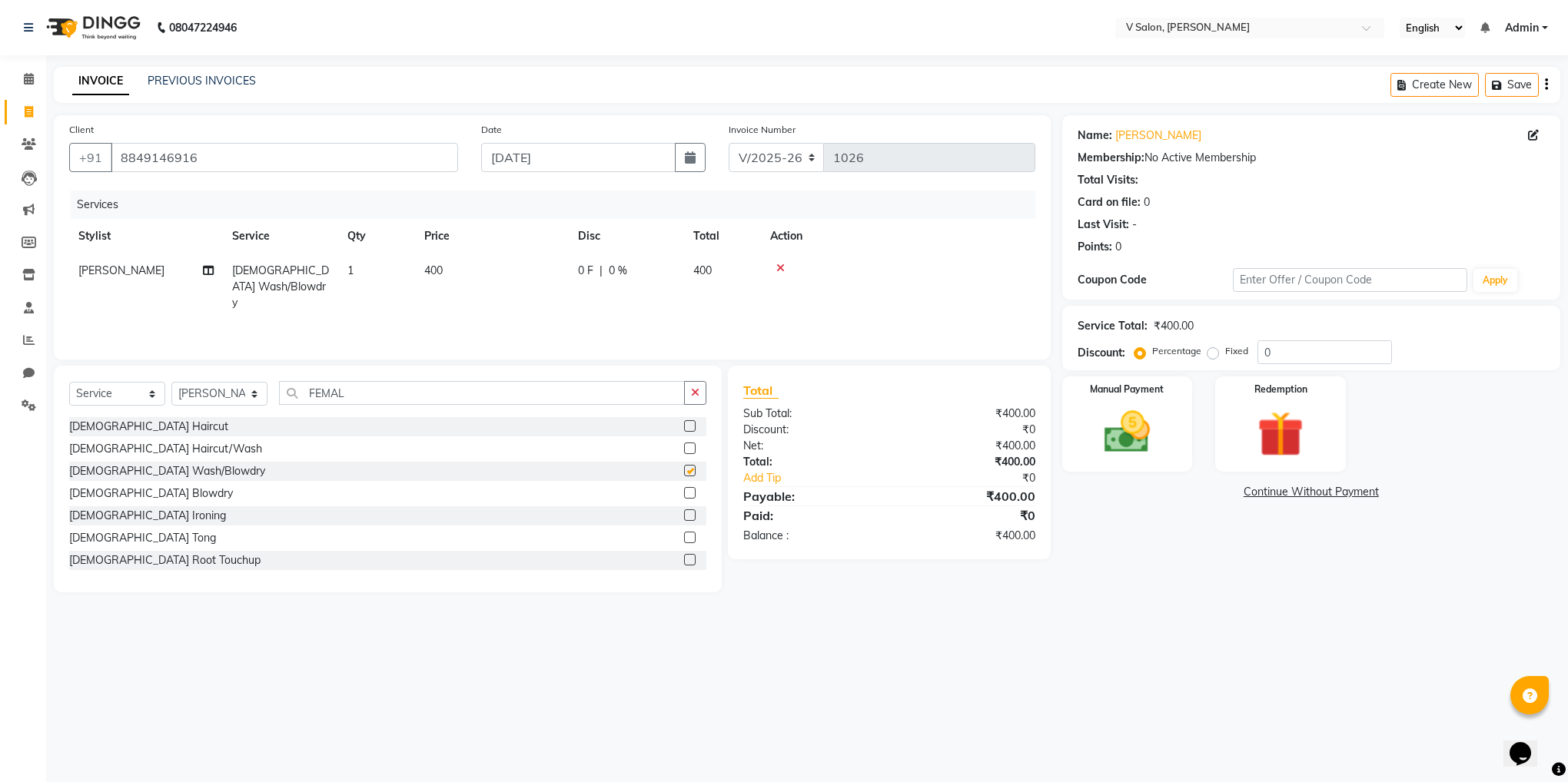
checkbox input "false"
click at [1269, 355] on input "0" at bounding box center [1324, 352] width 134 height 24
type input "0100"
click at [1225, 351] on label "Fixed" at bounding box center [1237, 351] width 23 height 14
click at [1214, 351] on input "Fixed" at bounding box center [1216, 351] width 11 height 11
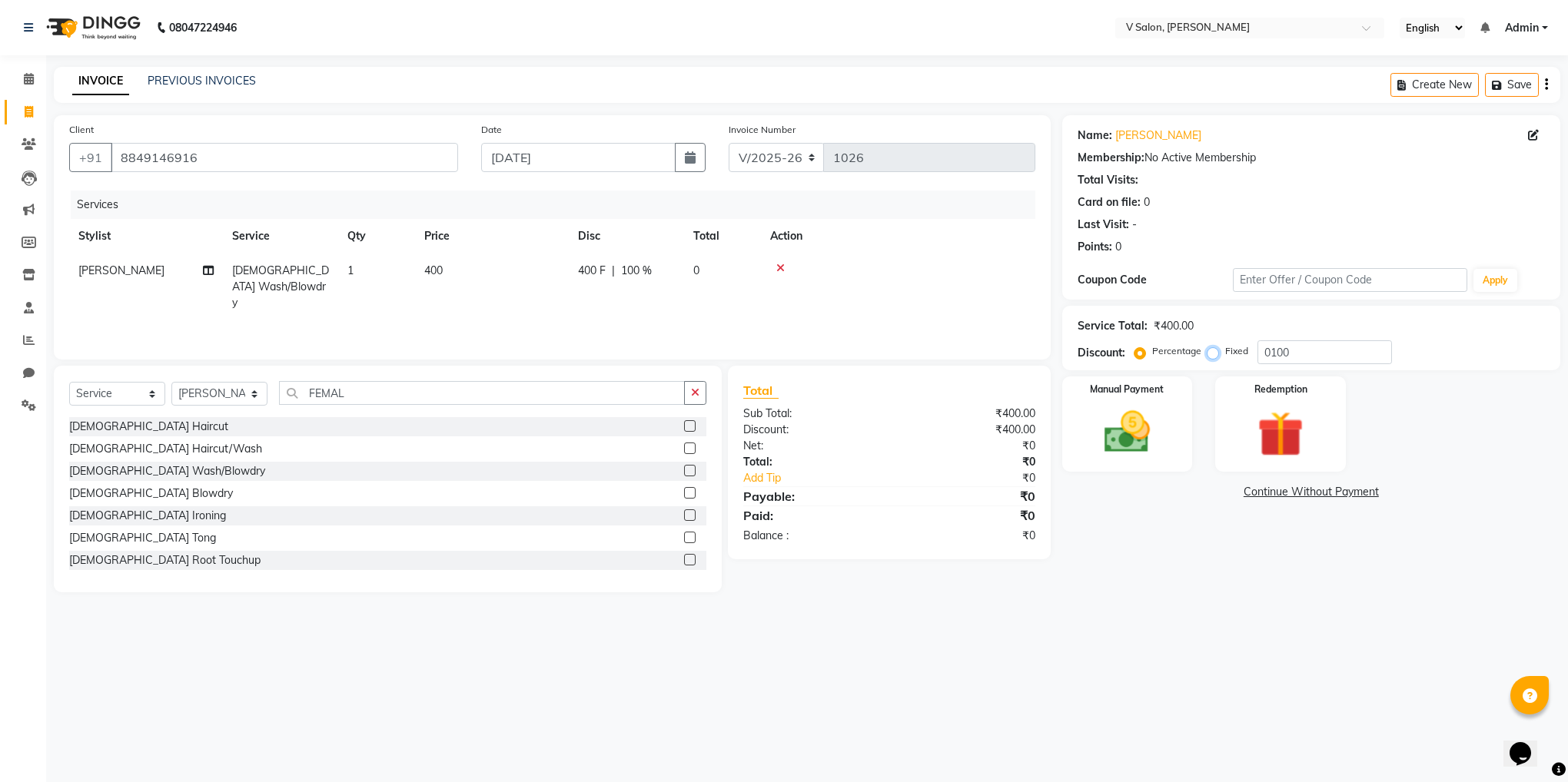
radio input "true"
click at [1131, 426] on img at bounding box center [1127, 432] width 77 height 55
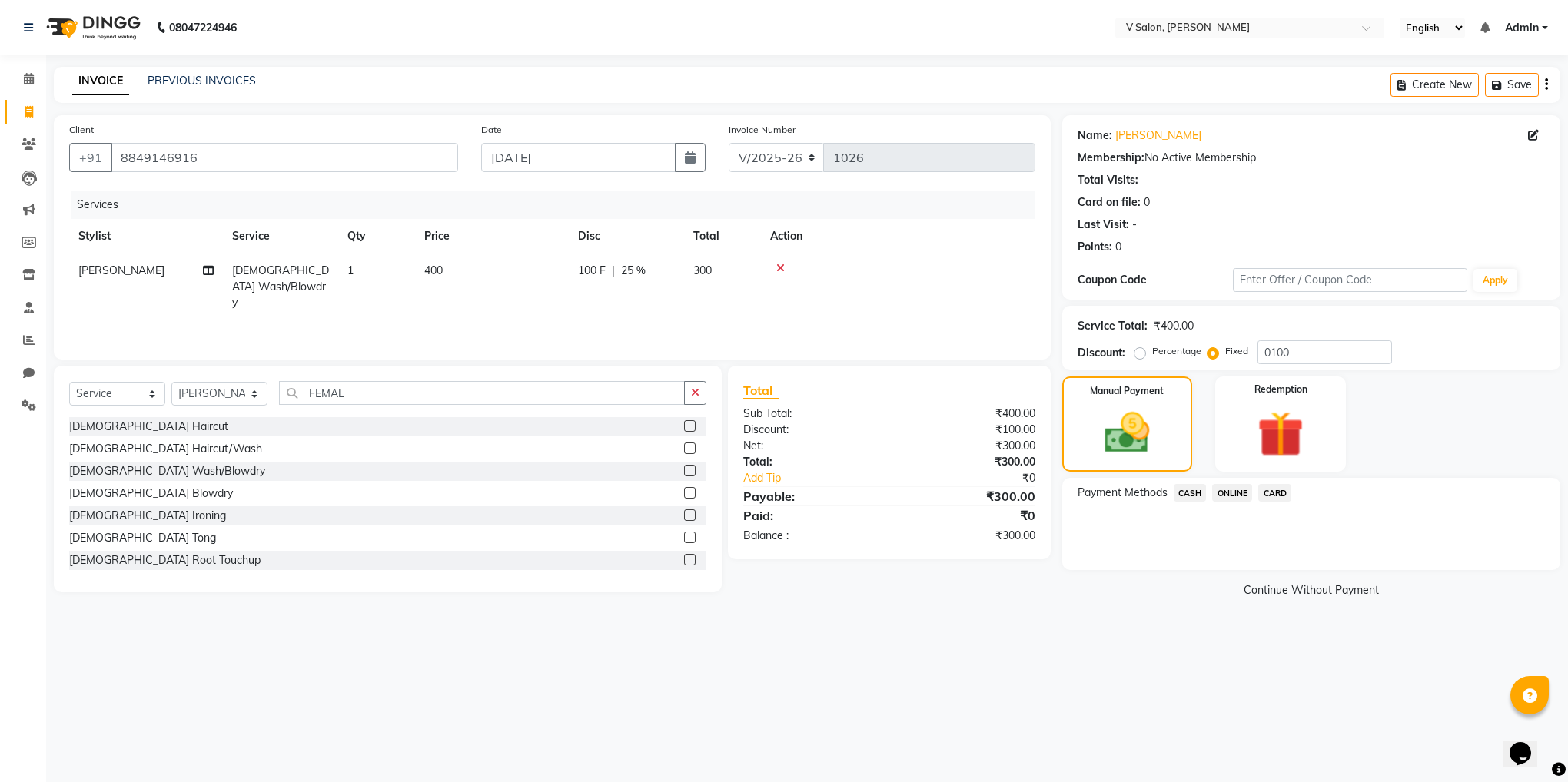
click at [1197, 494] on span "CASH" at bounding box center [1190, 493] width 33 height 18
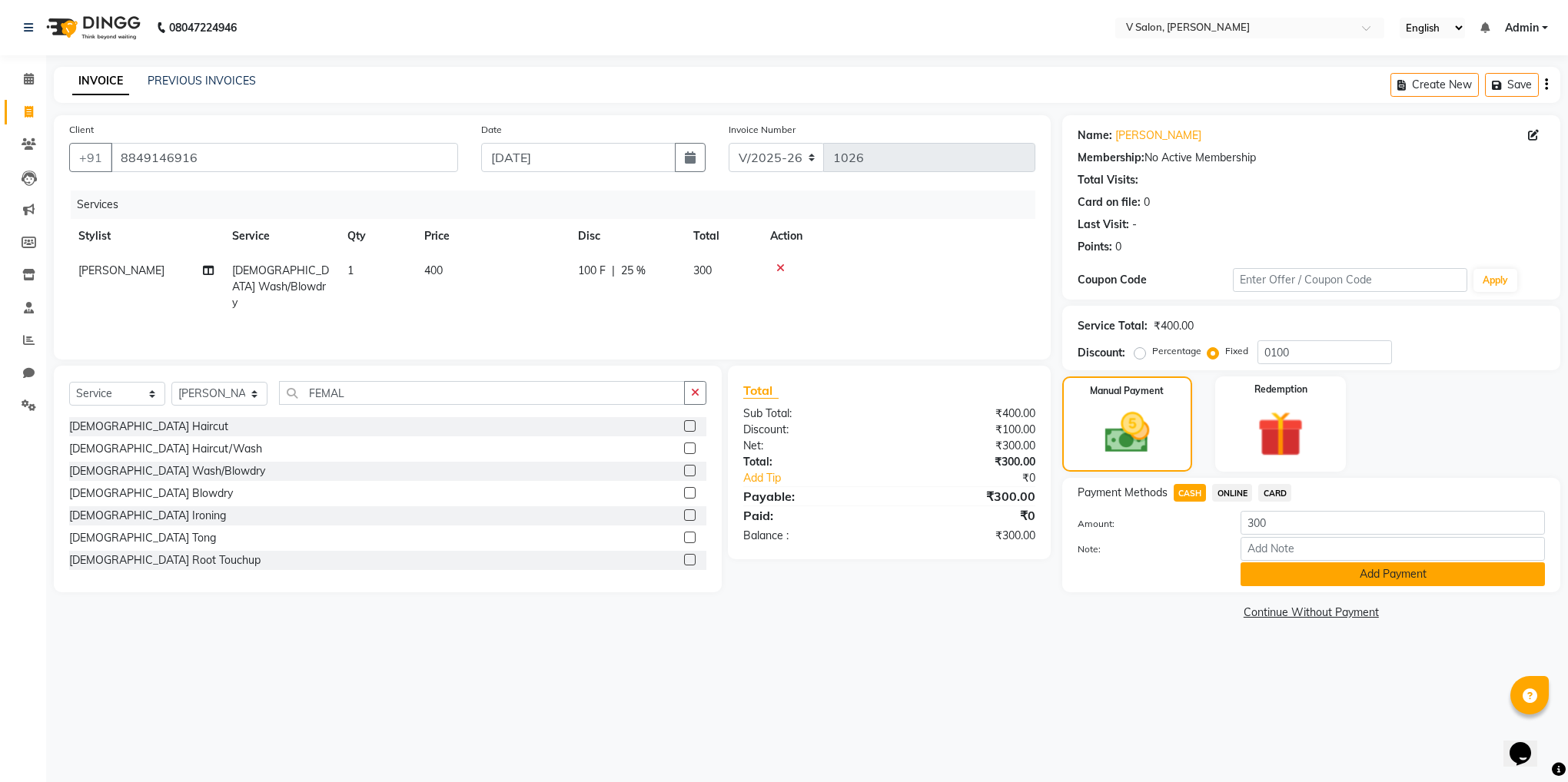
click at [1314, 585] on button "Add Payment" at bounding box center [1393, 574] width 304 height 24
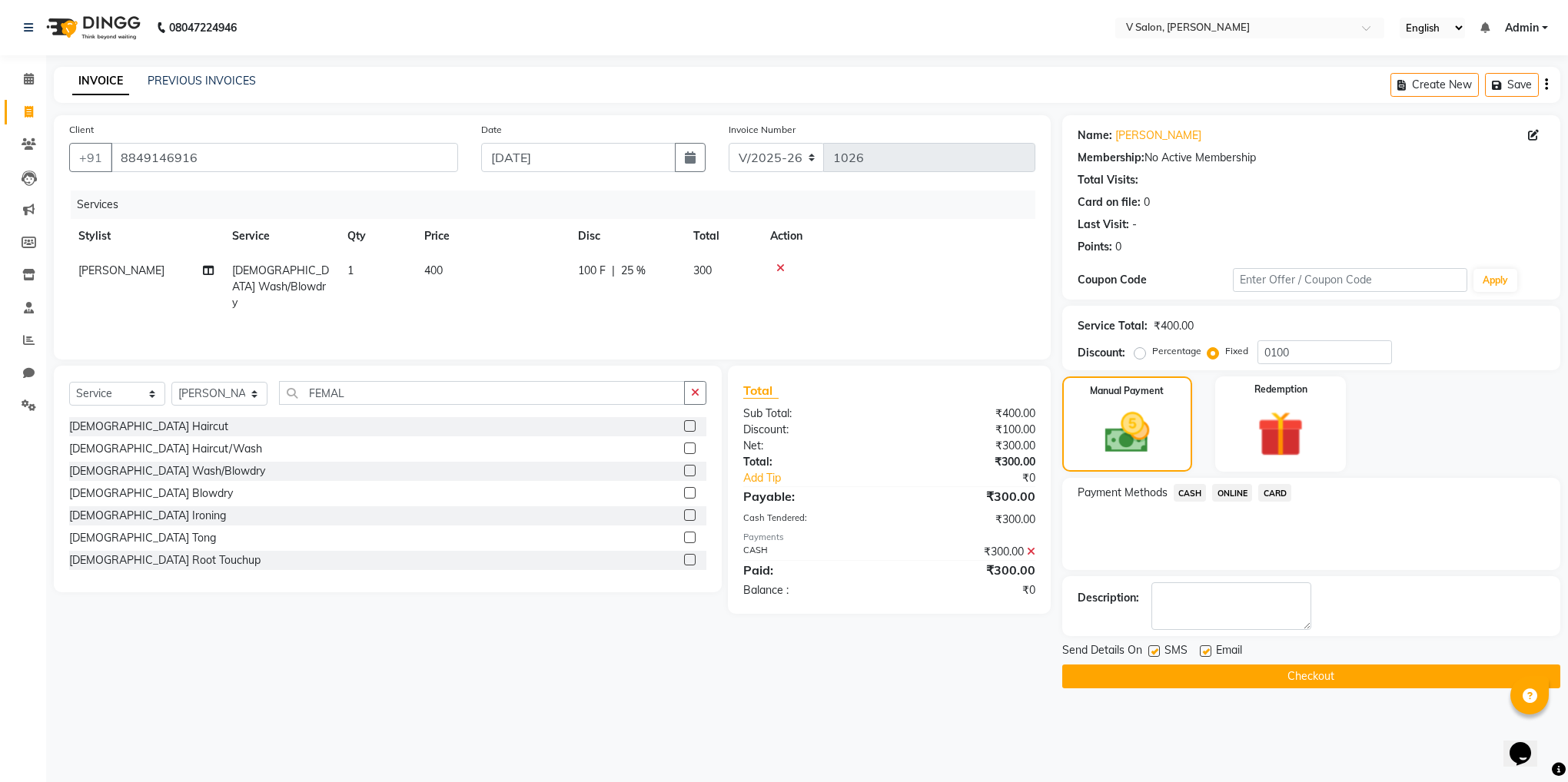
click at [1153, 655] on label at bounding box center [1153, 651] width 12 height 12
click at [1153, 655] on input "checkbox" at bounding box center [1152, 651] width 10 height 10
checkbox input "false"
click at [1200, 651] on label at bounding box center [1205, 651] width 12 height 12
click at [1200, 651] on input "checkbox" at bounding box center [1204, 651] width 10 height 10
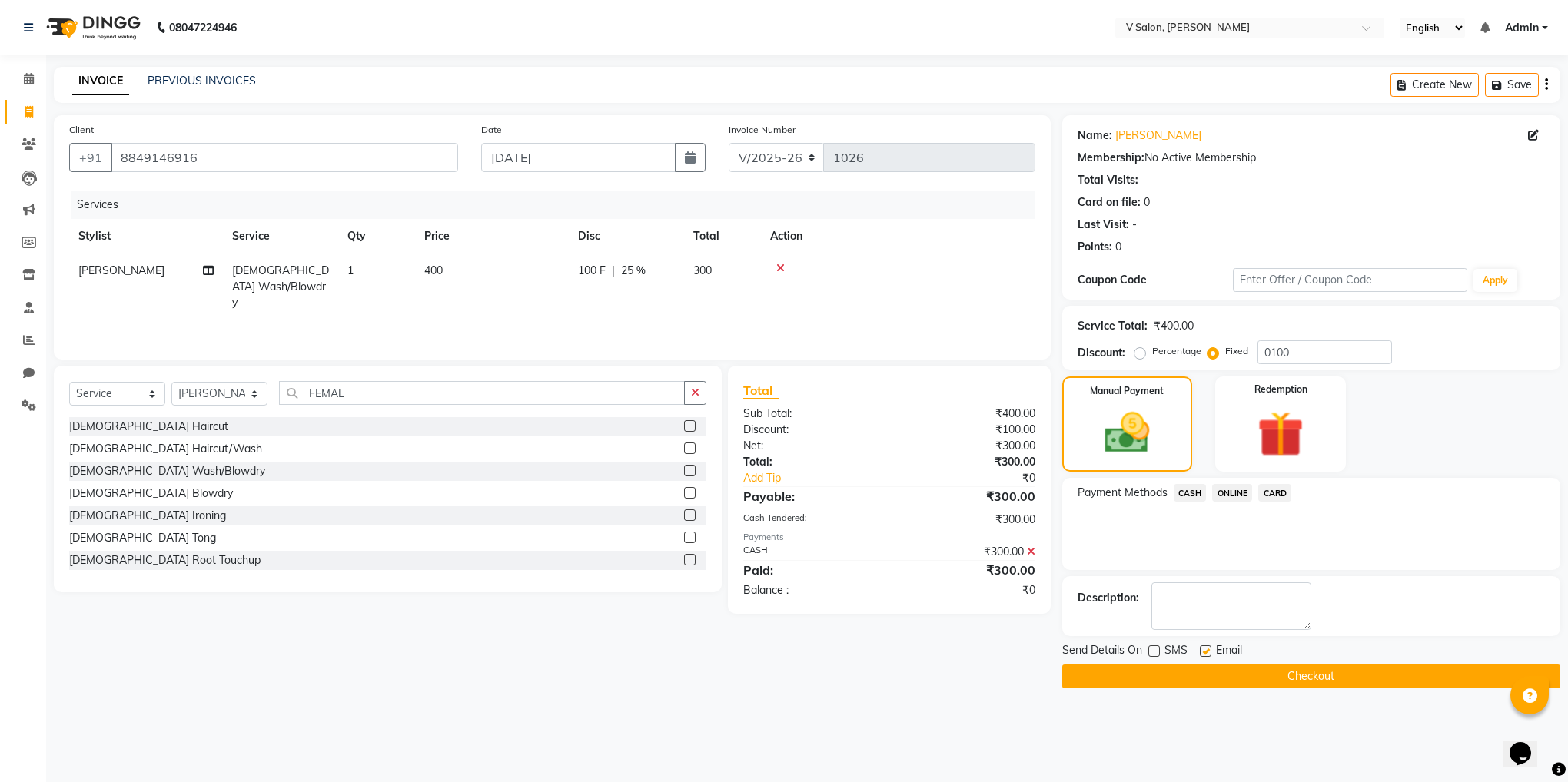
checkbox input "false"
click at [1217, 669] on button "Checkout" at bounding box center [1312, 676] width 498 height 24
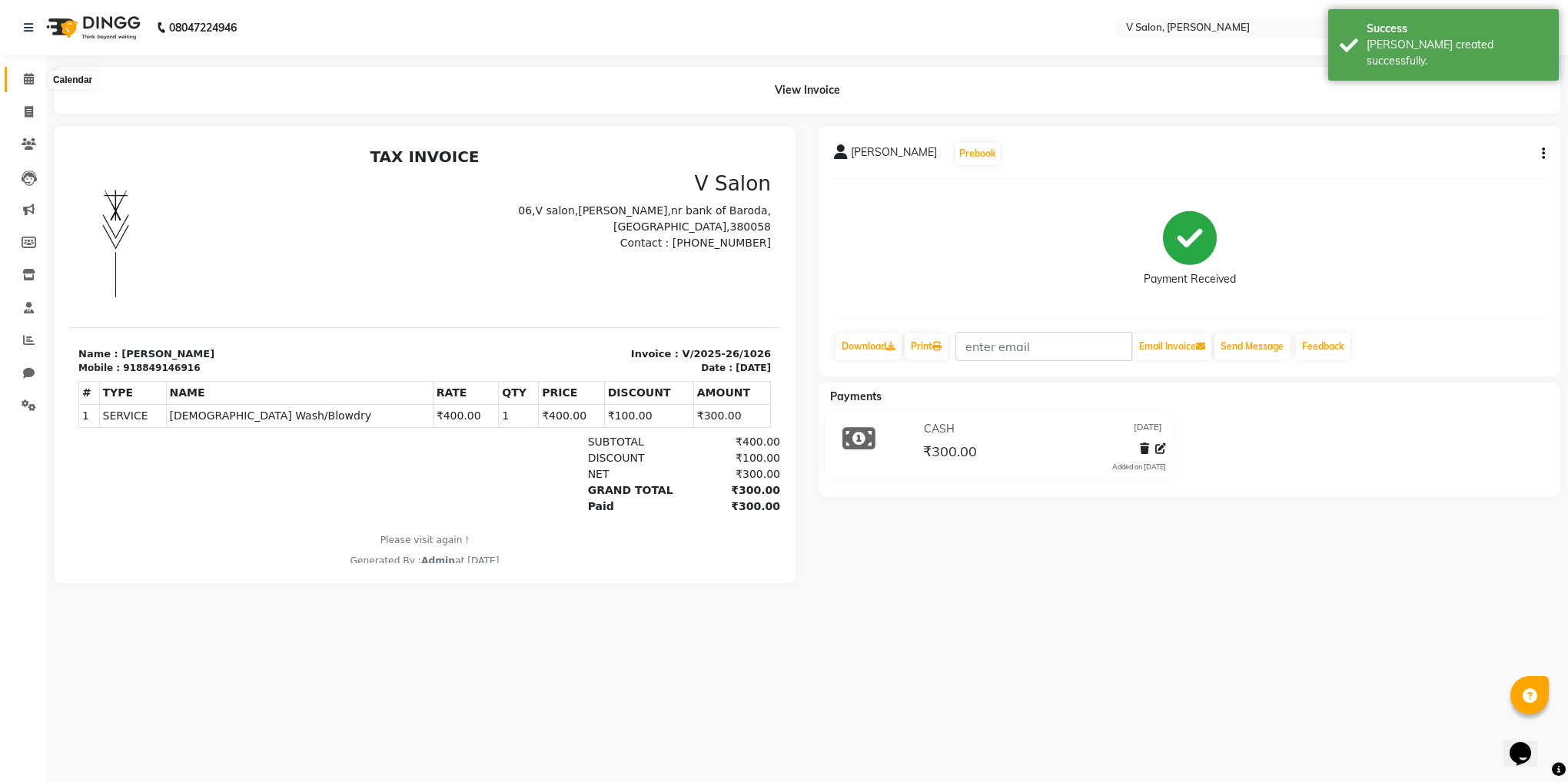
click at [19, 86] on span at bounding box center [28, 79] width 27 height 18
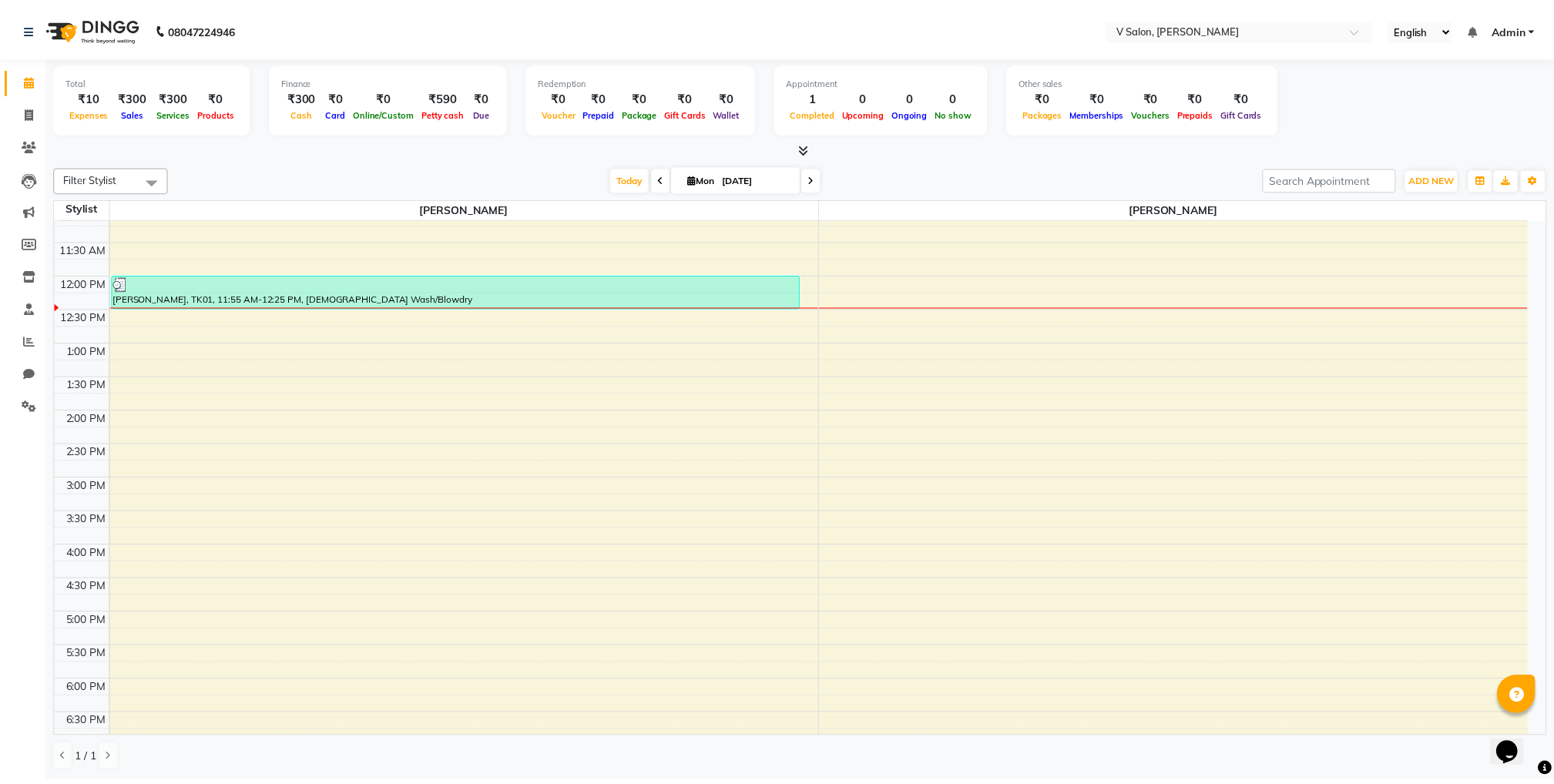
scroll to position [216, 0]
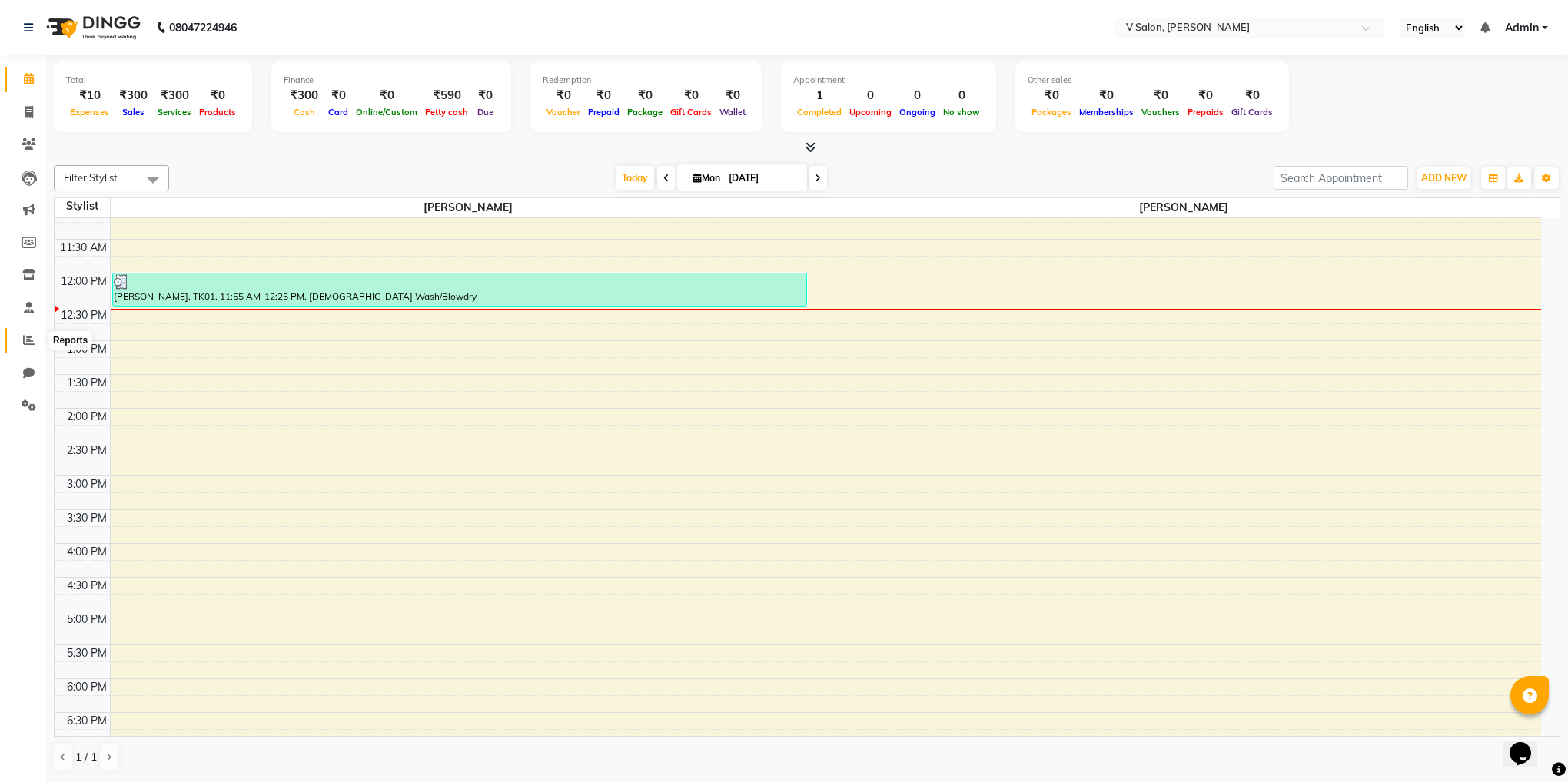
click at [36, 336] on span at bounding box center [28, 341] width 27 height 18
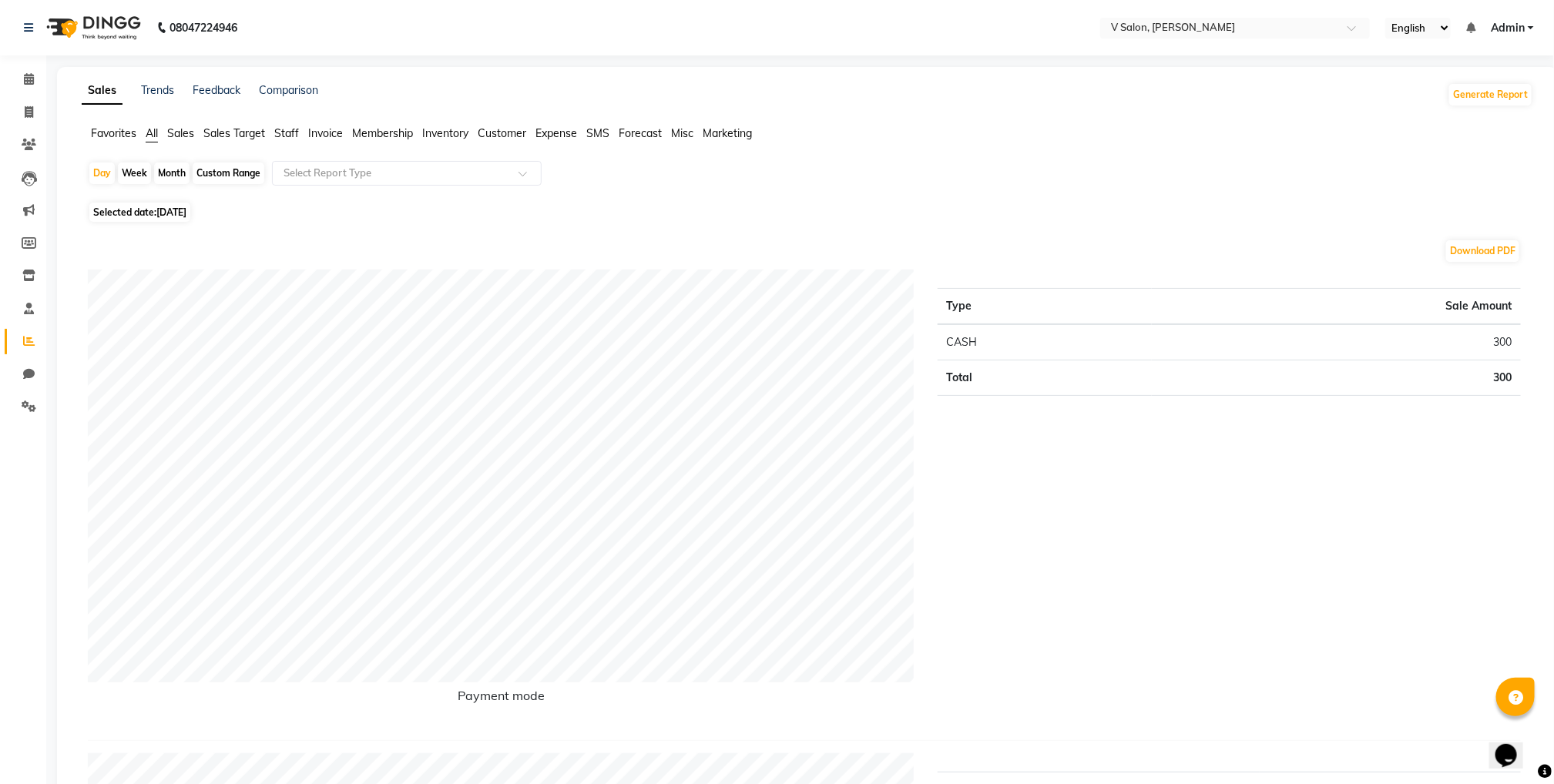
click at [178, 215] on span "[DATE]" at bounding box center [171, 211] width 30 height 12
select select "9"
select select "2025"
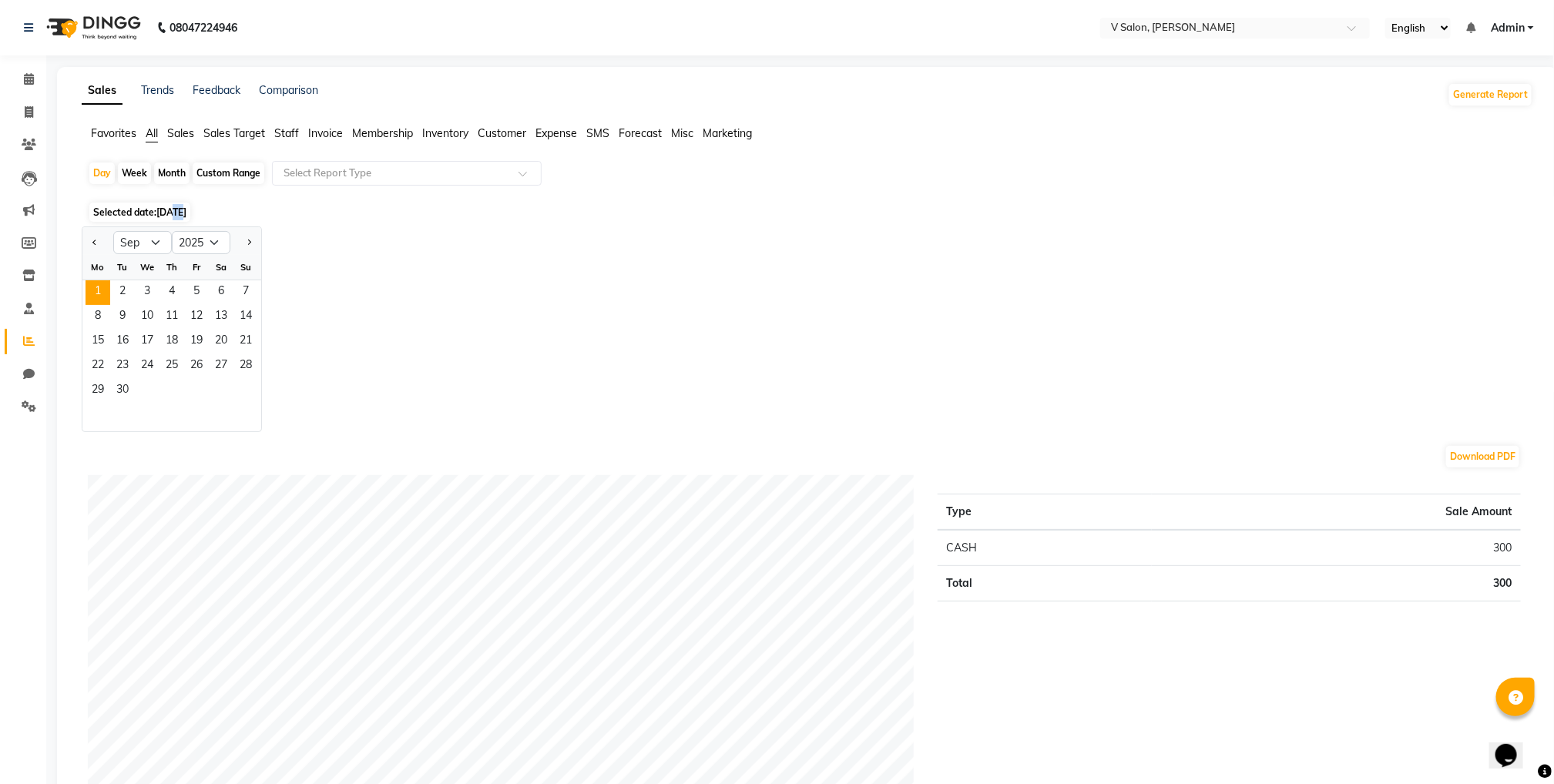
click at [178, 215] on span "[DATE]" at bounding box center [171, 211] width 30 height 12
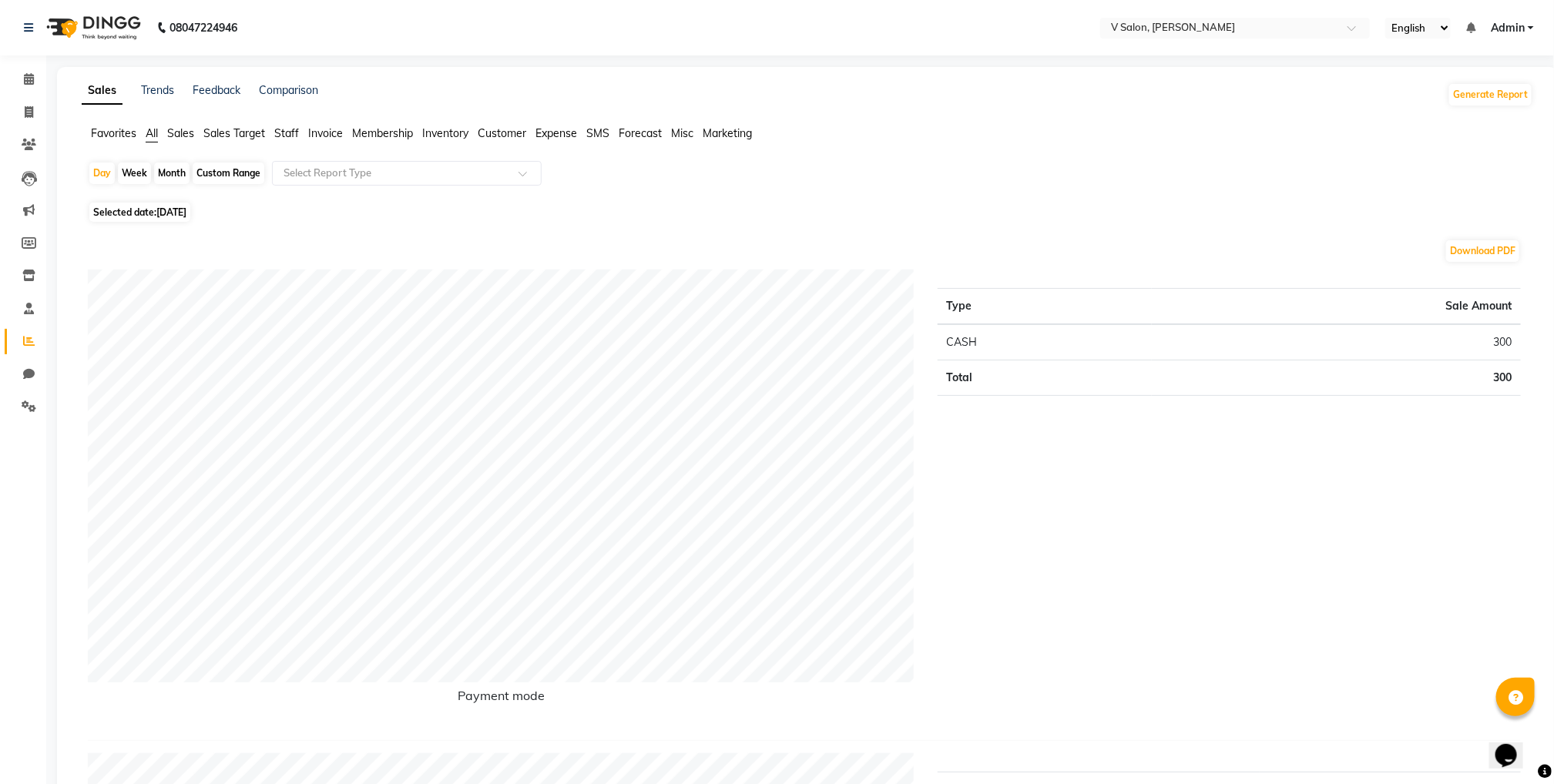
click at [144, 206] on span "Selected date: 01-09-2025" at bounding box center [139, 212] width 101 height 20
select select "9"
select select "2025"
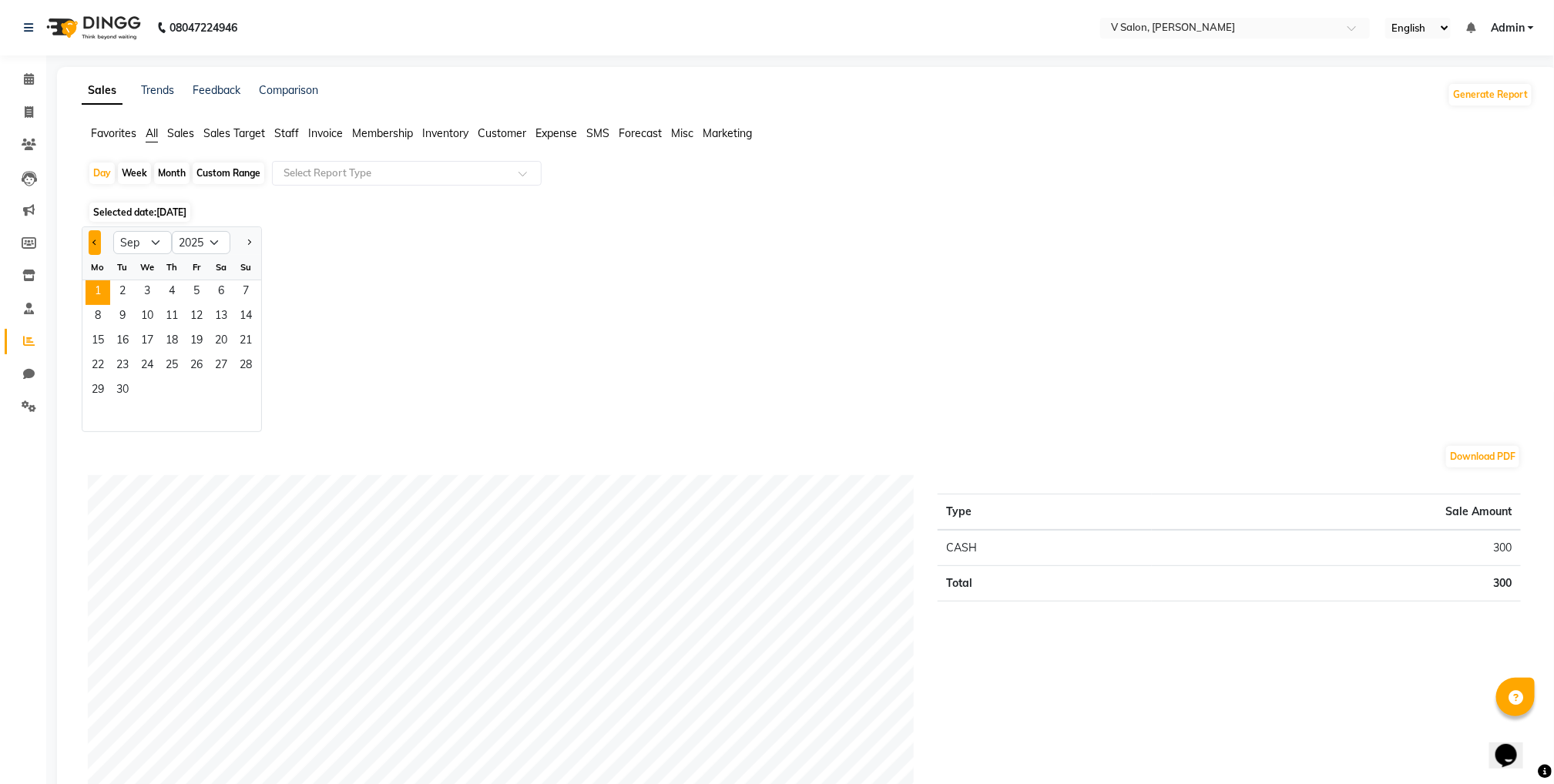
click at [95, 251] on button "Previous month" at bounding box center [95, 243] width 12 height 25
select select "8"
click at [116, 360] on span "19" at bounding box center [123, 367] width 25 height 25
